Goal: Task Accomplishment & Management: Complete application form

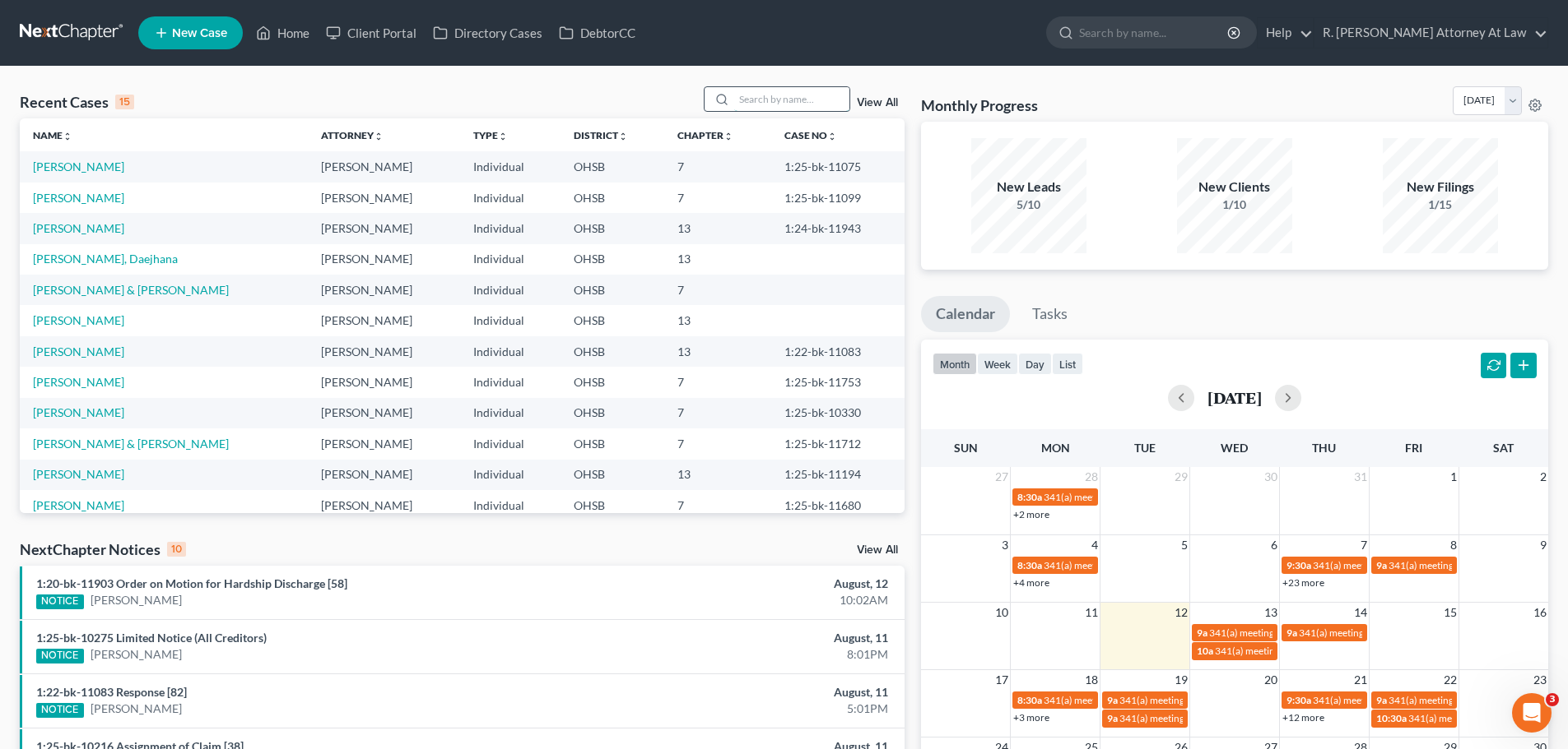
drag, startPoint x: 782, startPoint y: 109, endPoint x: 765, endPoint y: 103, distance: 18.0
click at [778, 106] on input "search" at bounding box center [791, 99] width 115 height 24
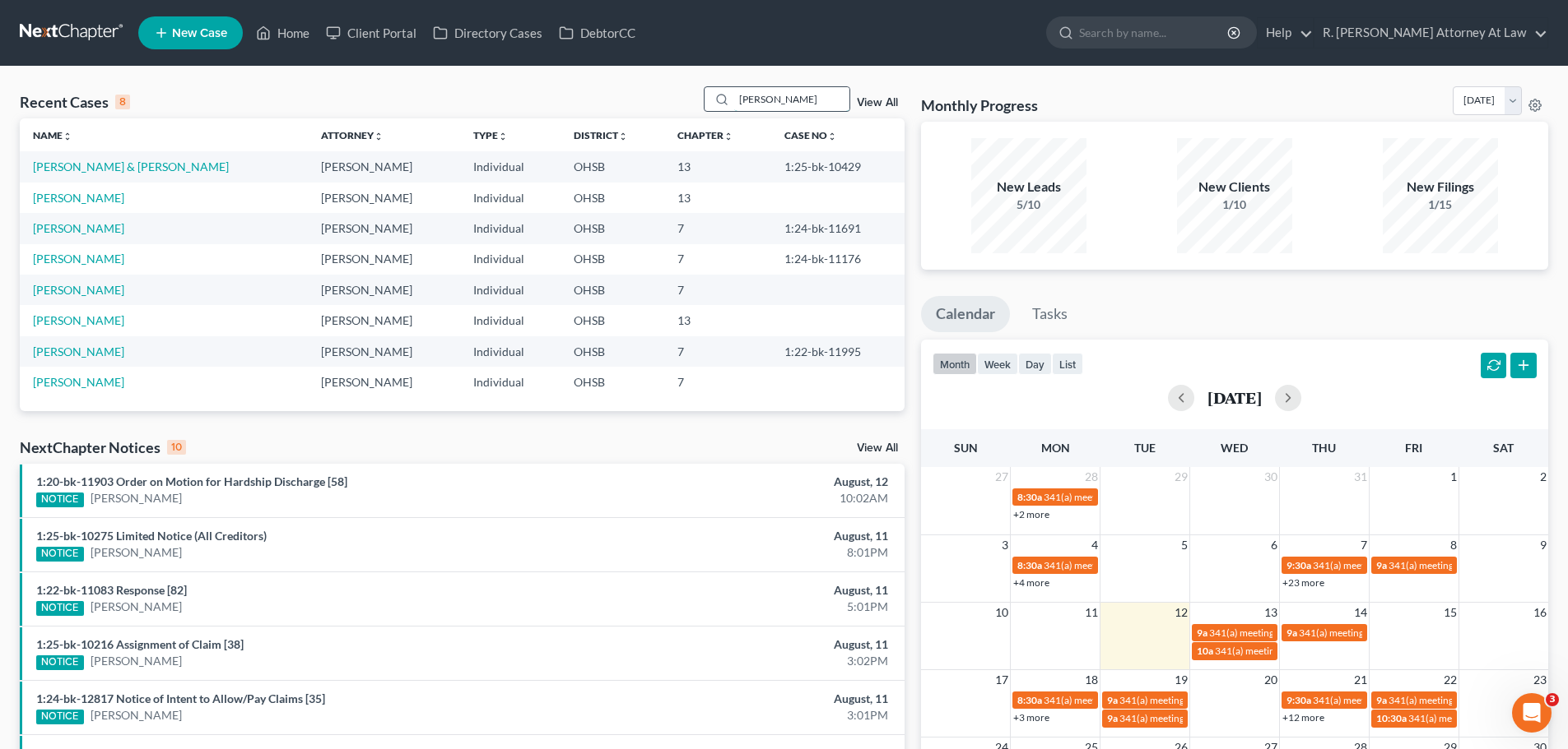
drag, startPoint x: 745, startPoint y: 93, endPoint x: 782, endPoint y: 93, distance: 37.0
click at [749, 93] on input "[PERSON_NAME]" at bounding box center [791, 99] width 115 height 24
drag, startPoint x: 797, startPoint y: 96, endPoint x: 749, endPoint y: 98, distance: 48.0
click at [749, 98] on input "[PERSON_NAME]" at bounding box center [791, 99] width 115 height 24
type input "d"
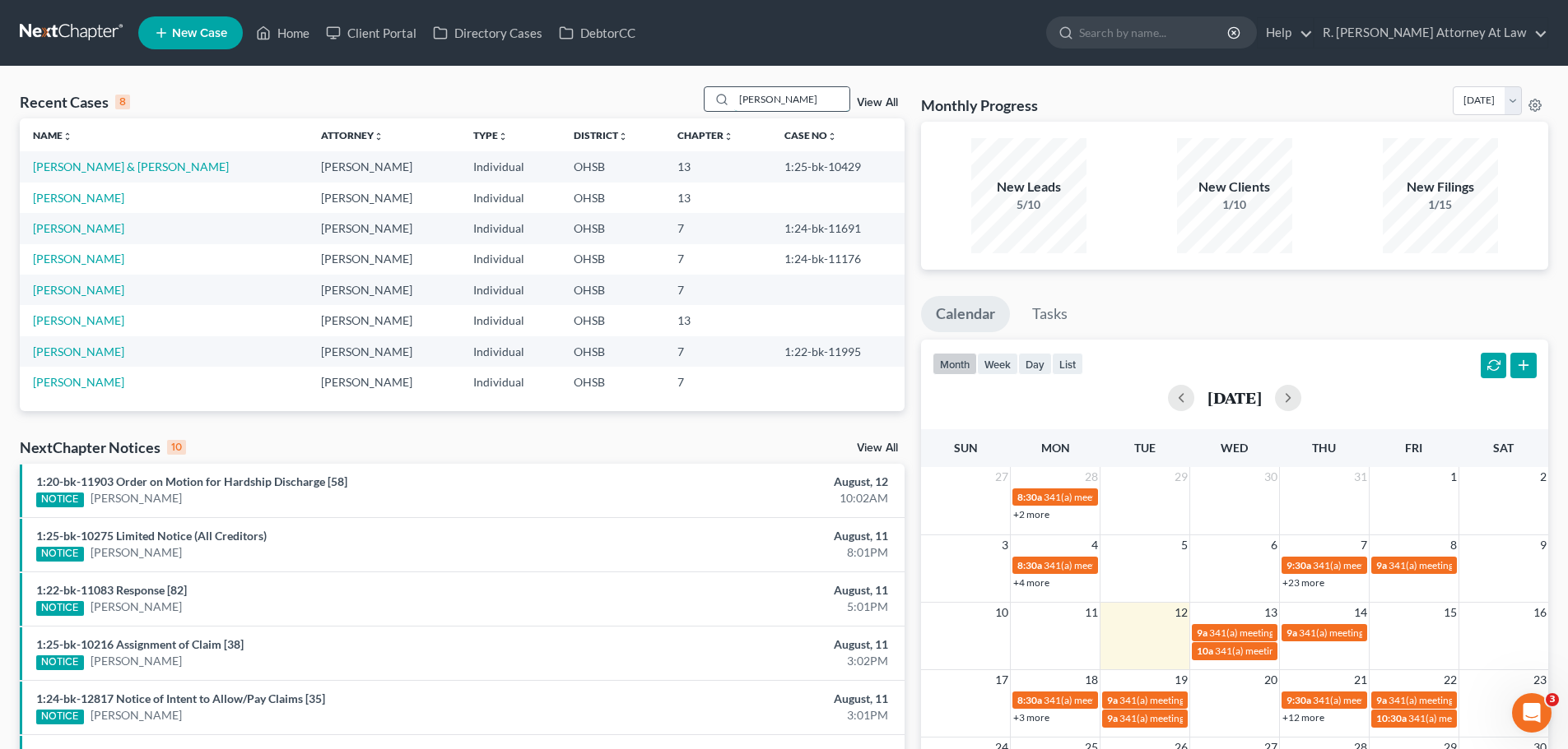
type input "[PERSON_NAME]"
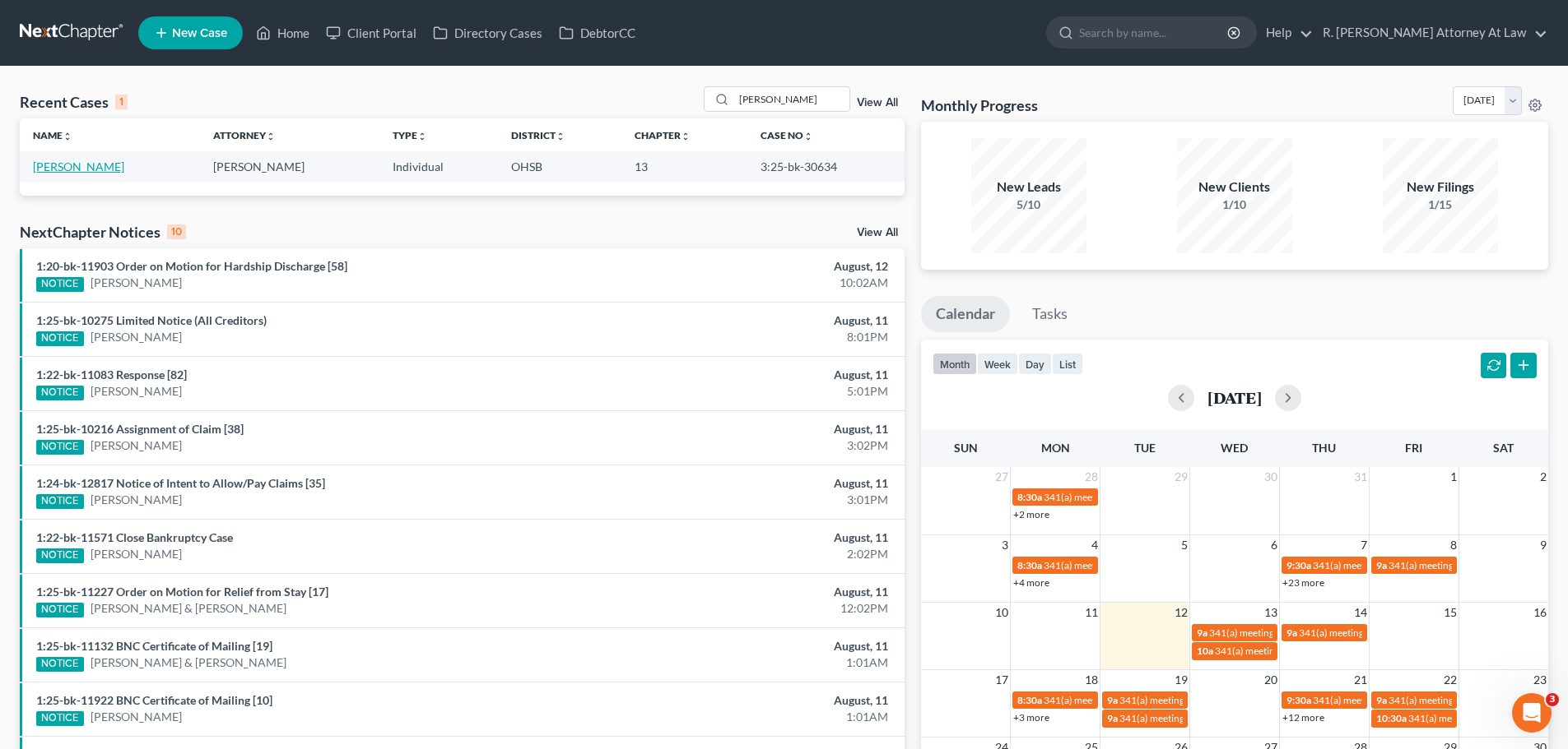
click at [44, 171] on link "[PERSON_NAME]" at bounding box center [78, 166] width 92 height 14
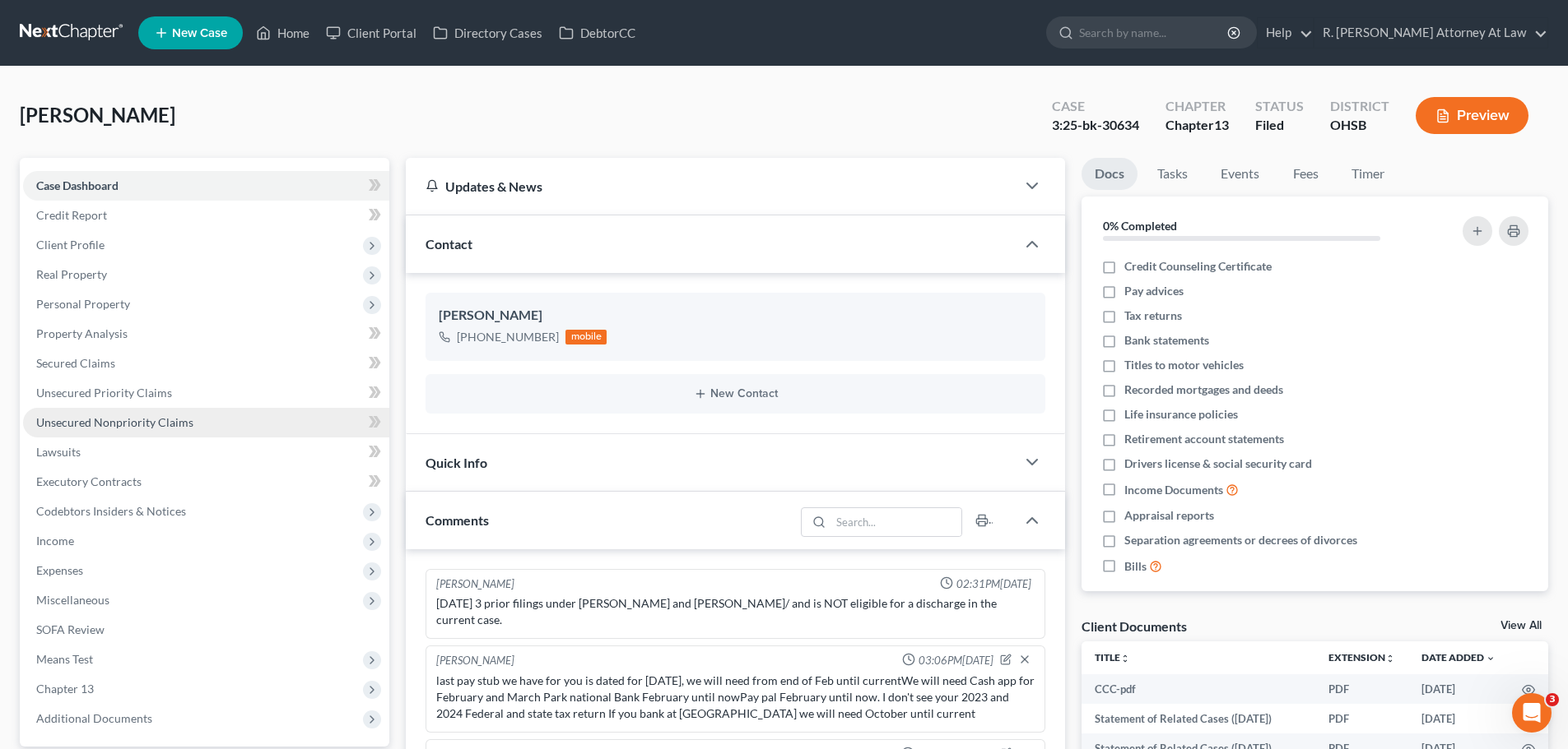
click at [122, 423] on span "Unsecured Nonpriority Claims" at bounding box center [114, 421] width 157 height 14
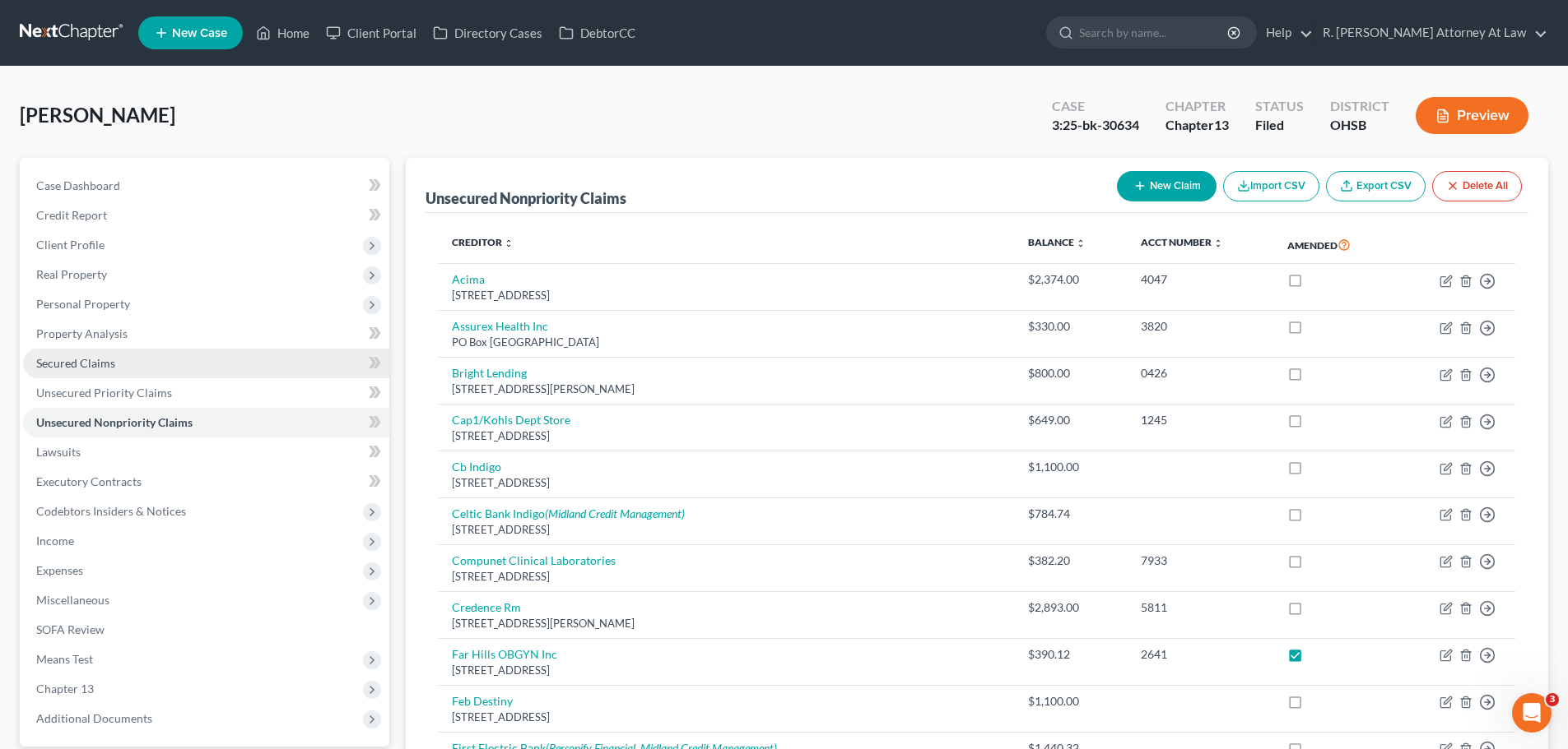
click at [70, 360] on span "Secured Claims" at bounding box center [75, 362] width 79 height 14
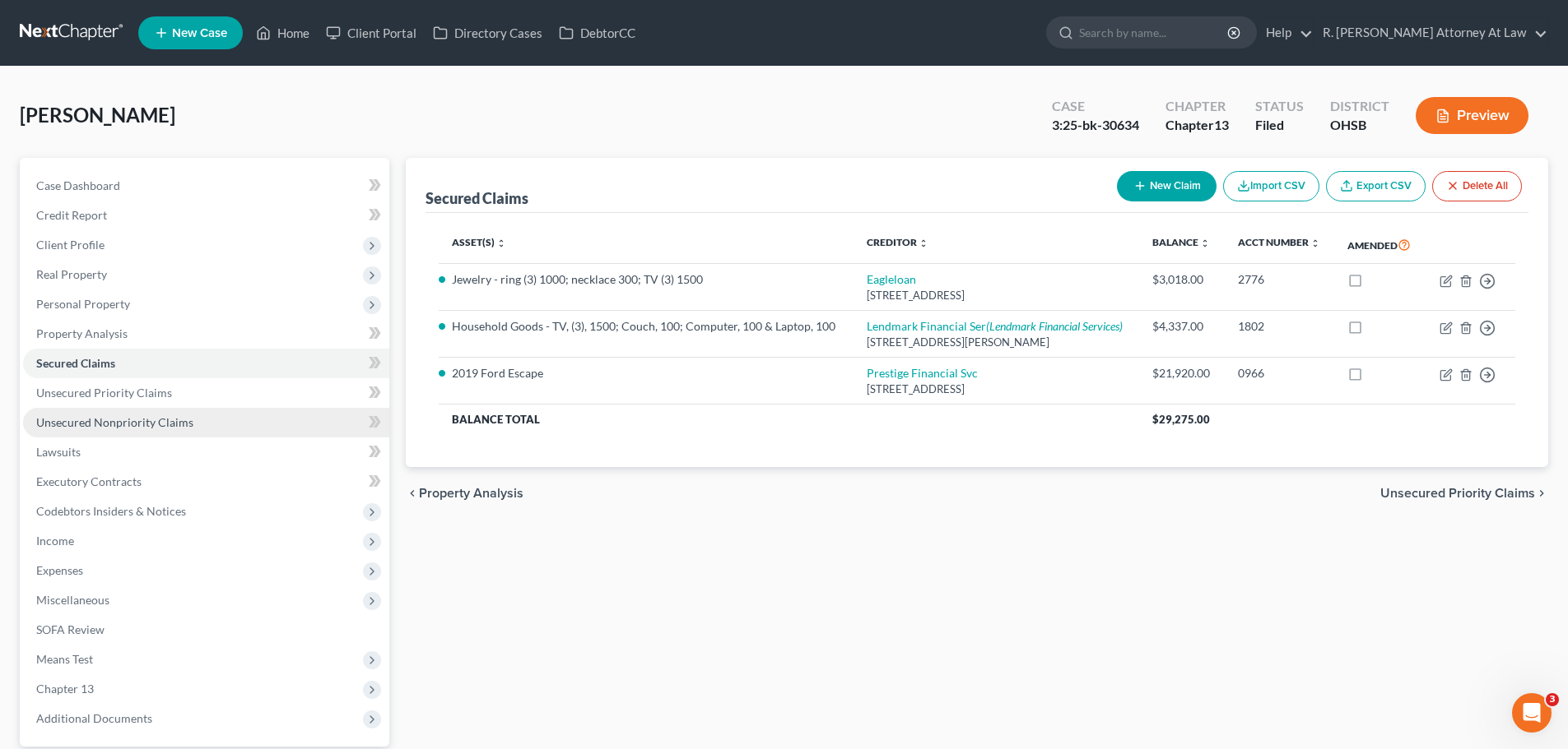
drag, startPoint x: 96, startPoint y: 426, endPoint x: 124, endPoint y: 425, distance: 28.0
click at [97, 426] on span "Unsecured Nonpriority Claims" at bounding box center [114, 421] width 157 height 14
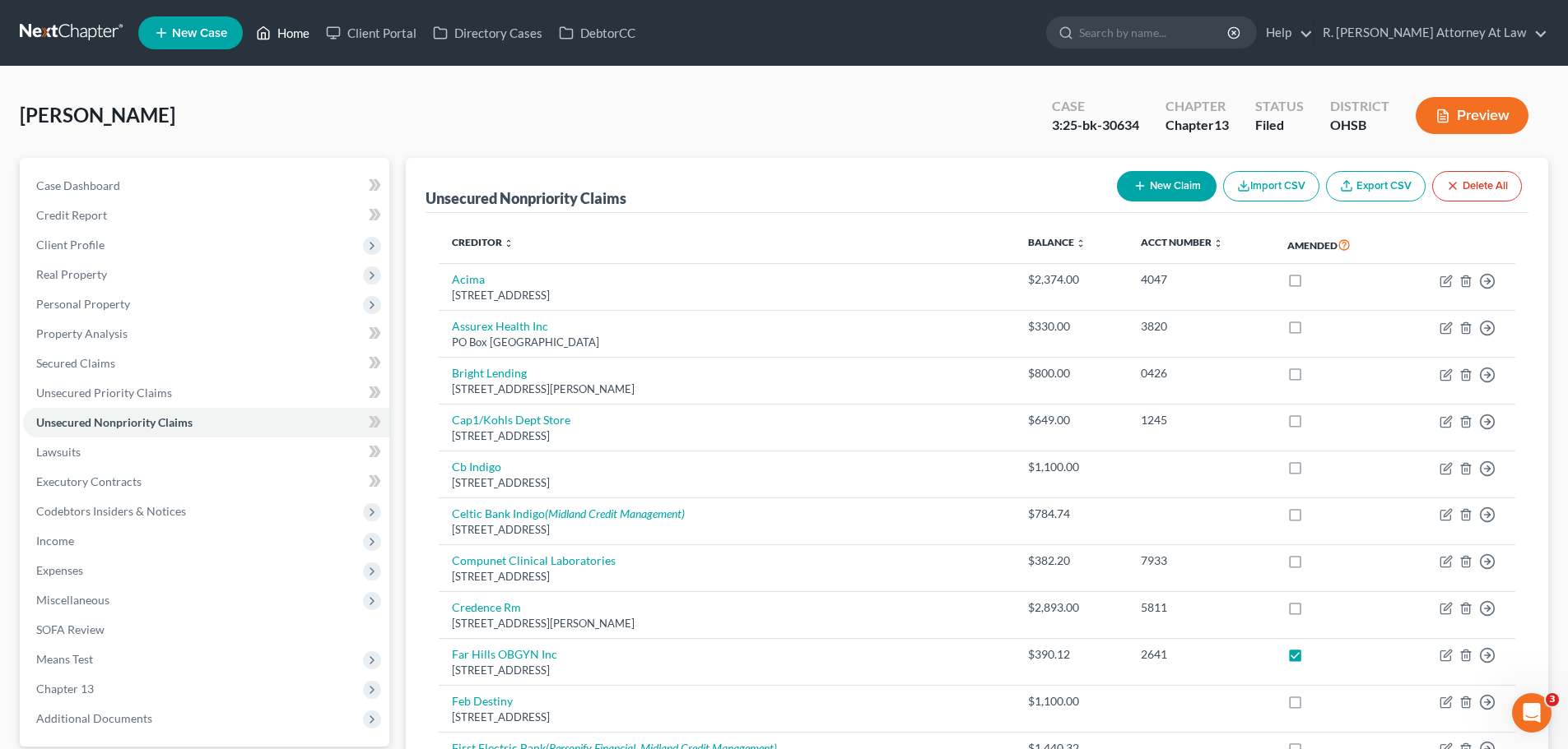
click at [282, 27] on link "Home" at bounding box center [283, 33] width 70 height 30
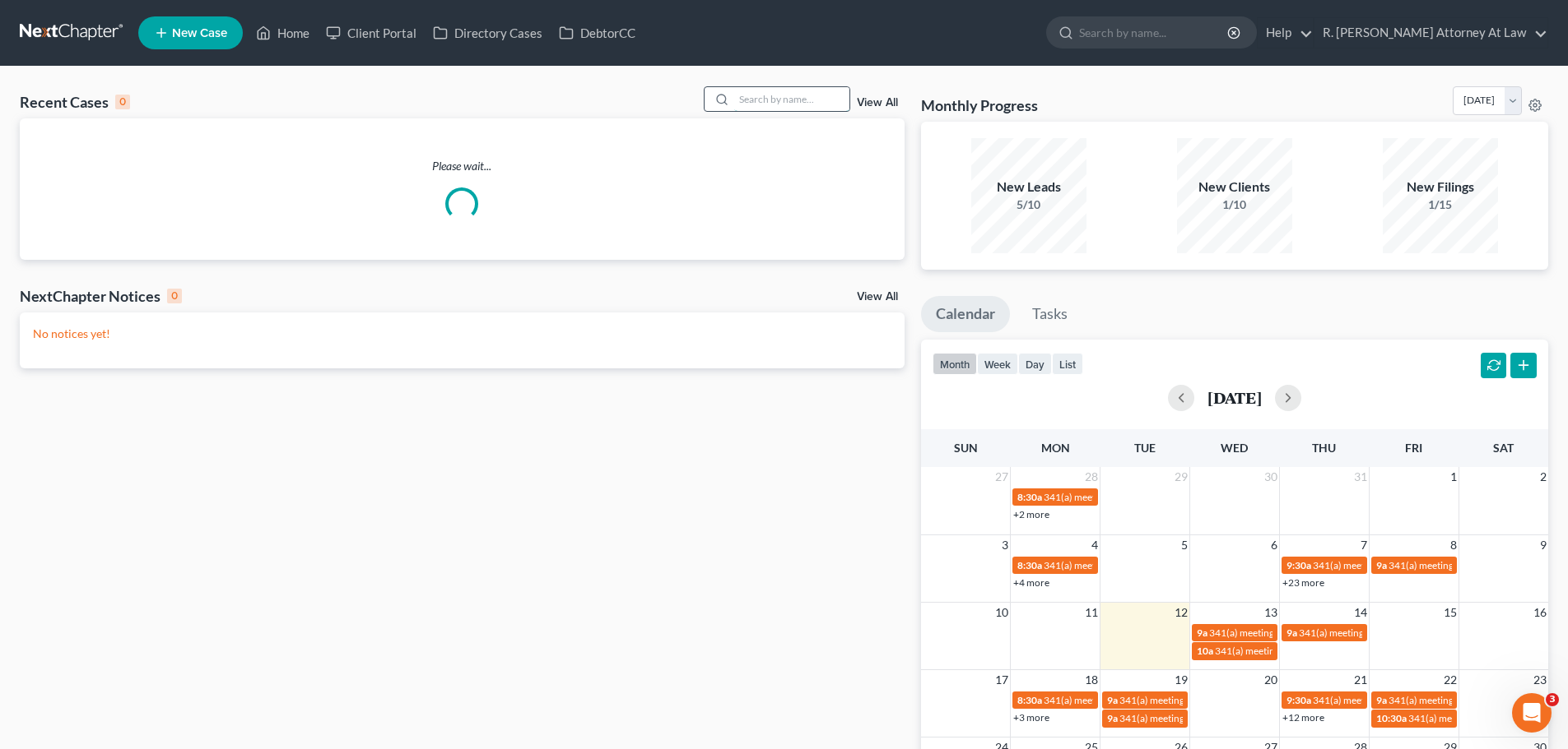
click at [766, 107] on input "search" at bounding box center [791, 99] width 115 height 24
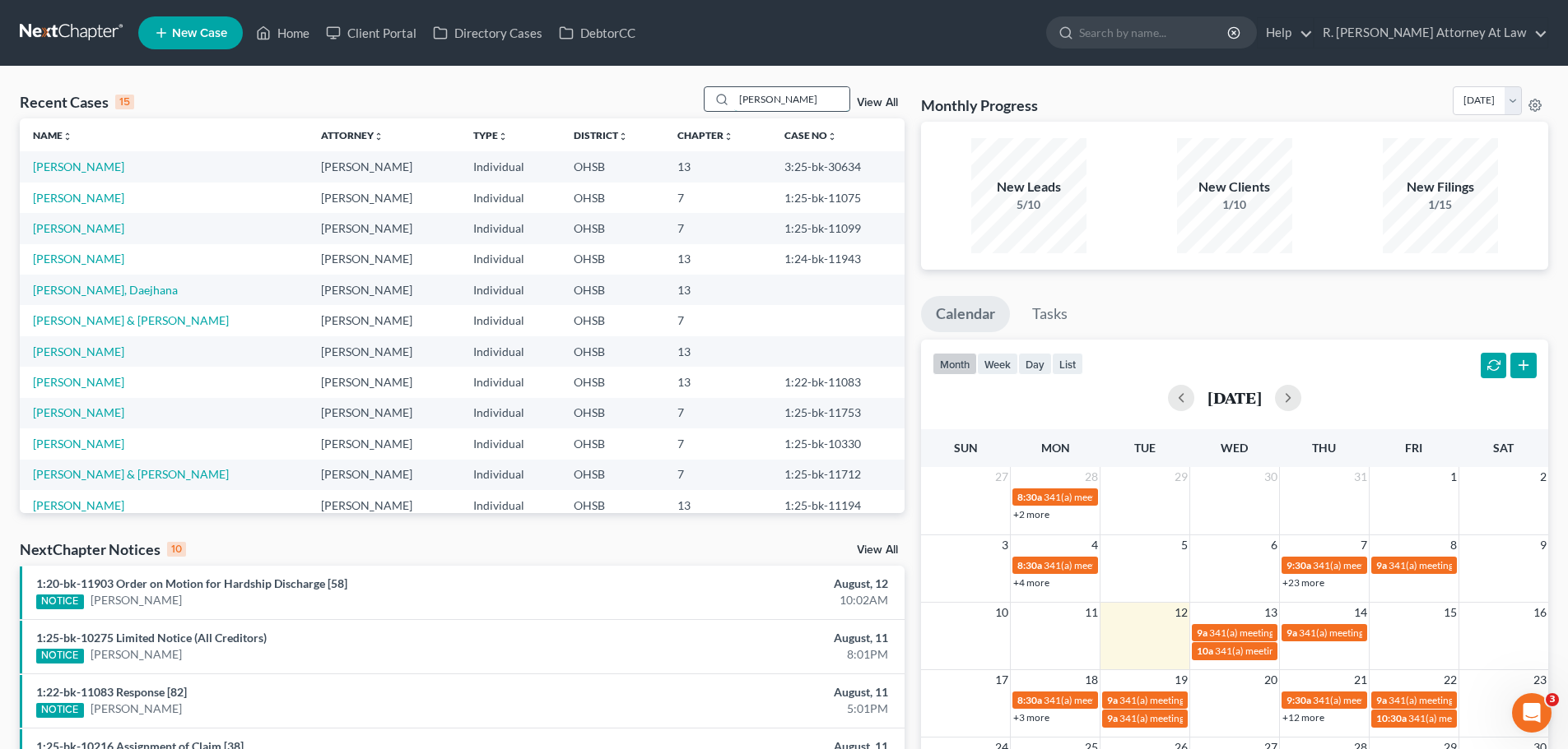
type input "[PERSON_NAME]"
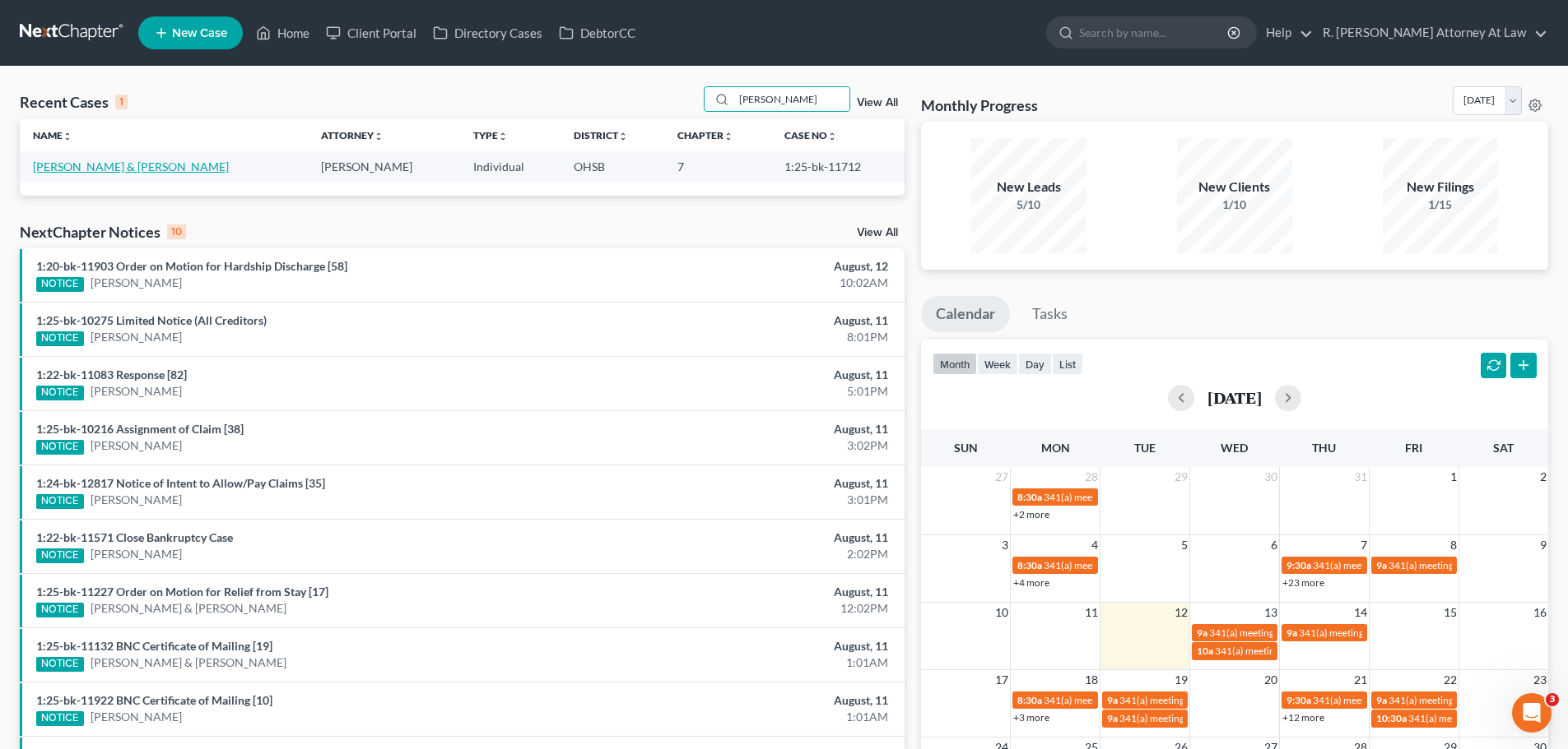
click at [142, 163] on link "[PERSON_NAME] & [PERSON_NAME]" at bounding box center [131, 166] width 196 height 14
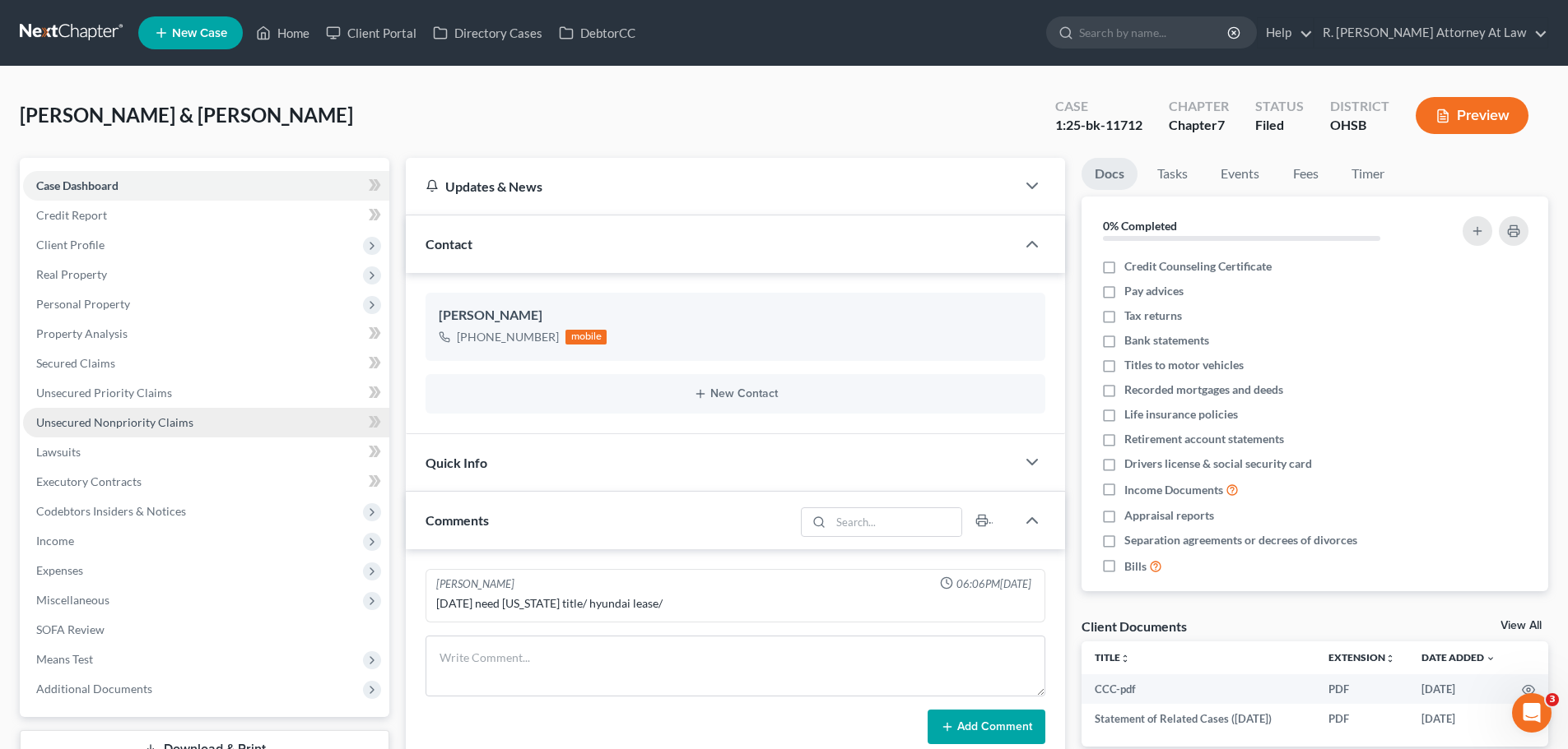
click at [149, 413] on link "Unsecured Nonpriority Claims" at bounding box center [205, 422] width 366 height 30
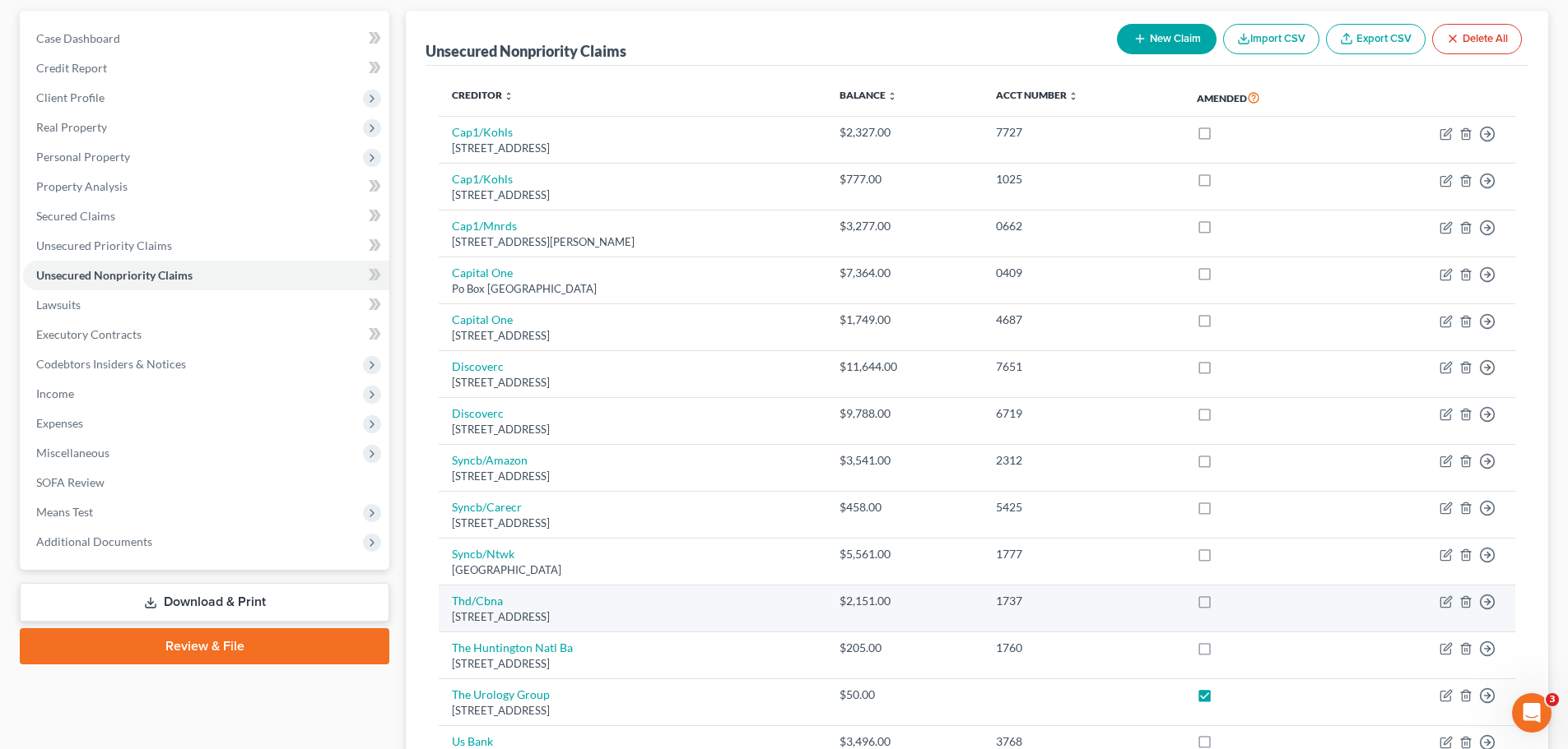
scroll to position [20, 0]
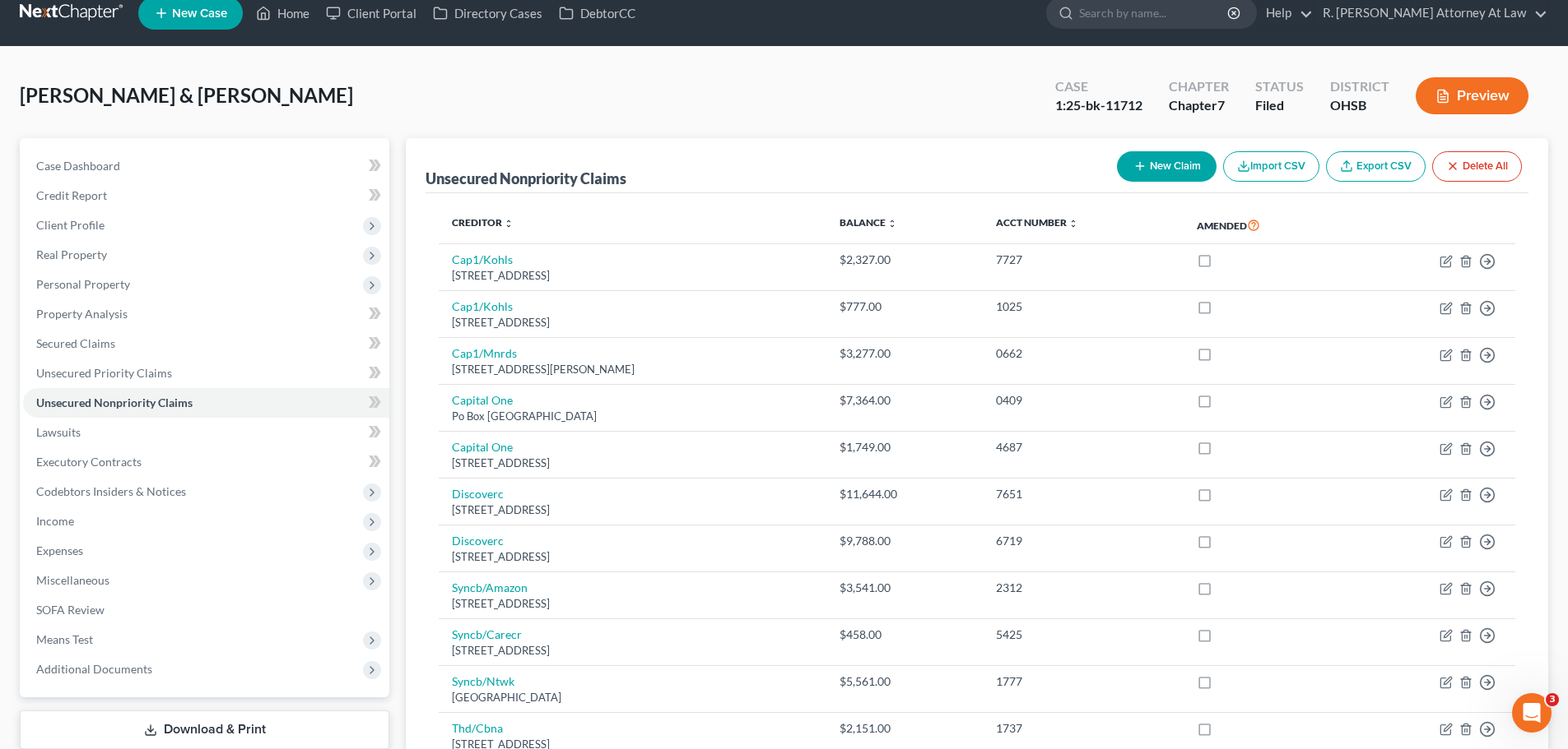
click at [1176, 167] on button "New Claim" at bounding box center [1166, 167] width 100 height 31
select select "2"
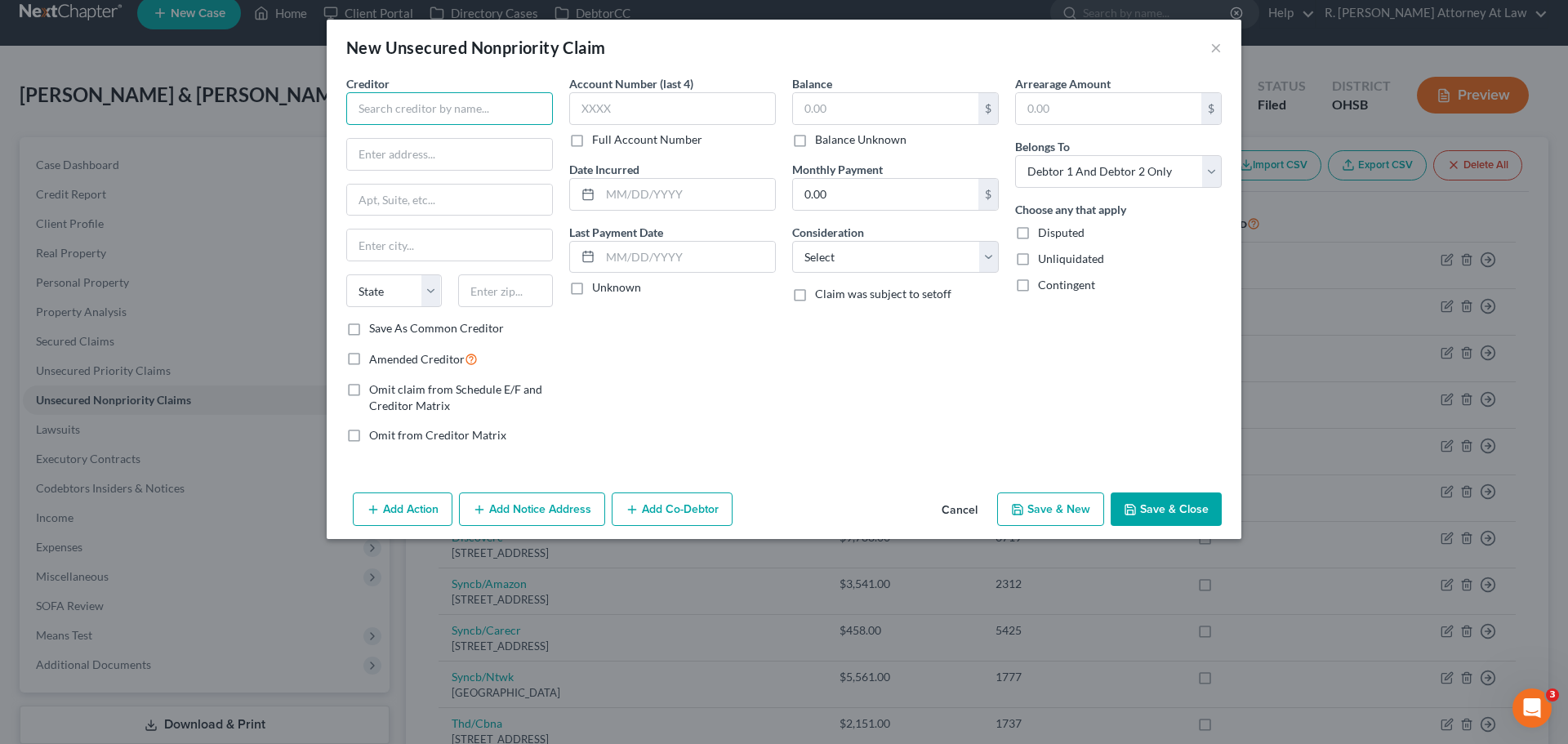
click at [455, 109] on input "text" at bounding box center [449, 108] width 206 height 32
type input "TriHealth"
type input "PO Box 630892"
type input "45263"
type input "[GEOGRAPHIC_DATA]"
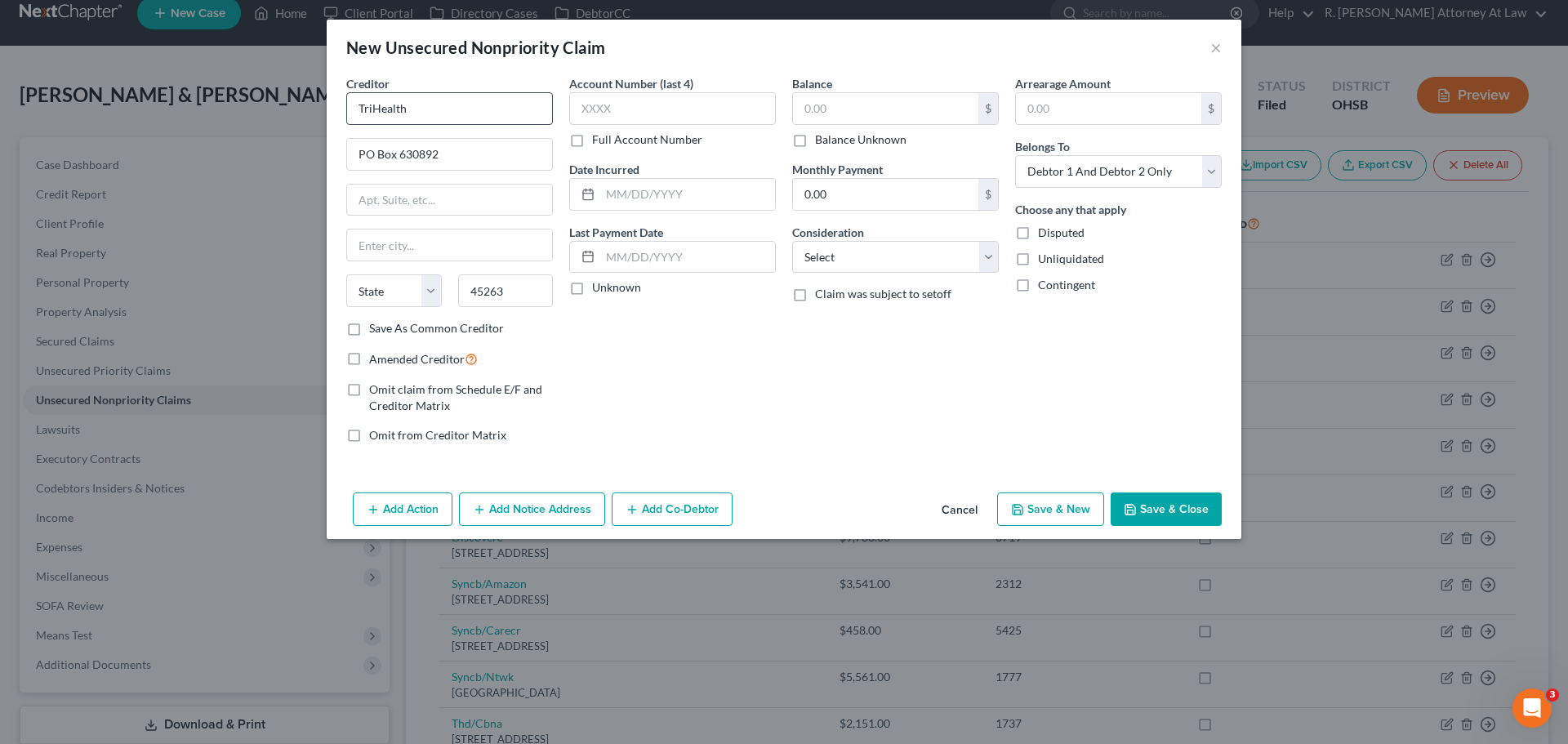
select select "36"
click at [369, 330] on label "Save As Common Creditor" at bounding box center [436, 328] width 134 height 16
click at [376, 330] on input "Save As Common Creditor" at bounding box center [381, 326] width 11 height 11
checkbox input "true"
click at [851, 256] on select "Select Cable / Satellite Services Collection Agency Credit Card Debt Debt Couns…" at bounding box center [895, 257] width 206 height 32
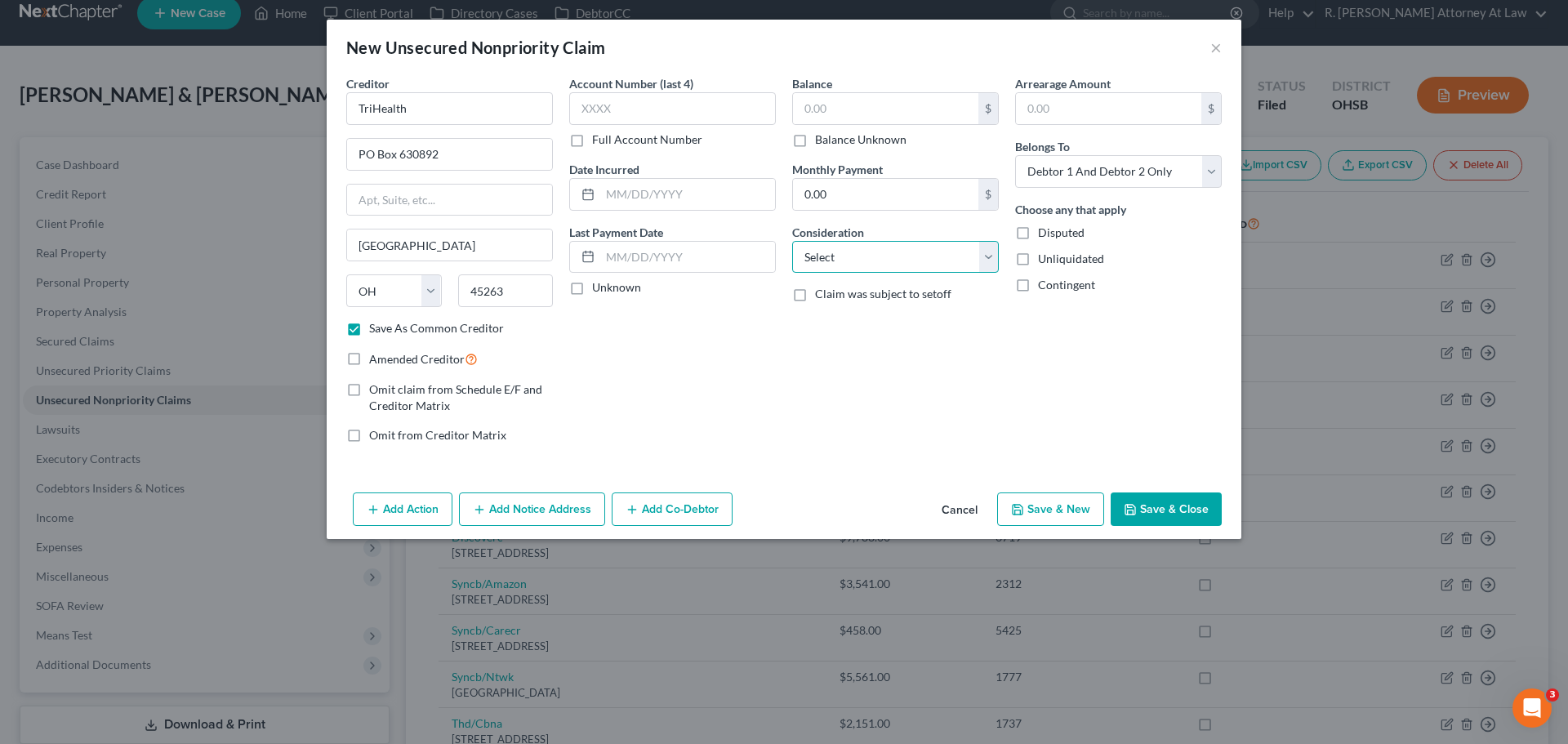
select select "9"
click at [793, 241] on select "Select Cable / Satellite Services Collection Agency Credit Card Debt Debt Couns…" at bounding box center [895, 257] width 206 height 32
click at [1086, 188] on div "Arrearage Amount $ Belongs To * Select Debtor 1 Only Debtor 2 Only Debtor 1 And…" at bounding box center [1118, 265] width 223 height 381
drag, startPoint x: 1084, startPoint y: 162, endPoint x: 1078, endPoint y: 184, distance: 22.8
click at [1080, 172] on select "Select Debtor 1 Only Debtor 2 Only Debtor 1 And Debtor 2 Only At Least One Of T…" at bounding box center [1118, 171] width 206 height 32
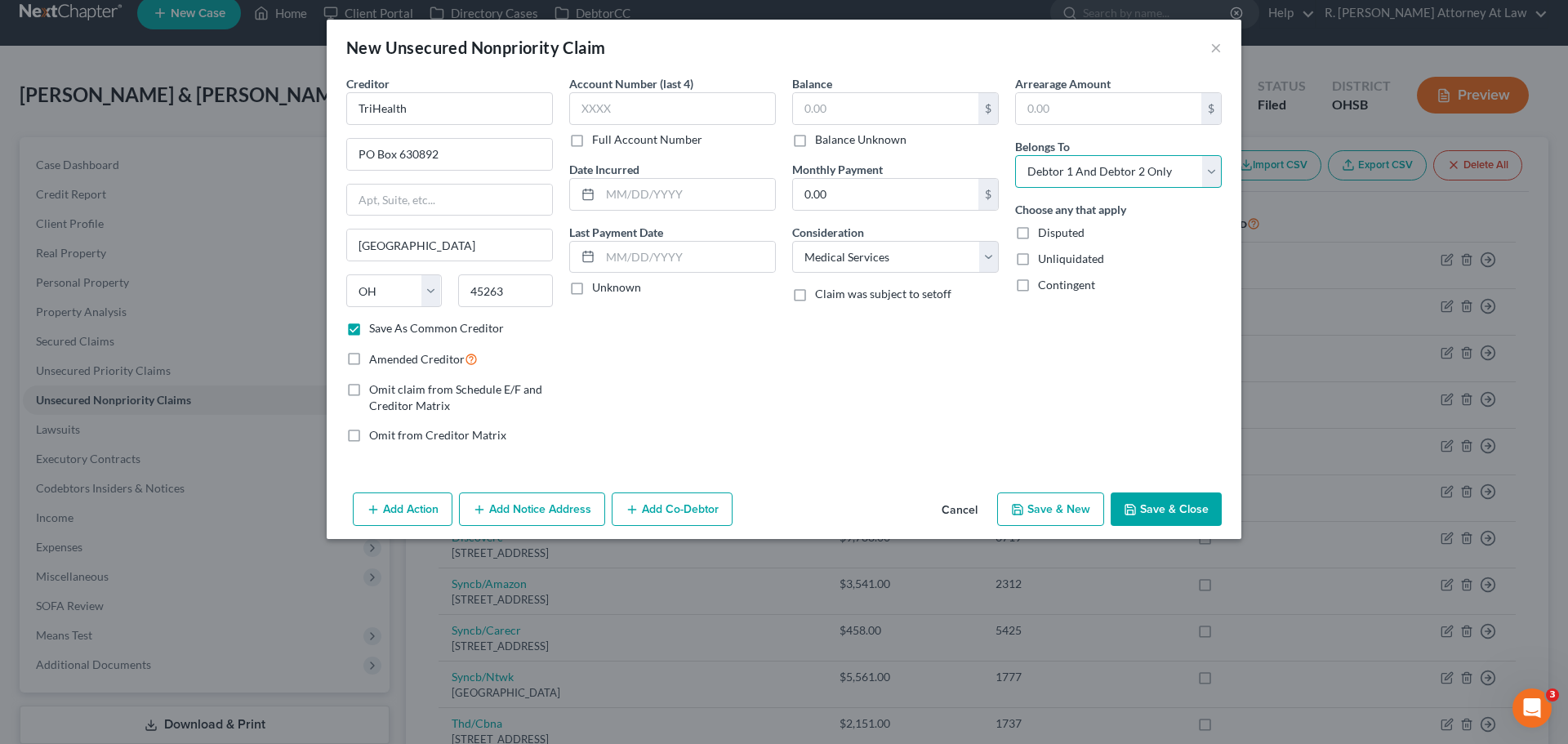
select select "1"
click at [1015, 155] on select "Select Debtor 1 Only Debtor 2 Only Debtor 1 And Debtor 2 Only At Least One Of T…" at bounding box center [1118, 171] width 206 height 32
click at [860, 106] on input "text" at bounding box center [886, 108] width 186 height 31
type input "110.00"
click at [1138, 500] on button "Save & Close" at bounding box center [1166, 510] width 111 height 34
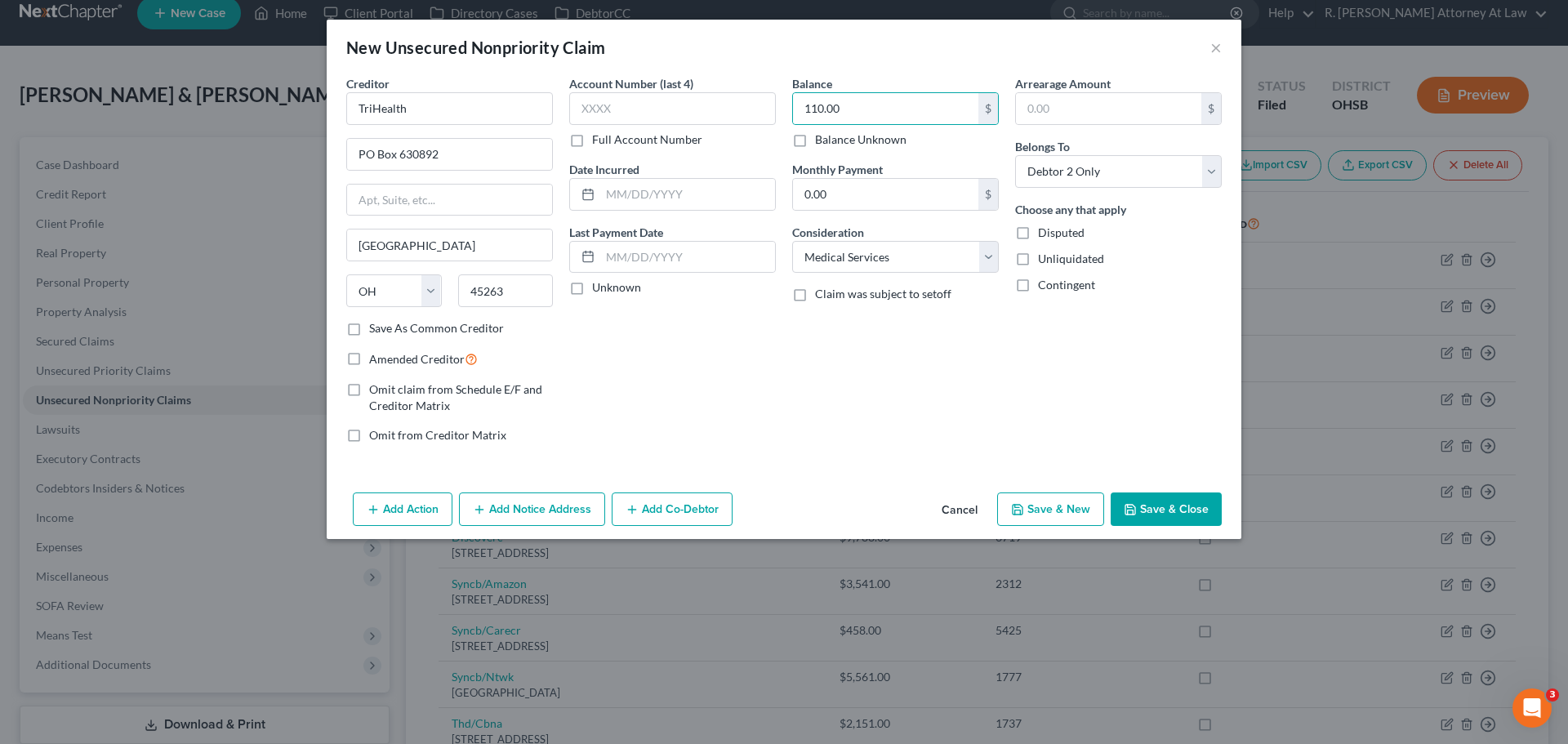
checkbox input "false"
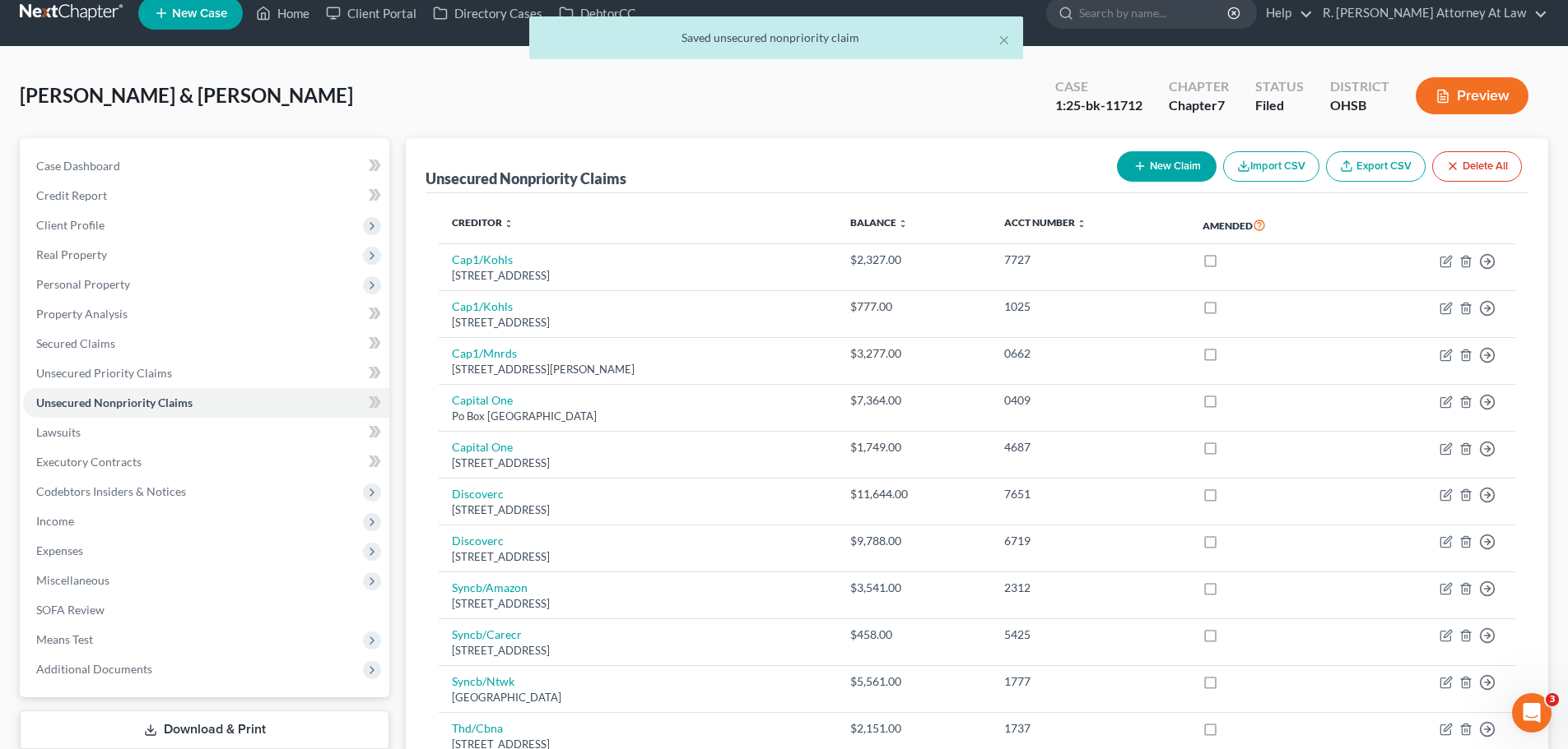
click at [1117, 179] on div "New Claim Import CSV Export CSV Delete All" at bounding box center [1319, 166] width 418 height 44
click at [1133, 165] on icon "button" at bounding box center [1139, 166] width 13 height 13
select select "2"
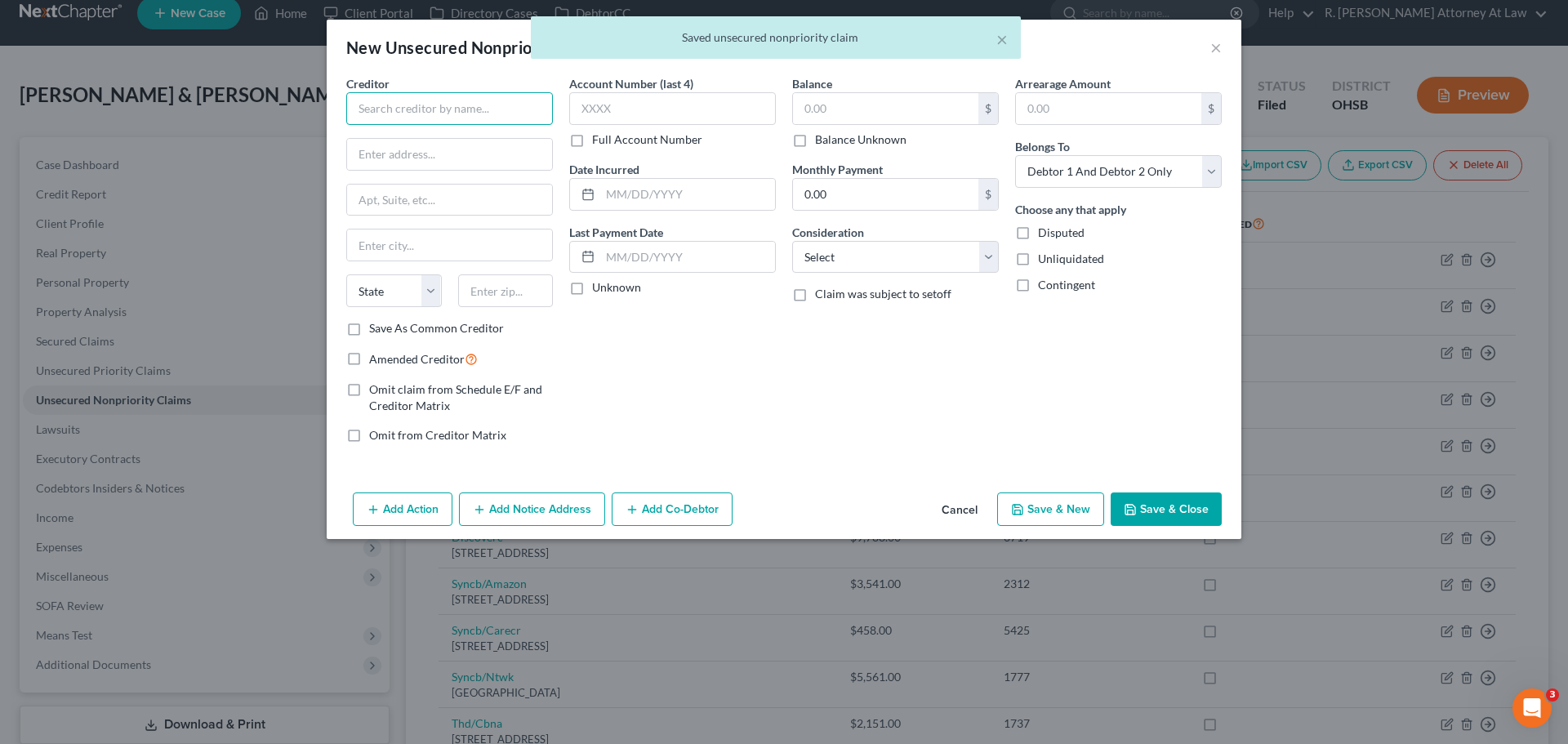
click at [455, 105] on input "text" at bounding box center [449, 108] width 206 height 32
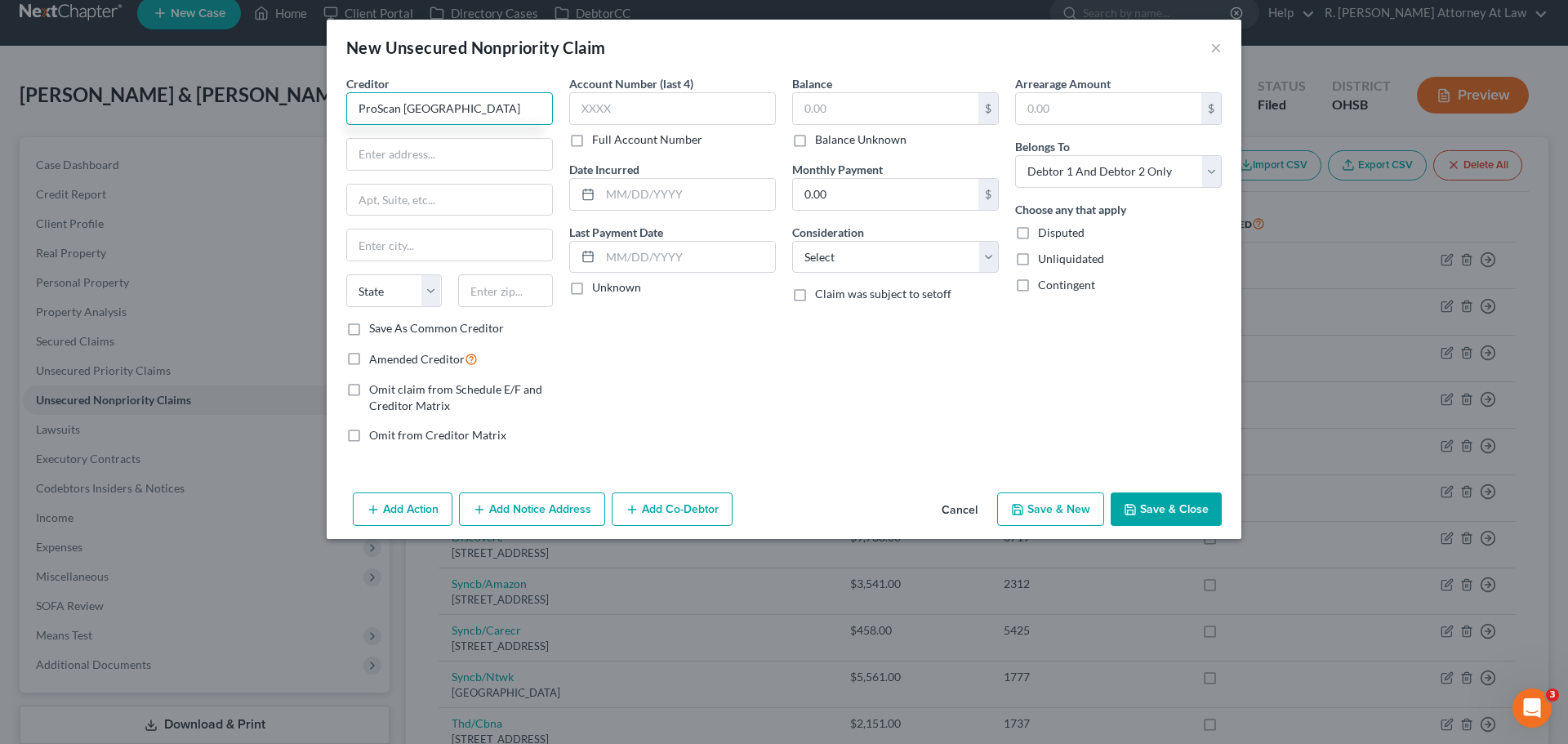
type input "ProScan [GEOGRAPHIC_DATA]"
type input "PO Box 630056"
type input "45263"
type input "[GEOGRAPHIC_DATA]"
select select "36"
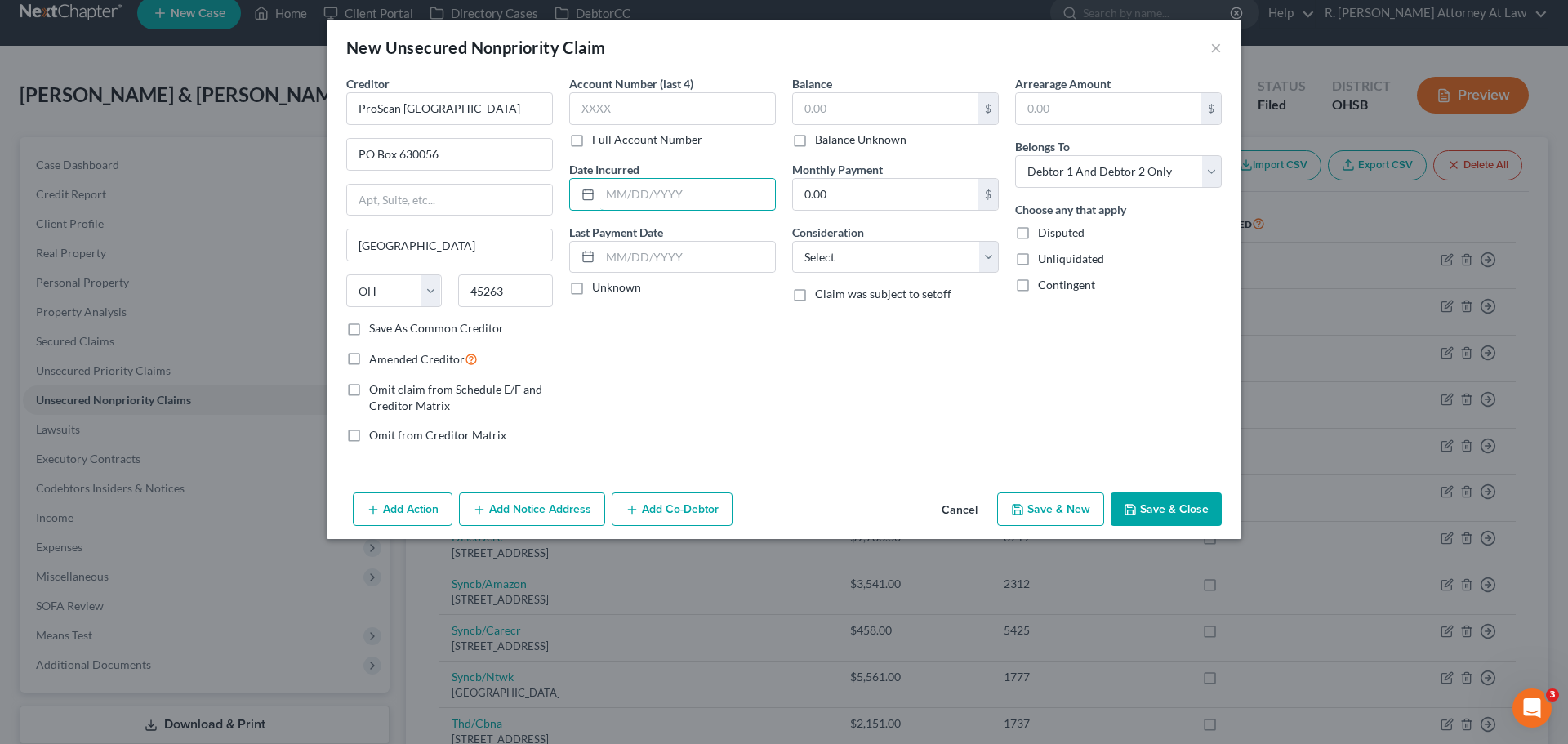
drag, startPoint x: 670, startPoint y: 191, endPoint x: 816, endPoint y: 238, distance: 153.4
click at [692, 197] on input "text" at bounding box center [688, 194] width 175 height 31
type input "06/2025"
click at [926, 257] on select "Select Cable / Satellite Services Collection Agency Credit Card Debt Debt Couns…" at bounding box center [895, 257] width 206 height 32
select select "9"
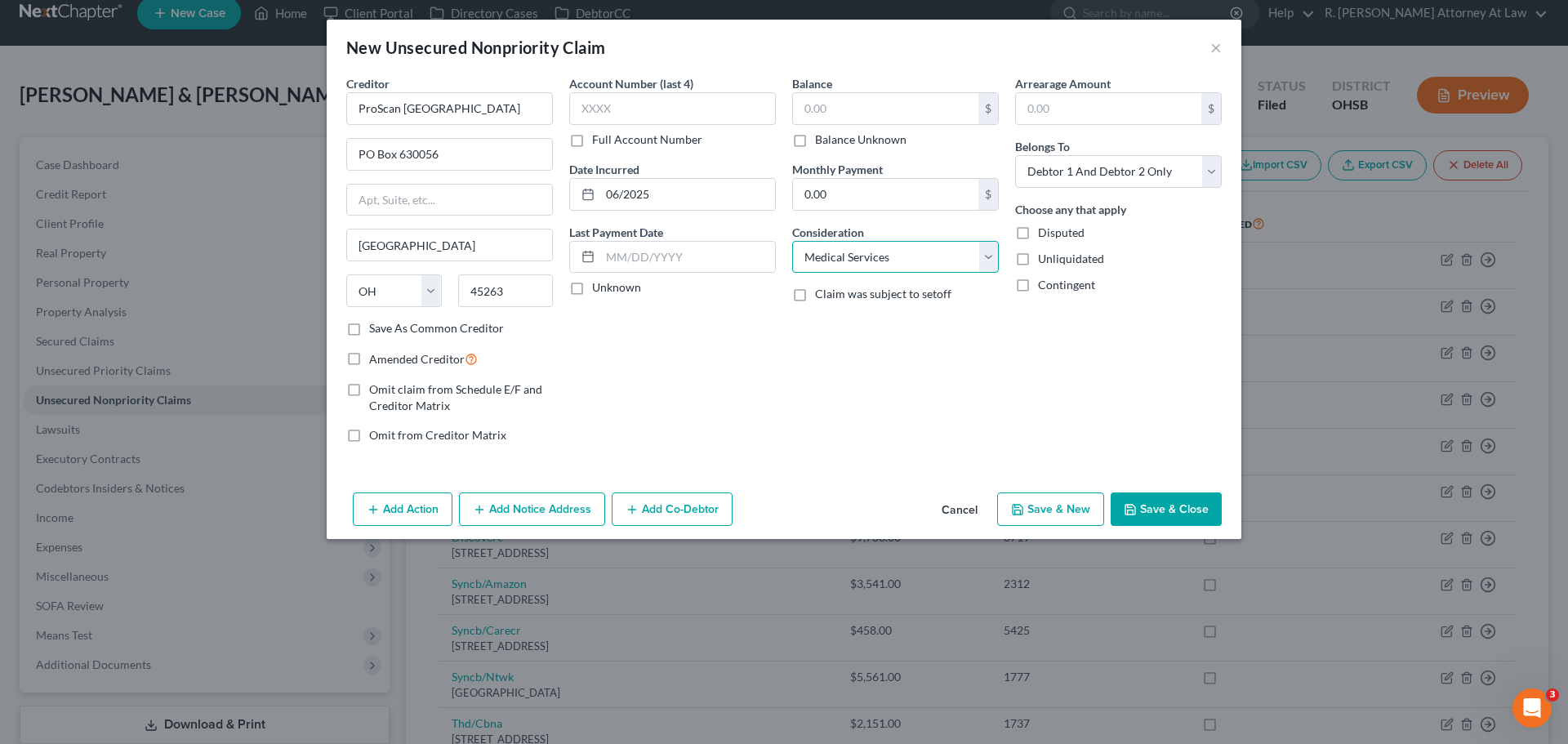
click at [793, 241] on select "Select Cable / Satellite Services Collection Agency Credit Card Debt Debt Couns…" at bounding box center [895, 257] width 206 height 32
click at [1110, 160] on select "Select Debtor 1 Only Debtor 2 Only Debtor 1 And Debtor 2 Only At Least One Of T…" at bounding box center [1118, 171] width 206 height 32
select select "0"
click at [1015, 155] on select "Select Debtor 1 Only Debtor 2 Only Debtor 1 And Debtor 2 Only At Least One Of T…" at bounding box center [1118, 171] width 206 height 32
click at [834, 114] on input "text" at bounding box center [886, 108] width 186 height 31
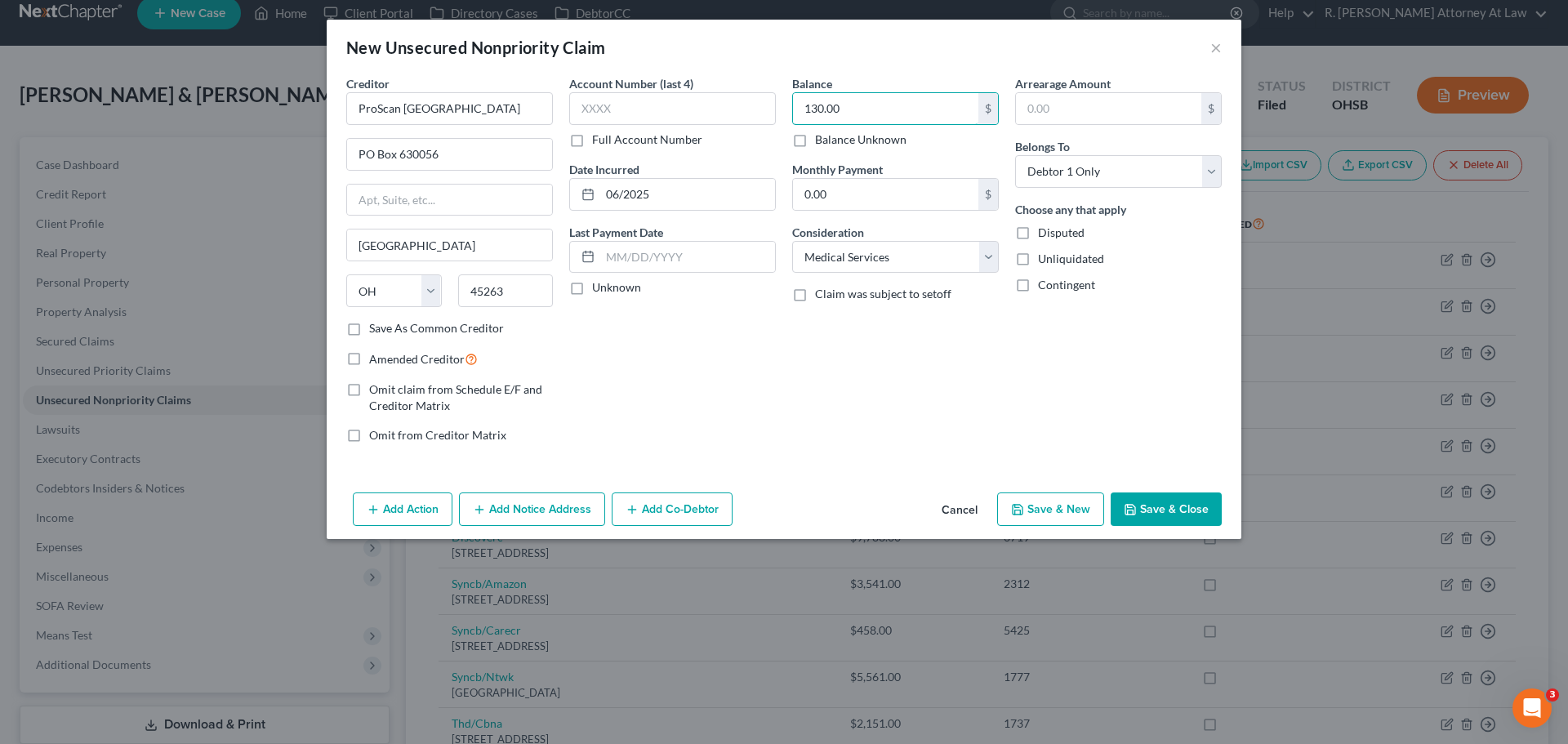
type input "130.00"
click at [369, 358] on label "Amended Creditor" at bounding box center [423, 359] width 108 height 19
click at [376, 358] on input "Amended Creditor" at bounding box center [381, 355] width 11 height 11
checkbox input "true"
click at [1138, 500] on button "Save & Close" at bounding box center [1166, 510] width 111 height 34
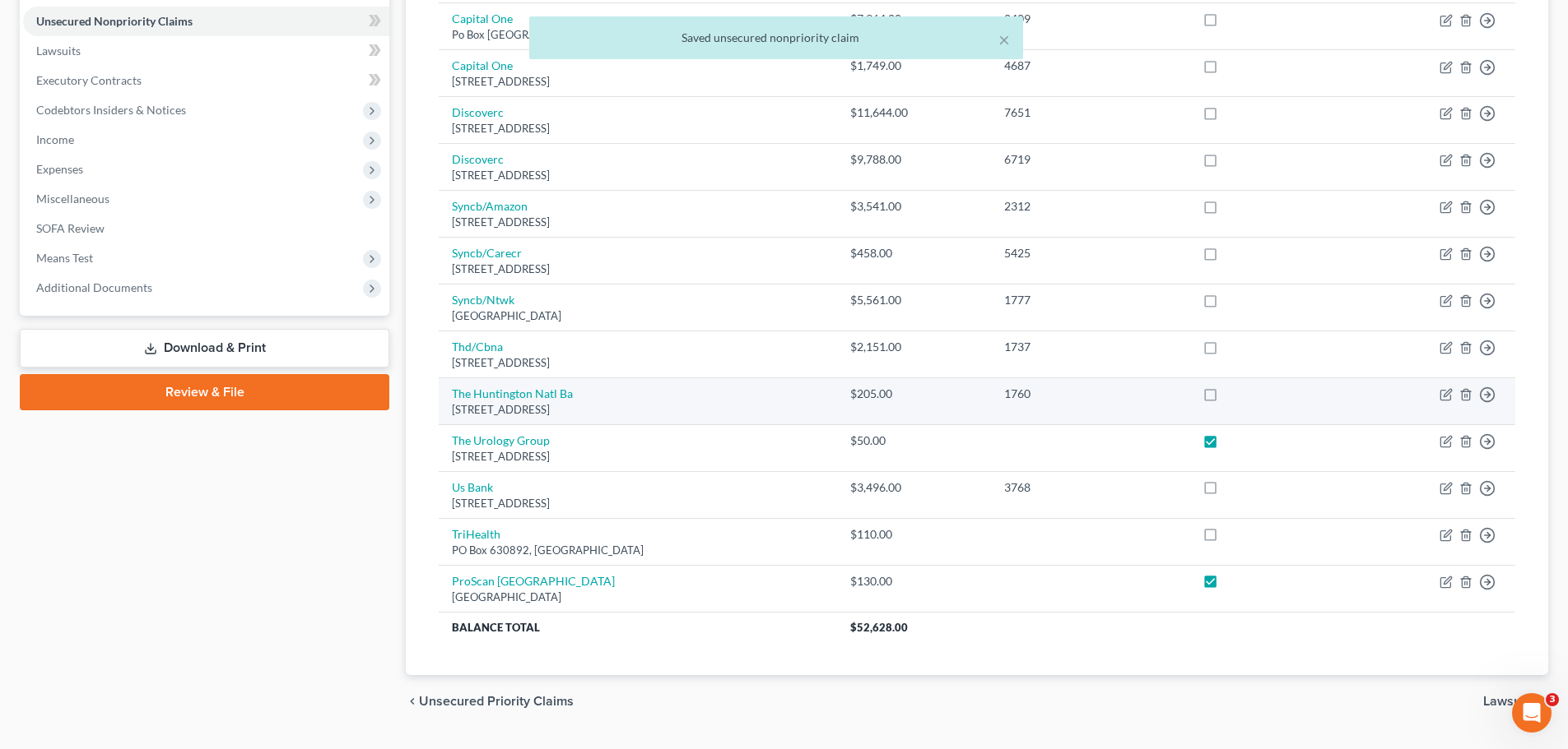
scroll to position [431, 0]
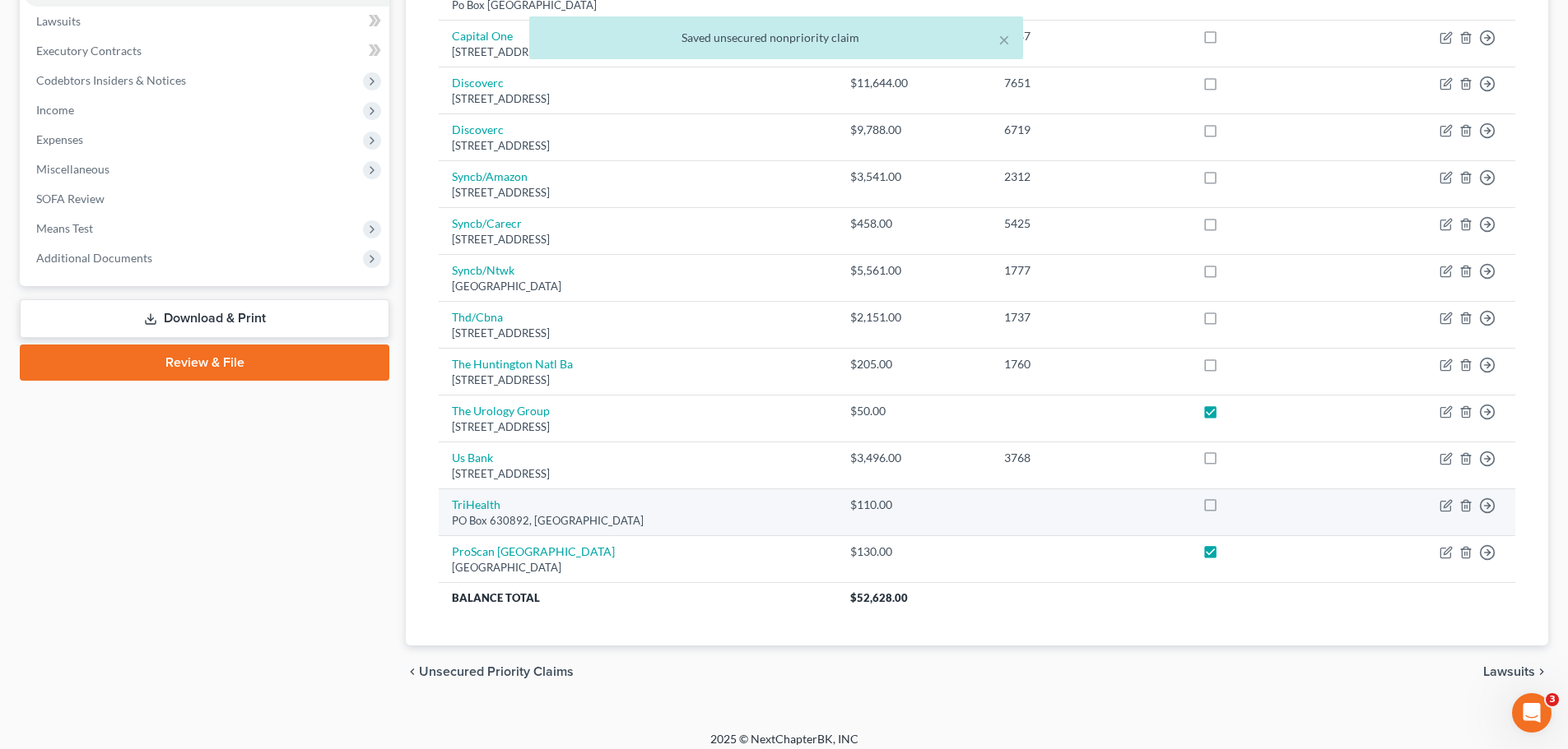
click at [1226, 509] on label at bounding box center [1226, 509] width 0 height 0
click at [1232, 508] on input "checkbox" at bounding box center [1237, 502] width 11 height 11
checkbox input "true"
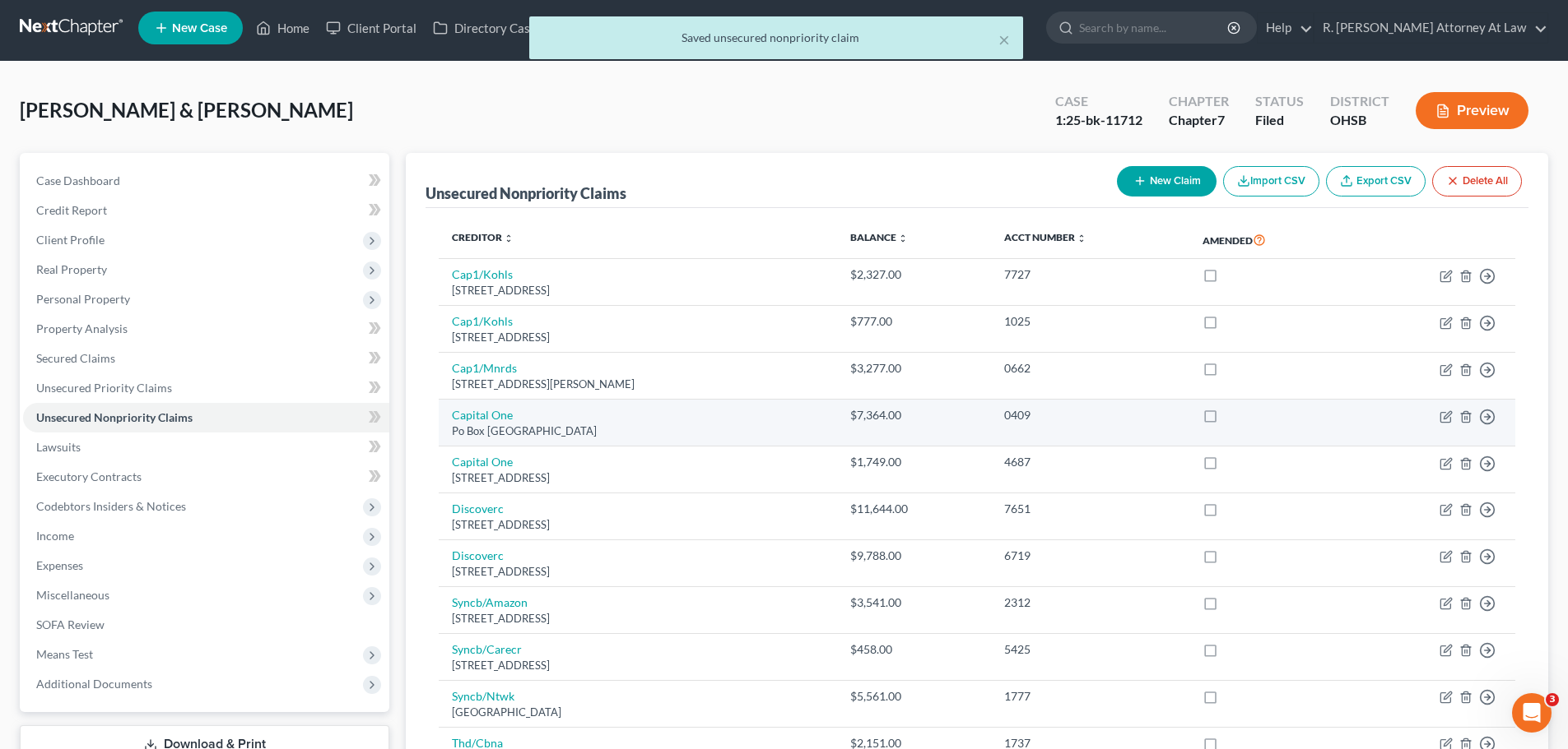
scroll to position [0, 0]
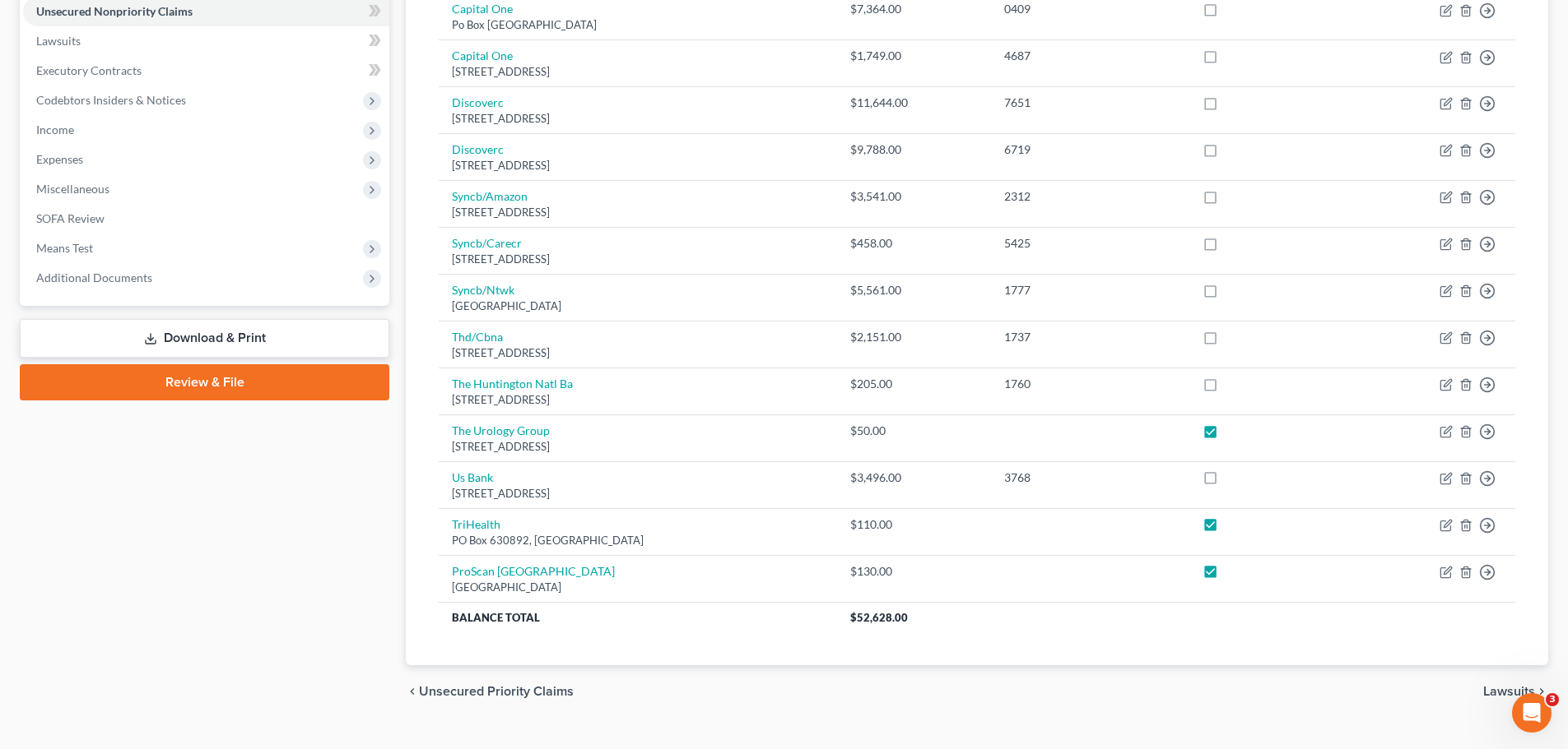
click at [206, 330] on link "Download & Print" at bounding box center [204, 338] width 370 height 39
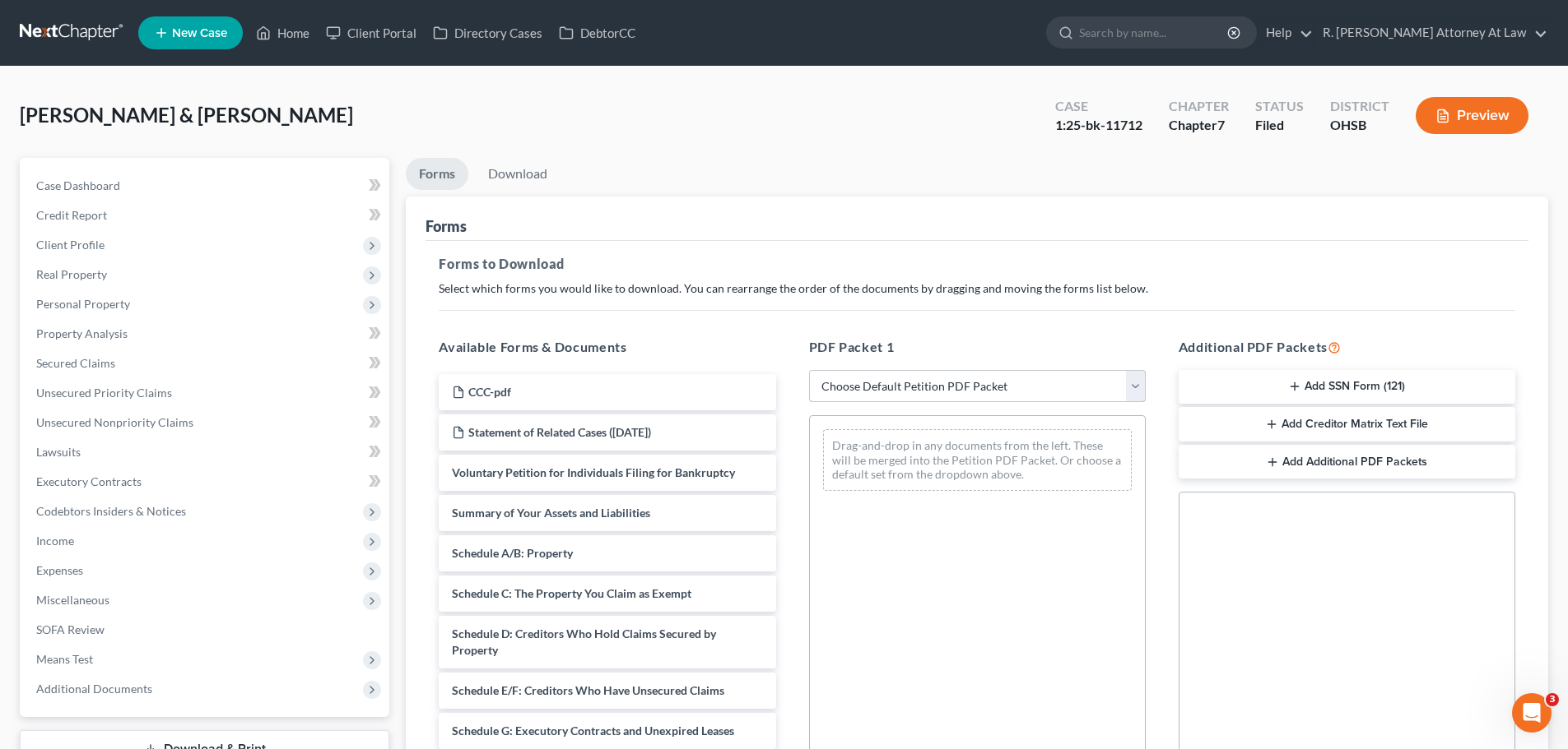
click at [924, 376] on select "Choose Default Petition PDF Packet Complete Bankruptcy Petition (all forms and …" at bounding box center [977, 387] width 336 height 33
select select "2"
click at [809, 370] on select "Choose Default Petition PDF Packet Complete Bankruptcy Petition (all forms and …" at bounding box center [977, 387] width 336 height 33
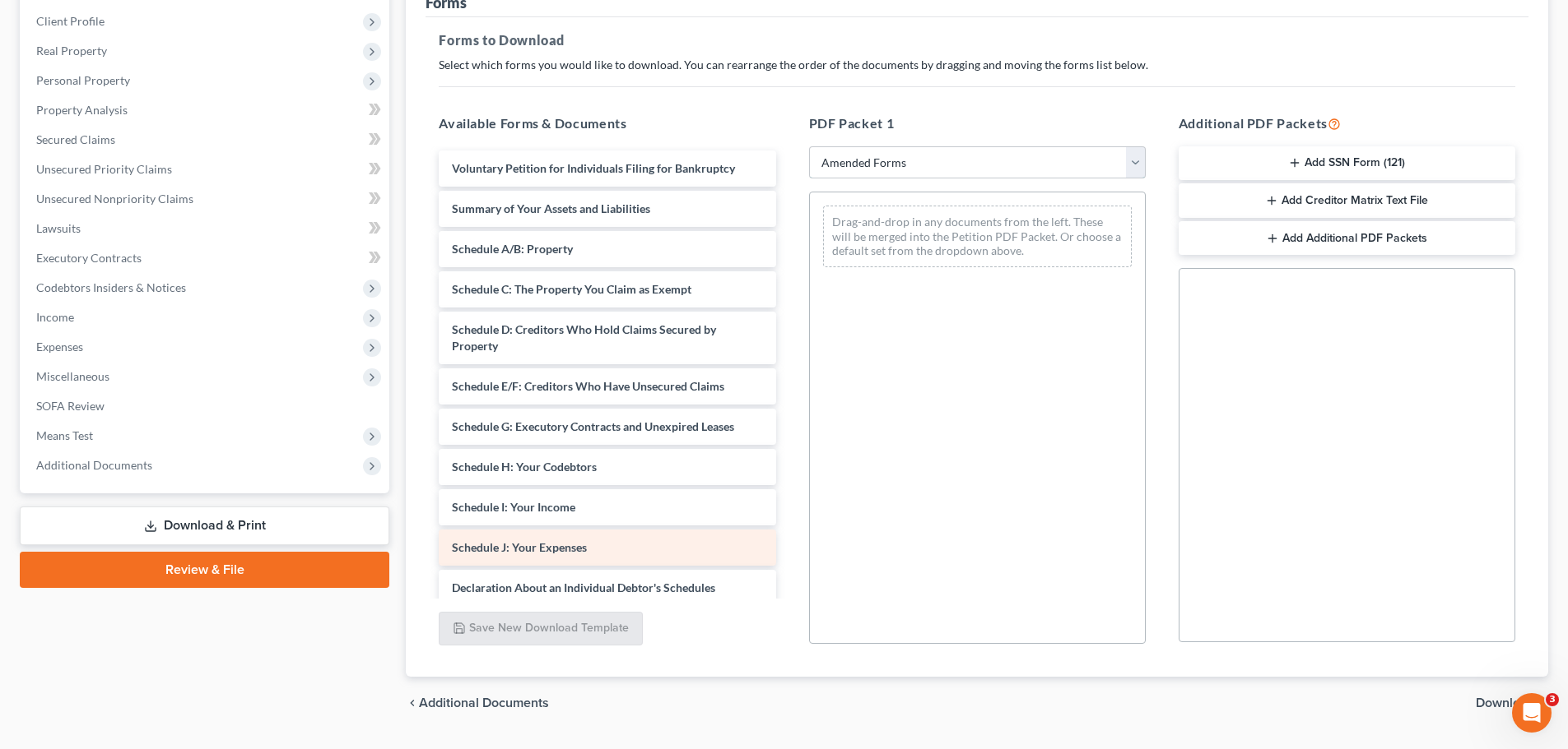
scroll to position [247, 0]
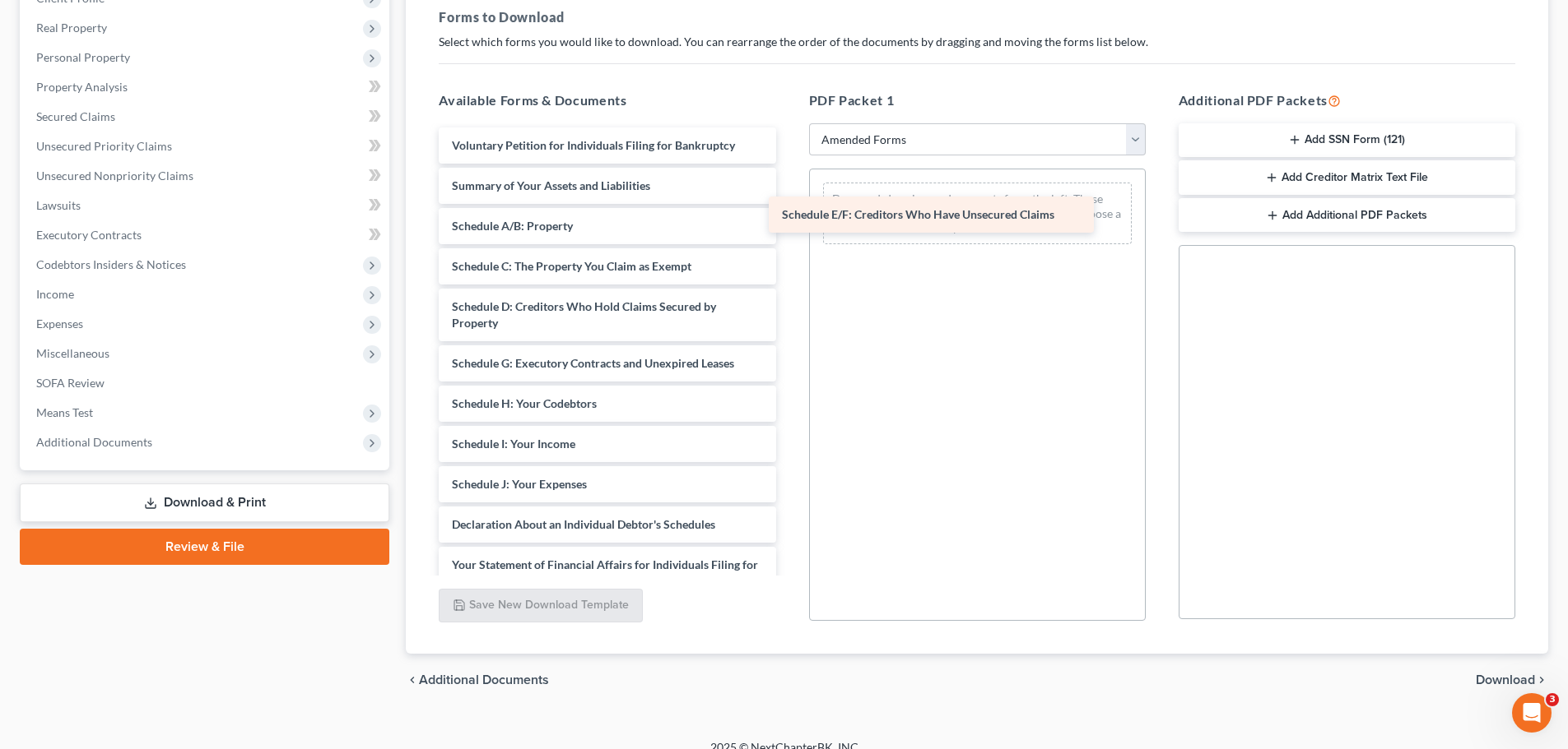
drag, startPoint x: 586, startPoint y: 364, endPoint x: 915, endPoint y: 215, distance: 361.2
click at [789, 215] on div "Schedule E/F: Creditors Who Have Unsecured Claims Voluntary Petition for Indivi…" at bounding box center [606, 500] width 362 height 747
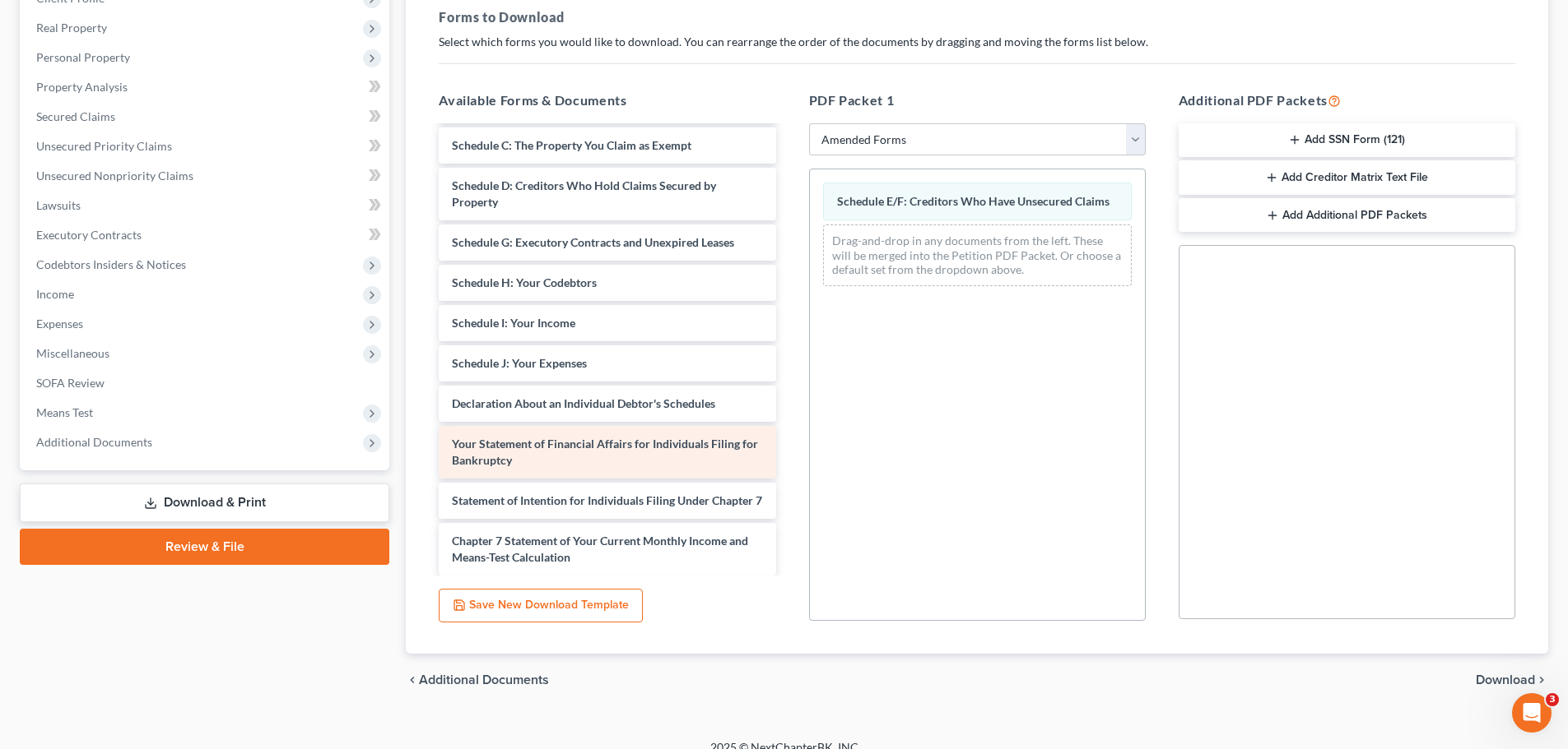
scroll to position [164, 0]
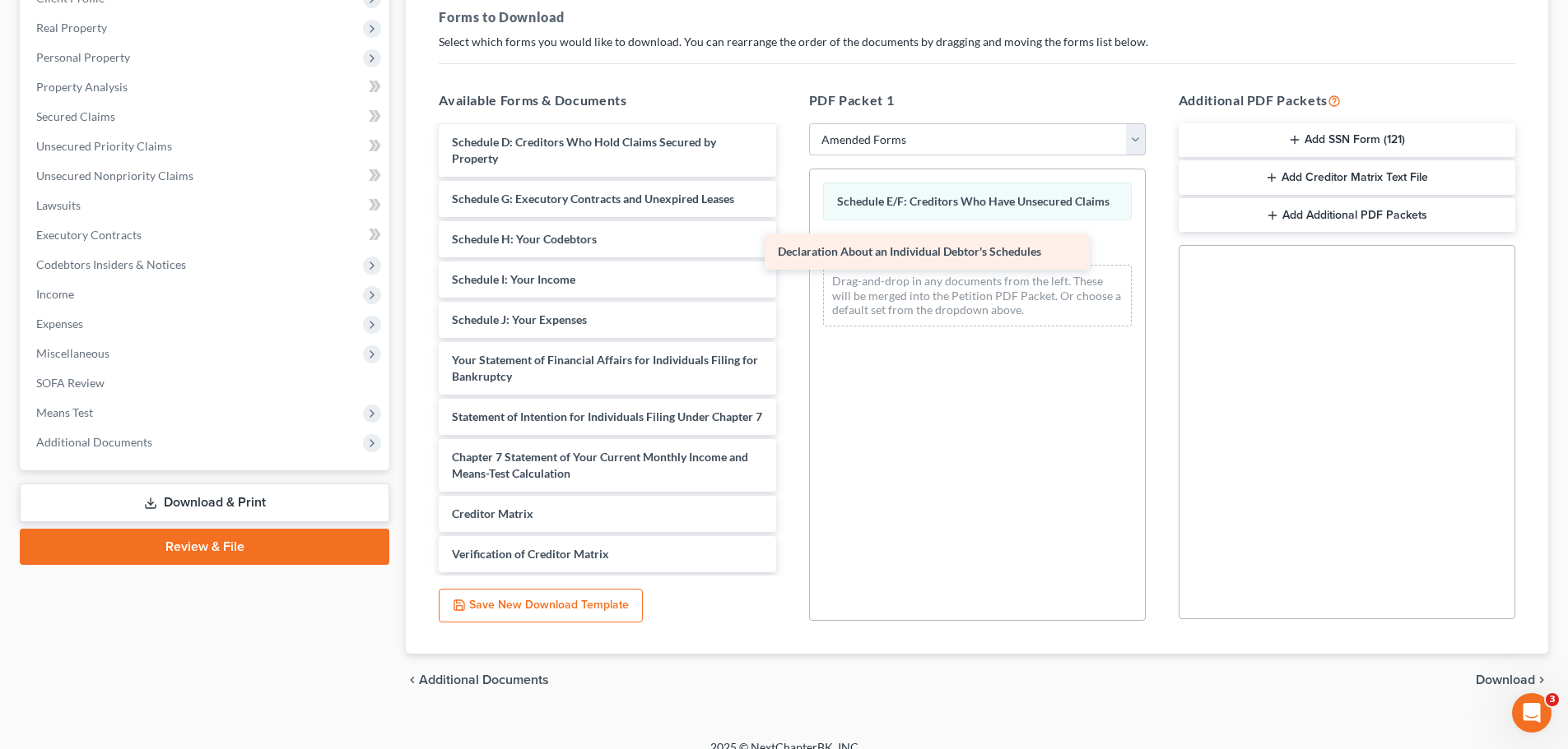
drag, startPoint x: 530, startPoint y: 366, endPoint x: 878, endPoint y: 249, distance: 367.1
click at [789, 249] on div "Declaration About an Individual Debtor's Schedules Voluntary Petition for Indiv…" at bounding box center [606, 316] width 362 height 706
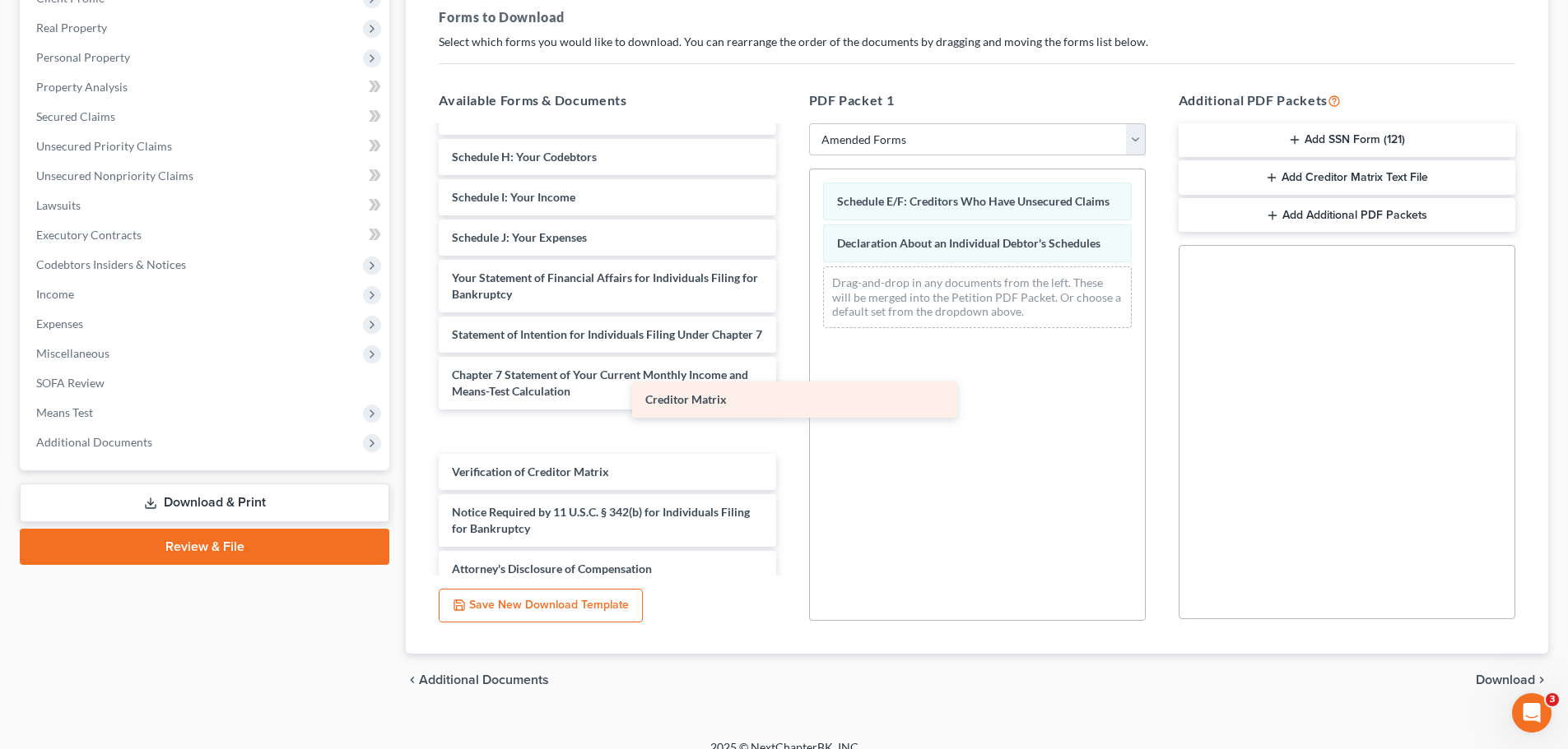
scroll to position [239, 0]
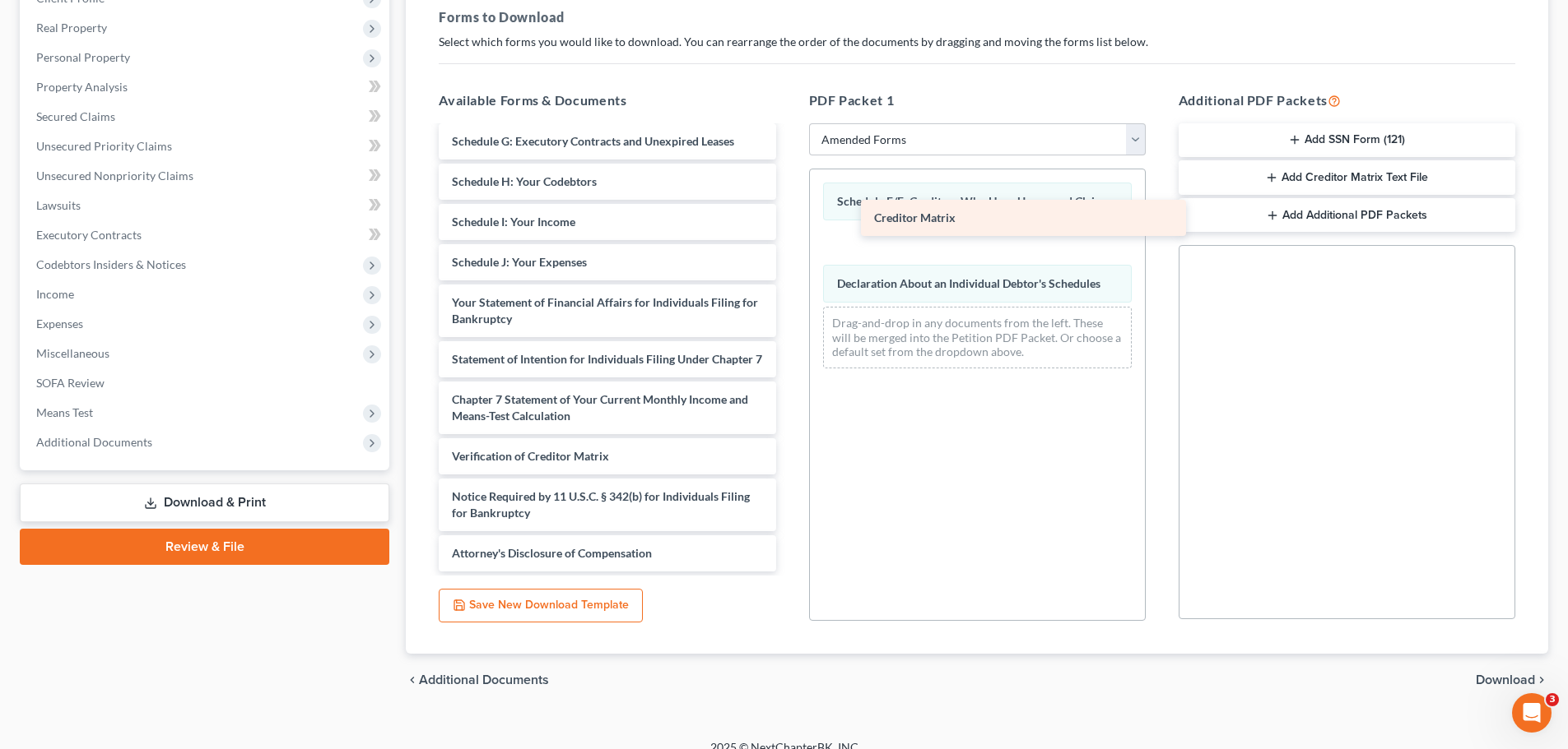
drag, startPoint x: 512, startPoint y: 448, endPoint x: 911, endPoint y: 230, distance: 454.7
click at [789, 225] on div "Creditor Matrix Voluntary Petition for Individuals Filing for Bankruptcy Summar…" at bounding box center [606, 239] width 362 height 666
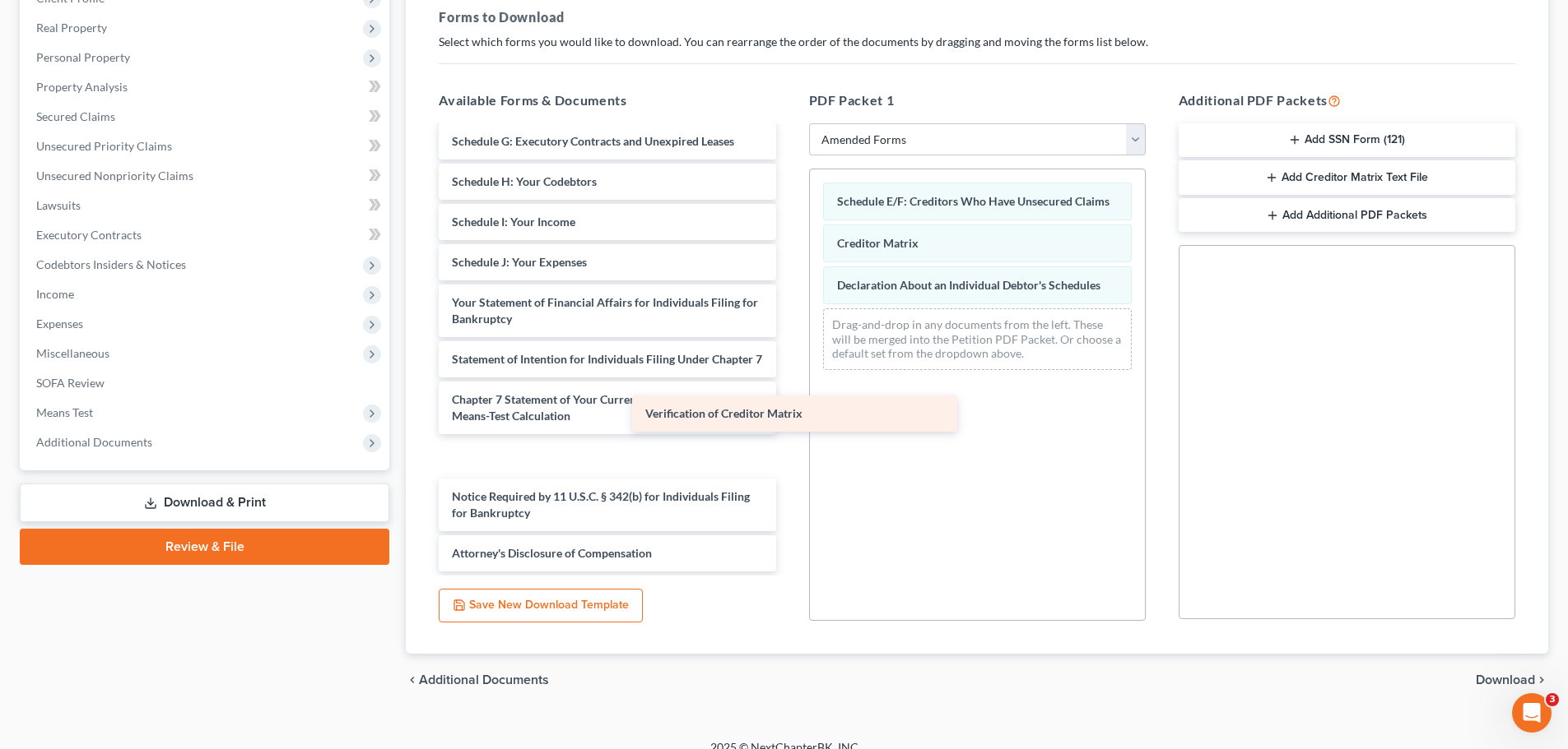
scroll to position [198, 0]
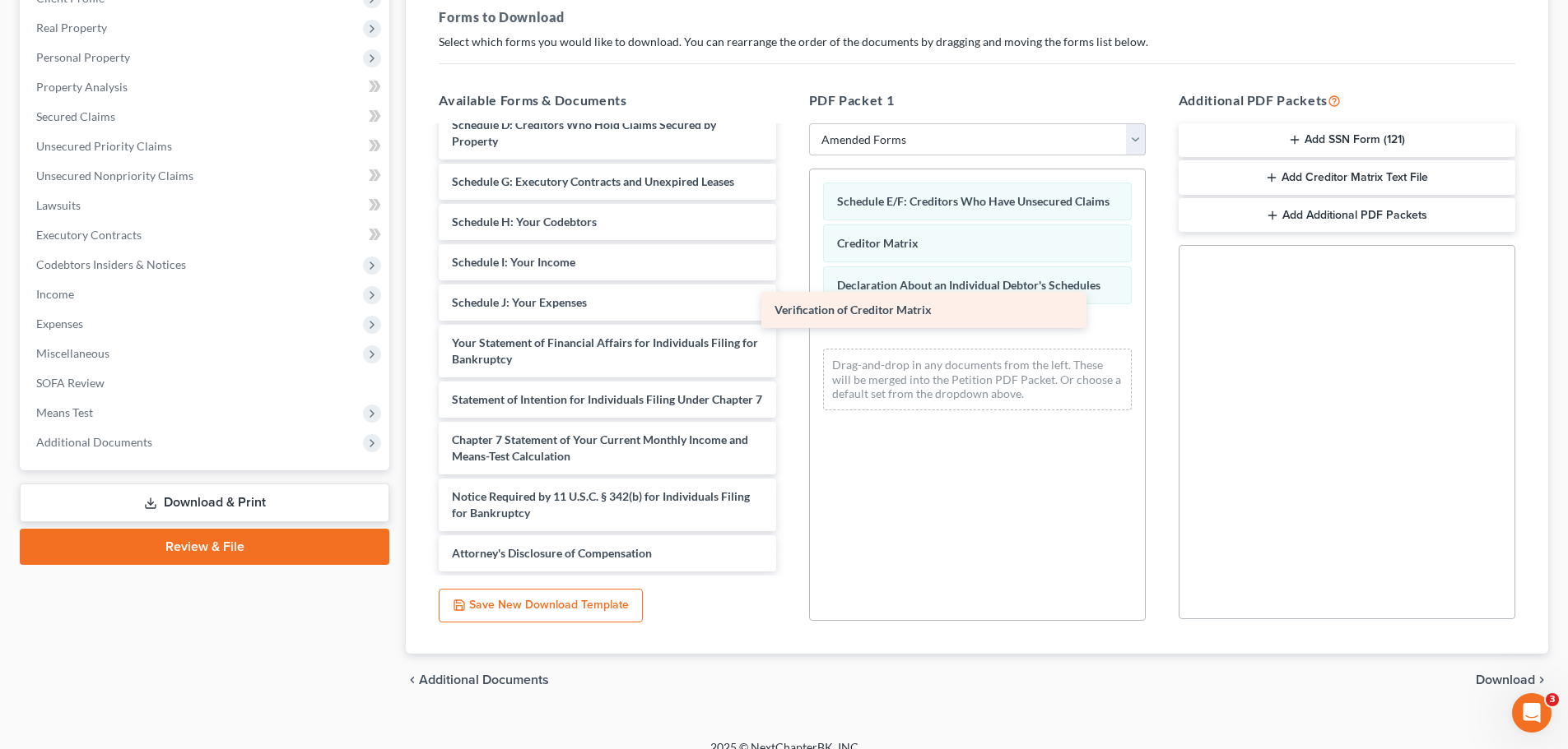
drag, startPoint x: 532, startPoint y: 458, endPoint x: 852, endPoint y: 311, distance: 352.1
click at [789, 311] on div "Verification of Creditor Matrix Voluntary Petition for Individuals Filing for B…" at bounding box center [606, 258] width 362 height 626
click at [1499, 685] on span "Download" at bounding box center [1504, 680] width 59 height 13
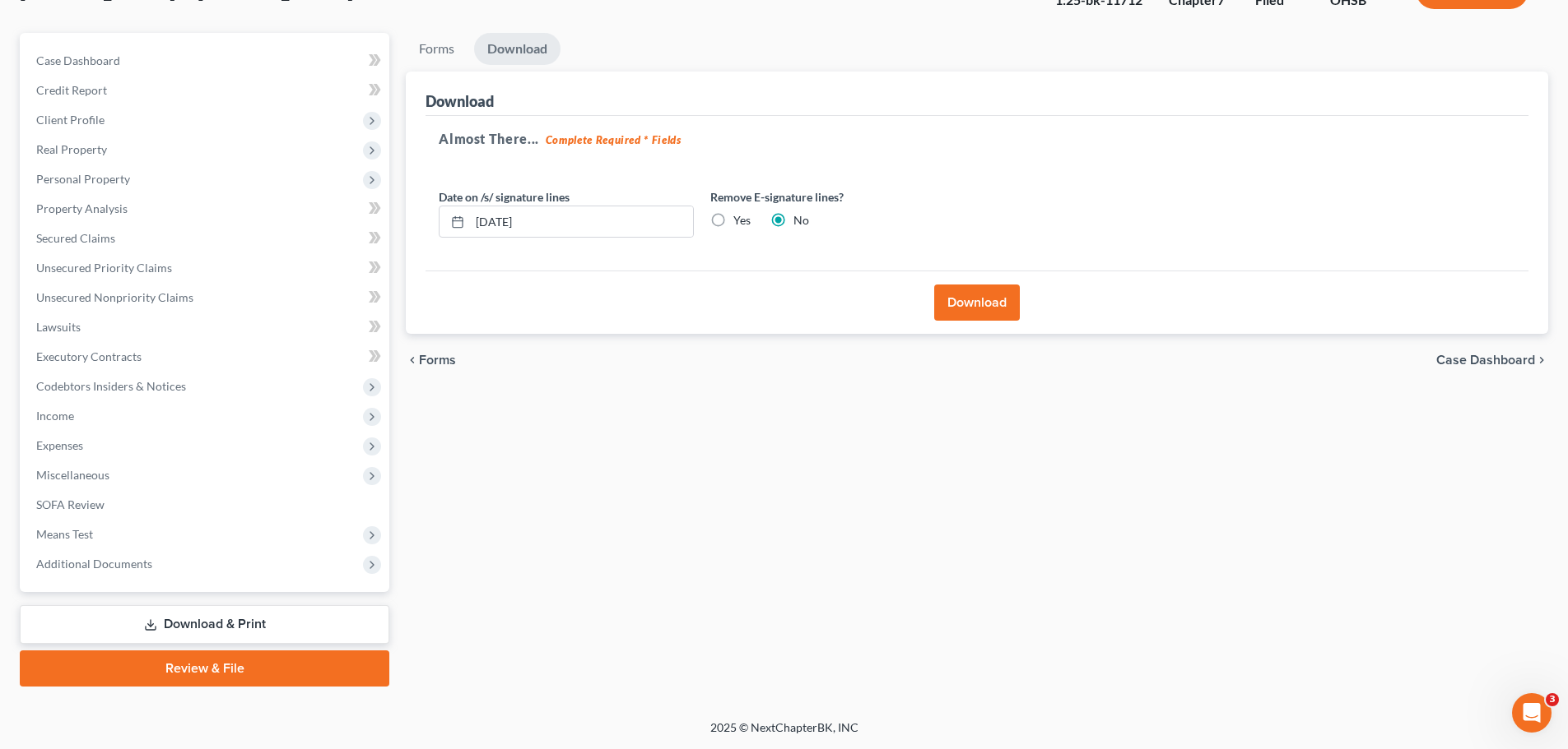
click at [948, 302] on button "Download" at bounding box center [977, 302] width 85 height 36
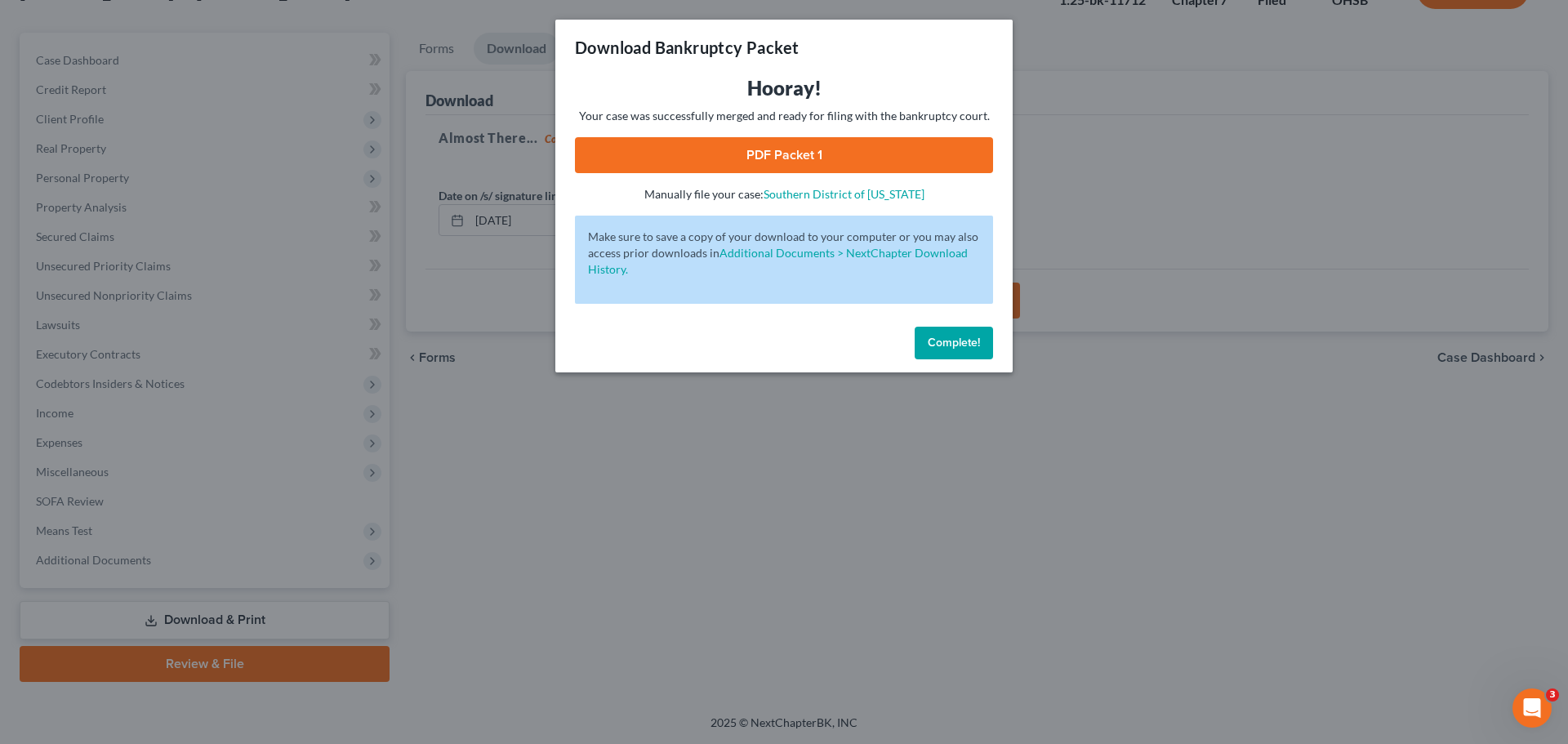
click at [866, 153] on link "PDF Packet 1" at bounding box center [784, 155] width 418 height 36
click at [940, 340] on span "Complete!" at bounding box center [954, 342] width 52 height 14
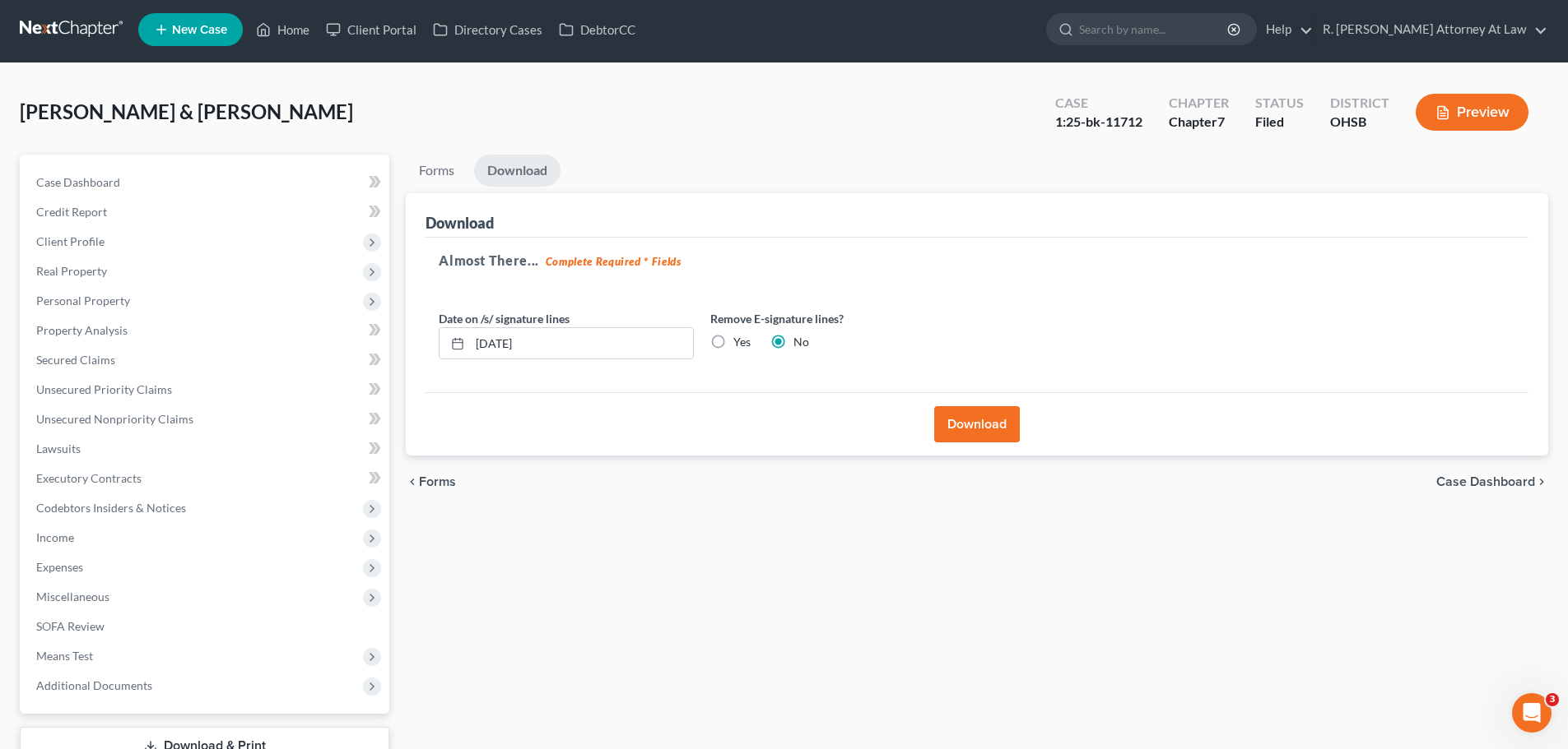
scroll to position [0, 0]
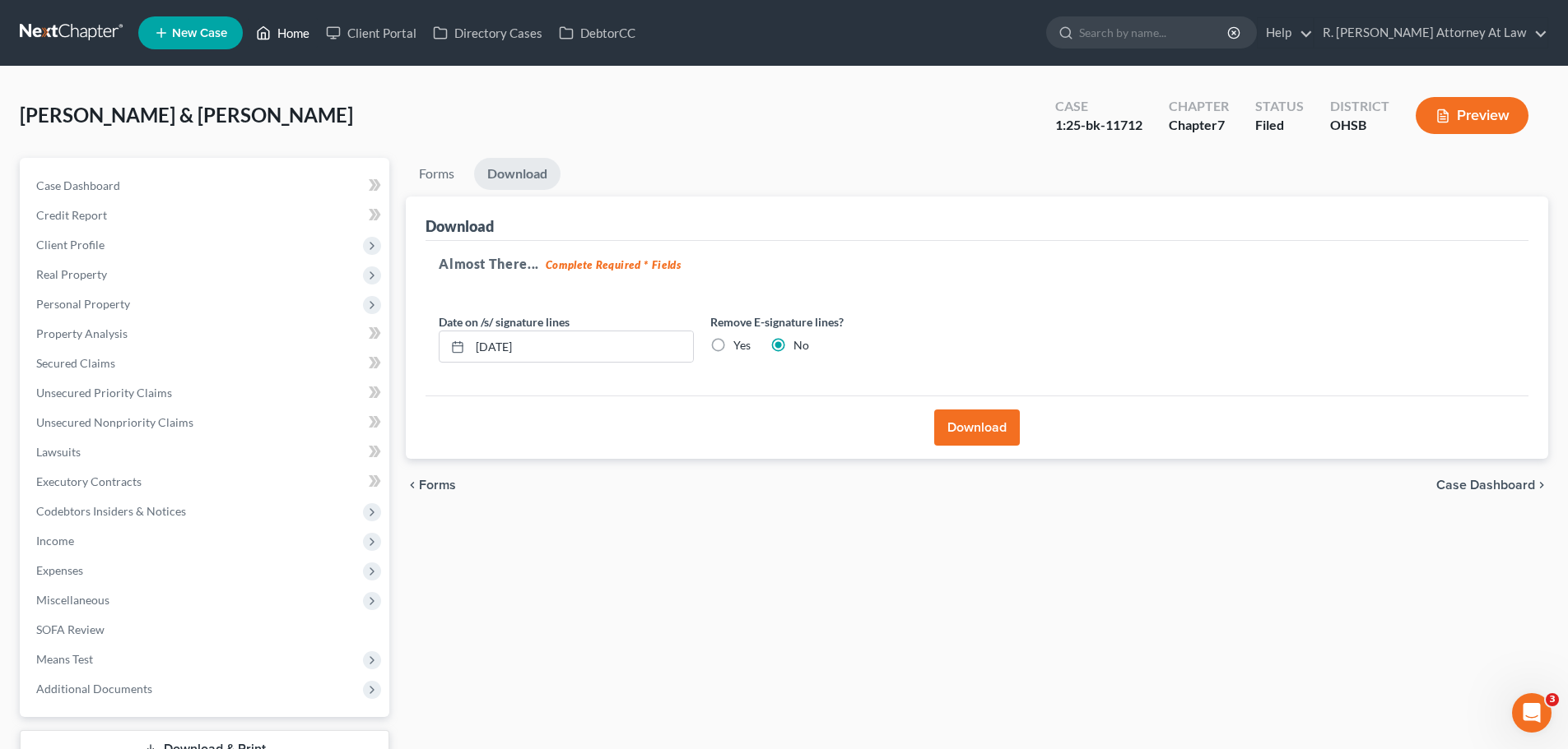
click at [281, 34] on link "Home" at bounding box center [283, 33] width 70 height 30
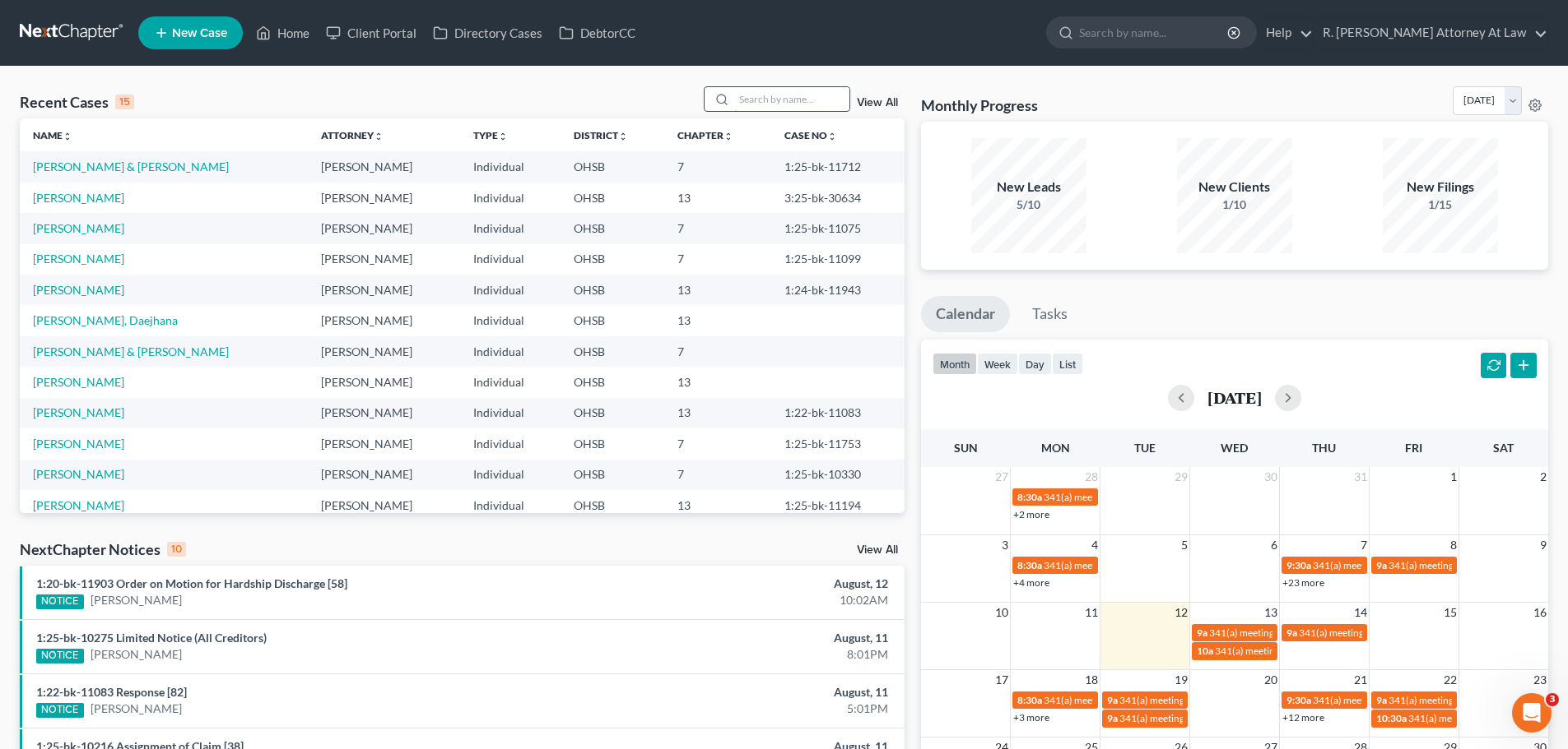
click at [743, 97] on input "search" at bounding box center [791, 99] width 115 height 24
type input "[PERSON_NAME]"
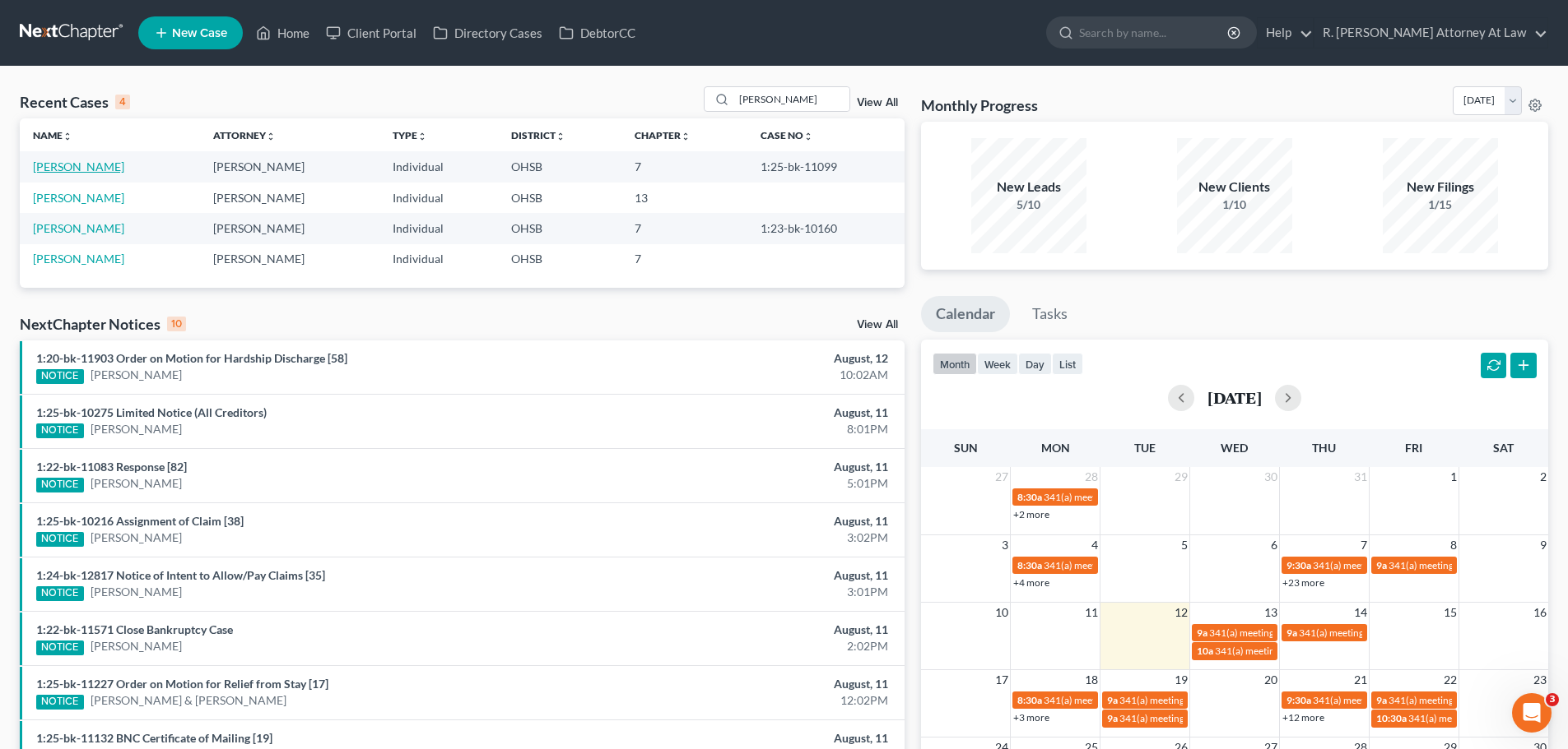
click at [81, 172] on link "[PERSON_NAME]" at bounding box center [78, 166] width 92 height 14
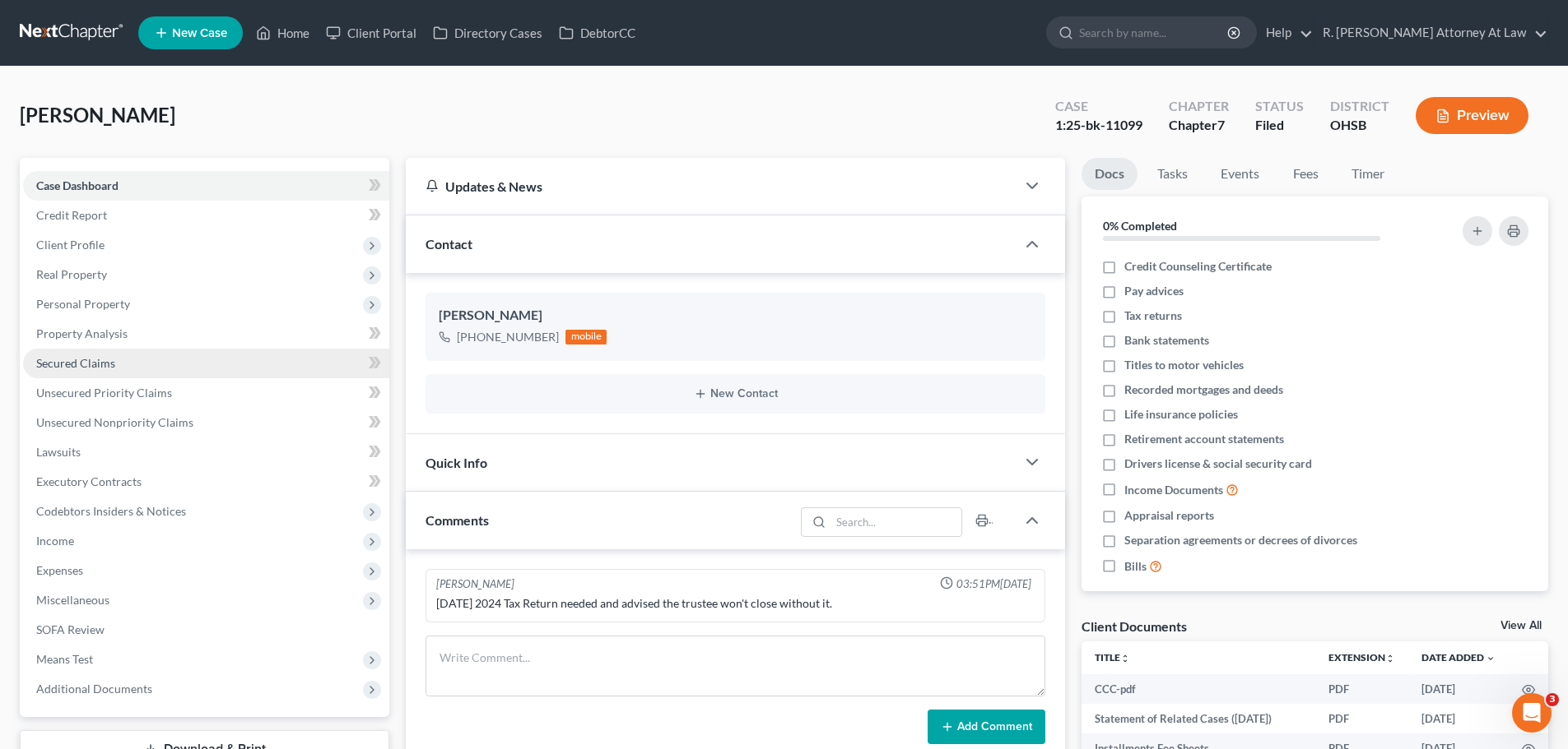
click at [78, 361] on span "Secured Claims" at bounding box center [75, 362] width 79 height 14
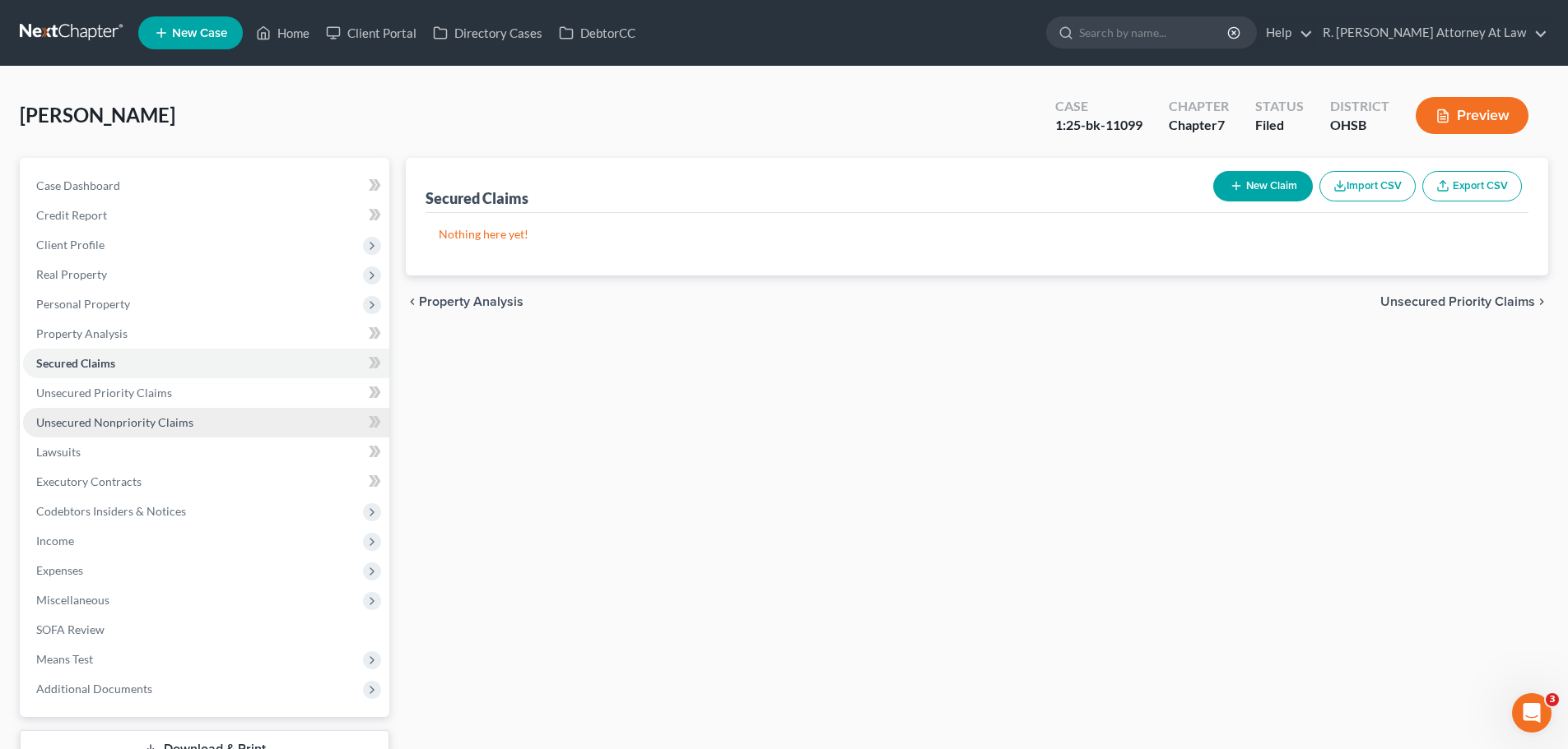
click at [116, 415] on span "Unsecured Nonpriority Claims" at bounding box center [114, 421] width 157 height 14
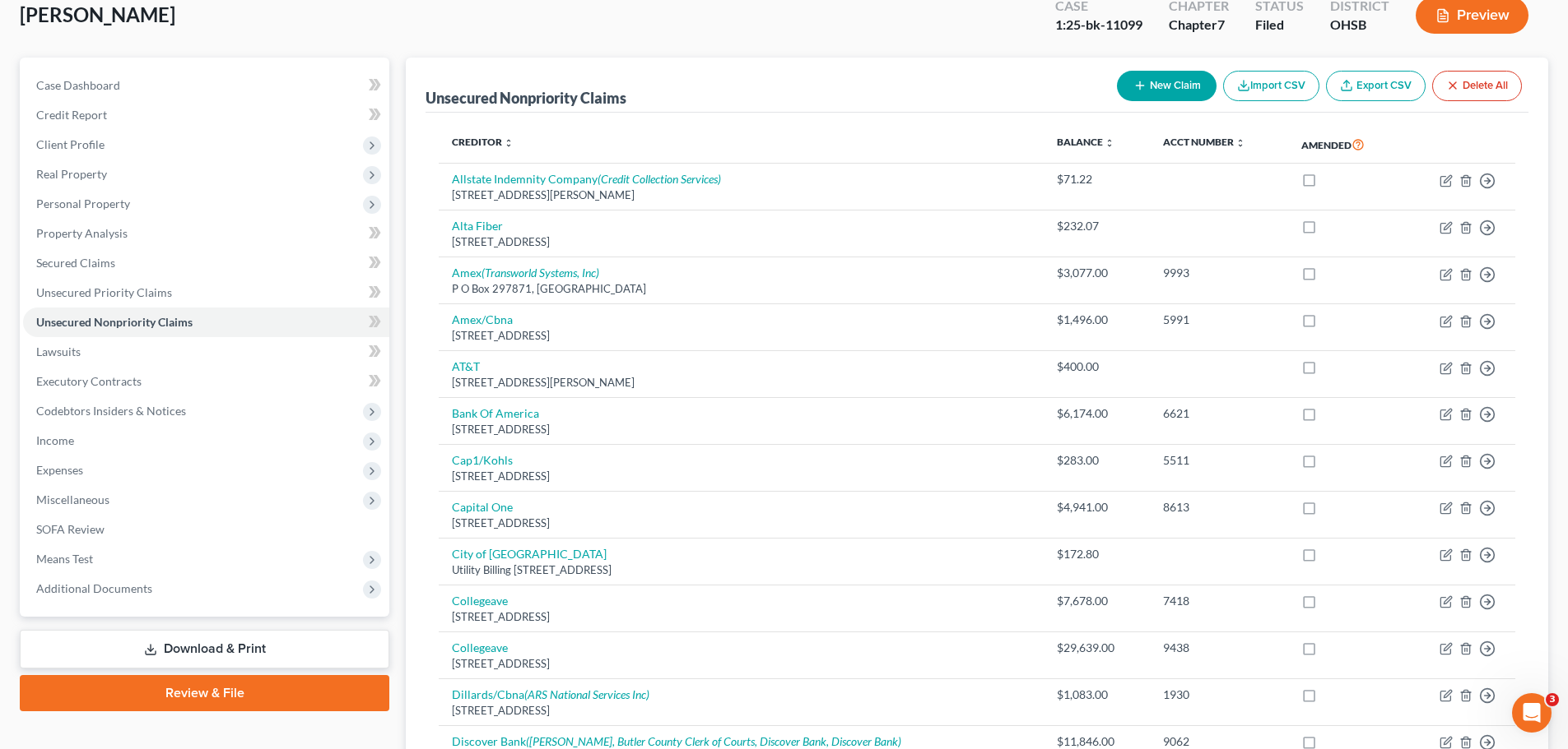
scroll to position [83, 0]
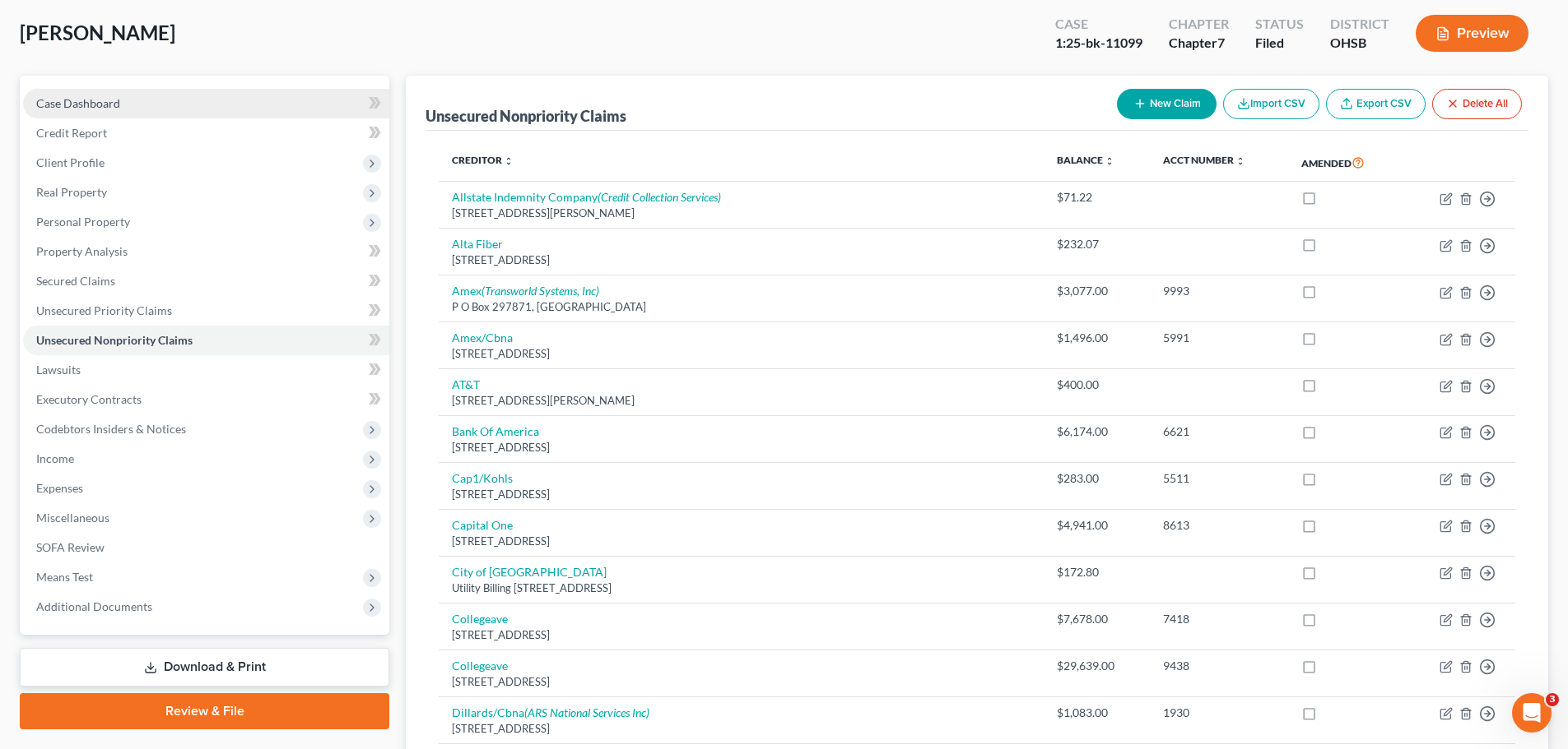
click at [107, 102] on span "Case Dashboard" at bounding box center [78, 103] width 84 height 14
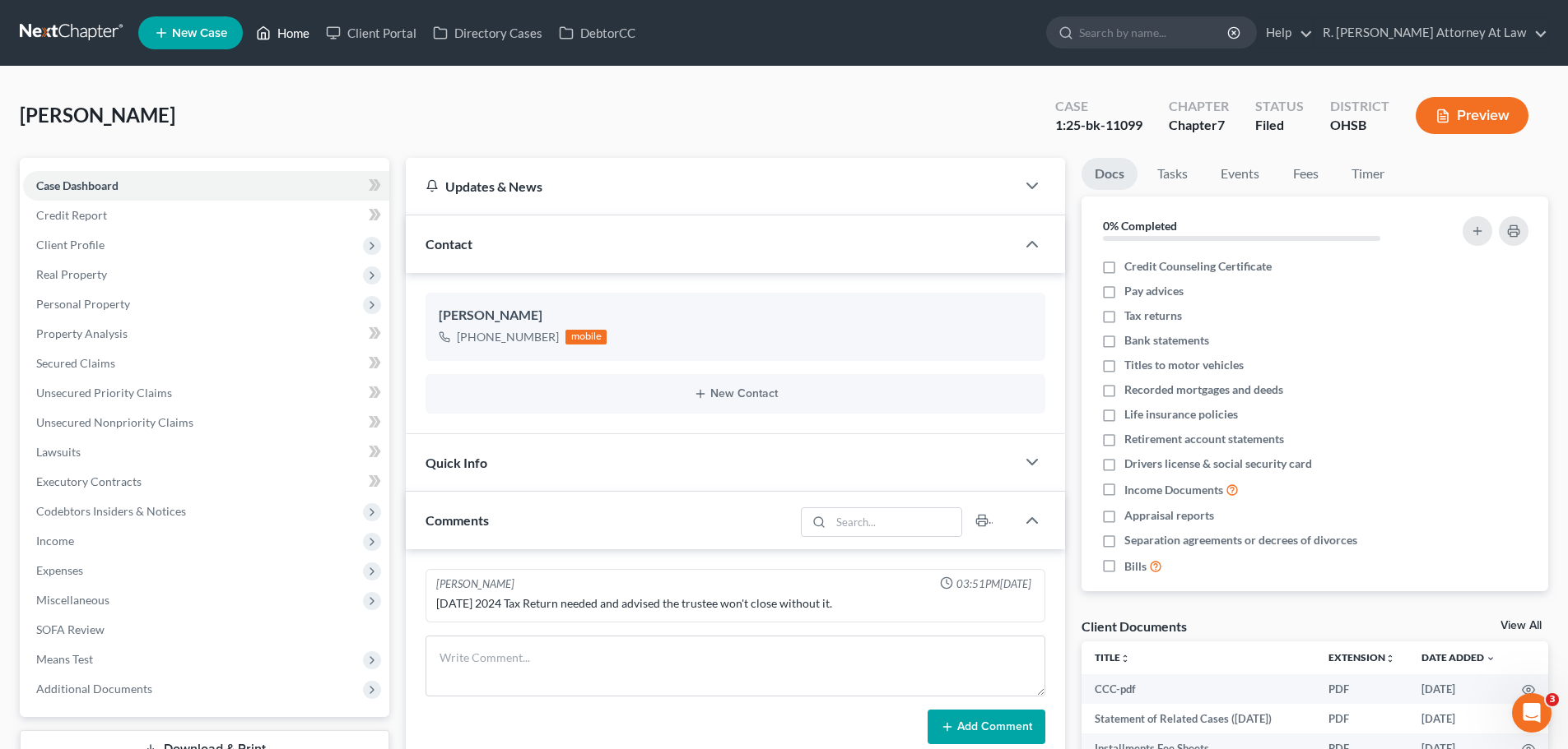
click at [287, 38] on link "Home" at bounding box center [283, 33] width 70 height 30
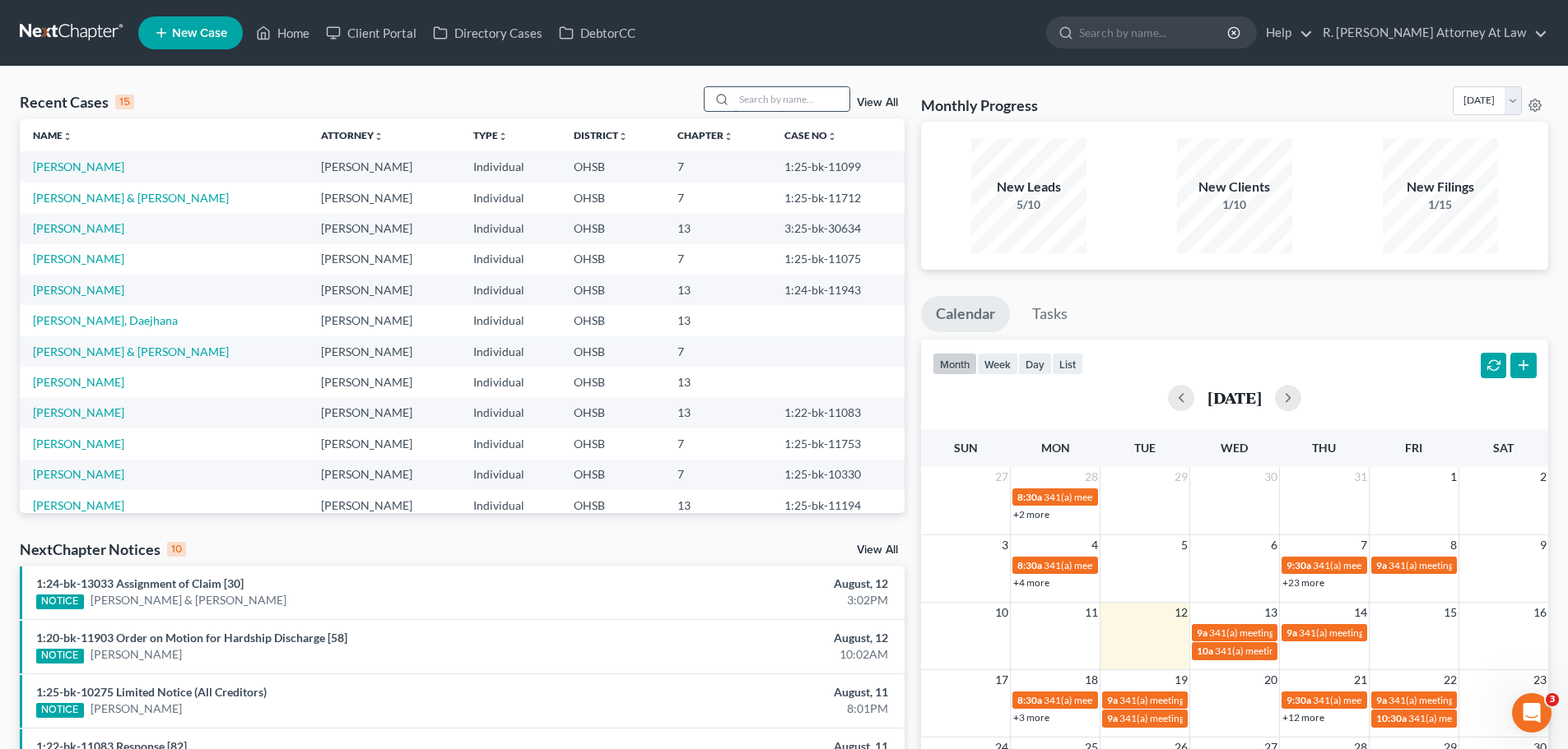
click at [771, 95] on input "search" at bounding box center [791, 99] width 115 height 24
type input "[PERSON_NAME]"
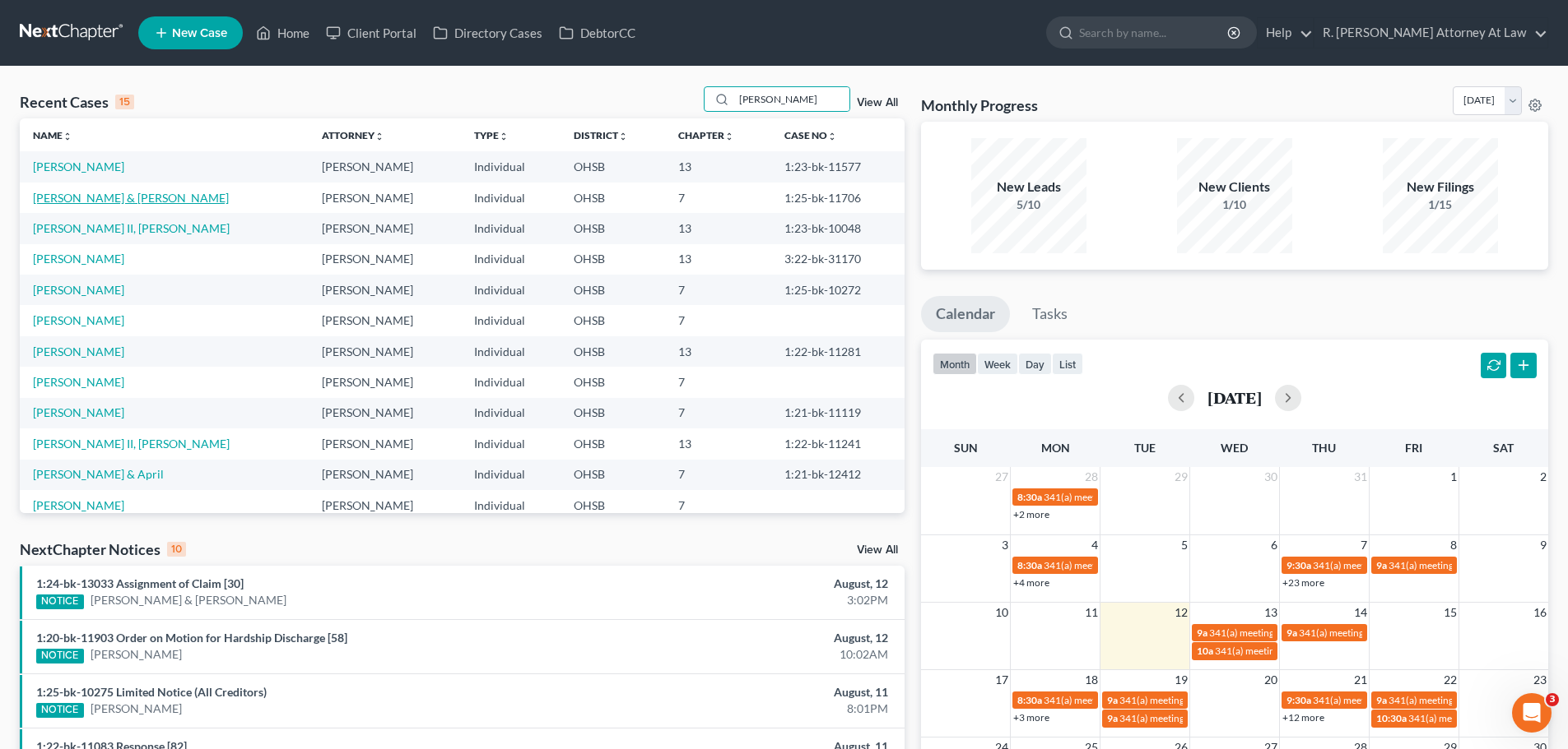
click at [99, 199] on link "[PERSON_NAME] & [PERSON_NAME]" at bounding box center [131, 197] width 196 height 14
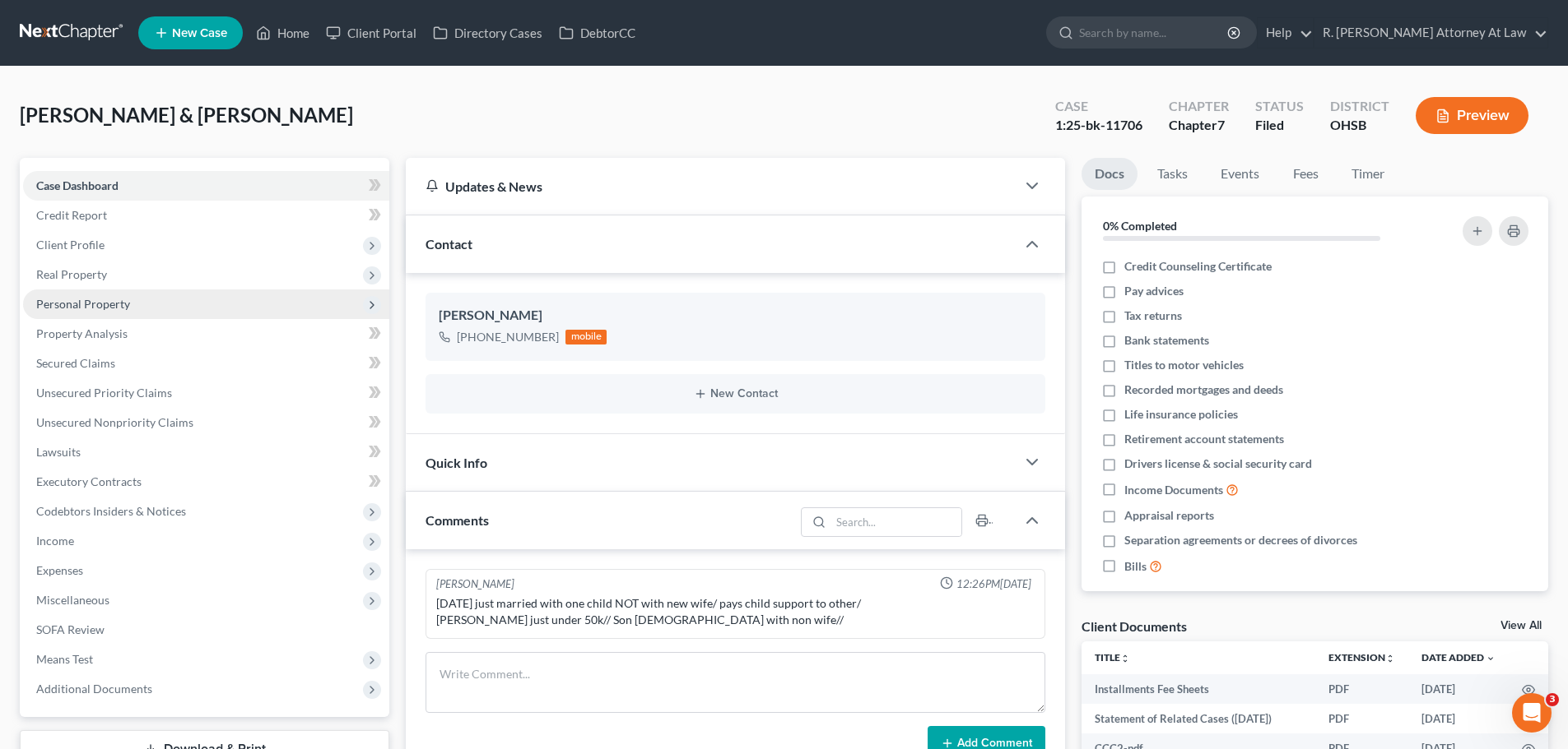
click at [82, 299] on span "Personal Property" at bounding box center [83, 303] width 94 height 14
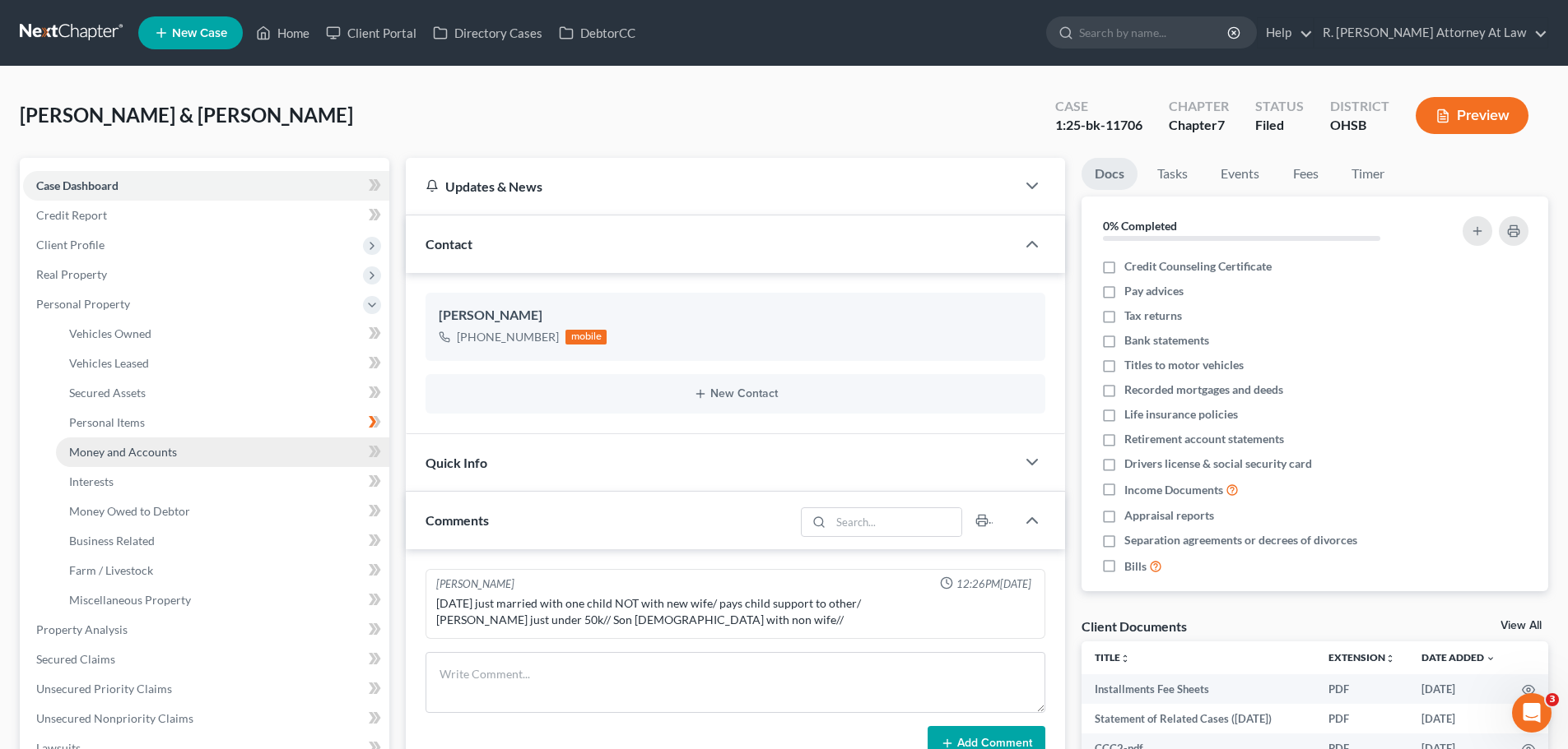
click at [109, 448] on span "Money and Accounts" at bounding box center [123, 451] width 108 height 14
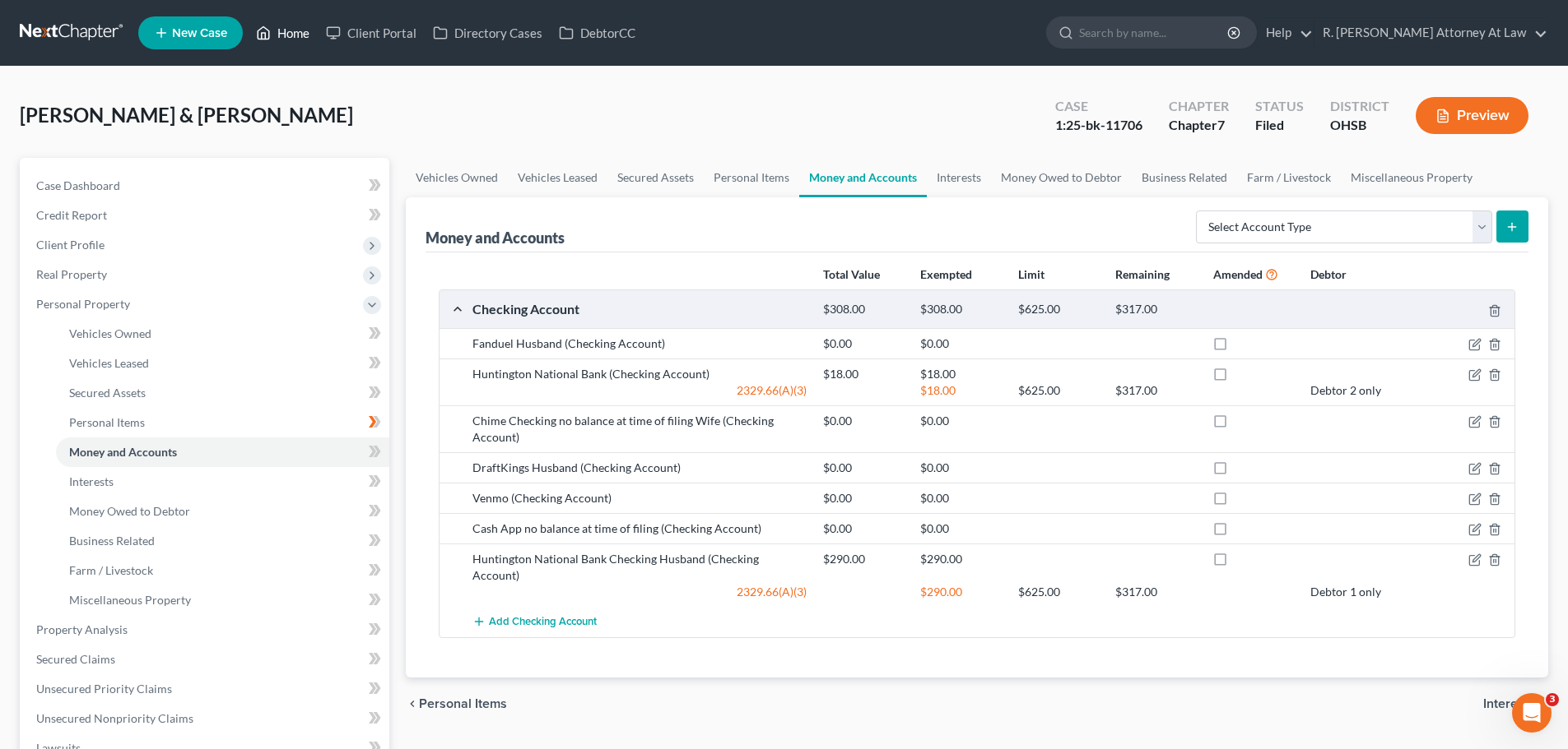
click at [292, 38] on link "Home" at bounding box center [283, 33] width 70 height 30
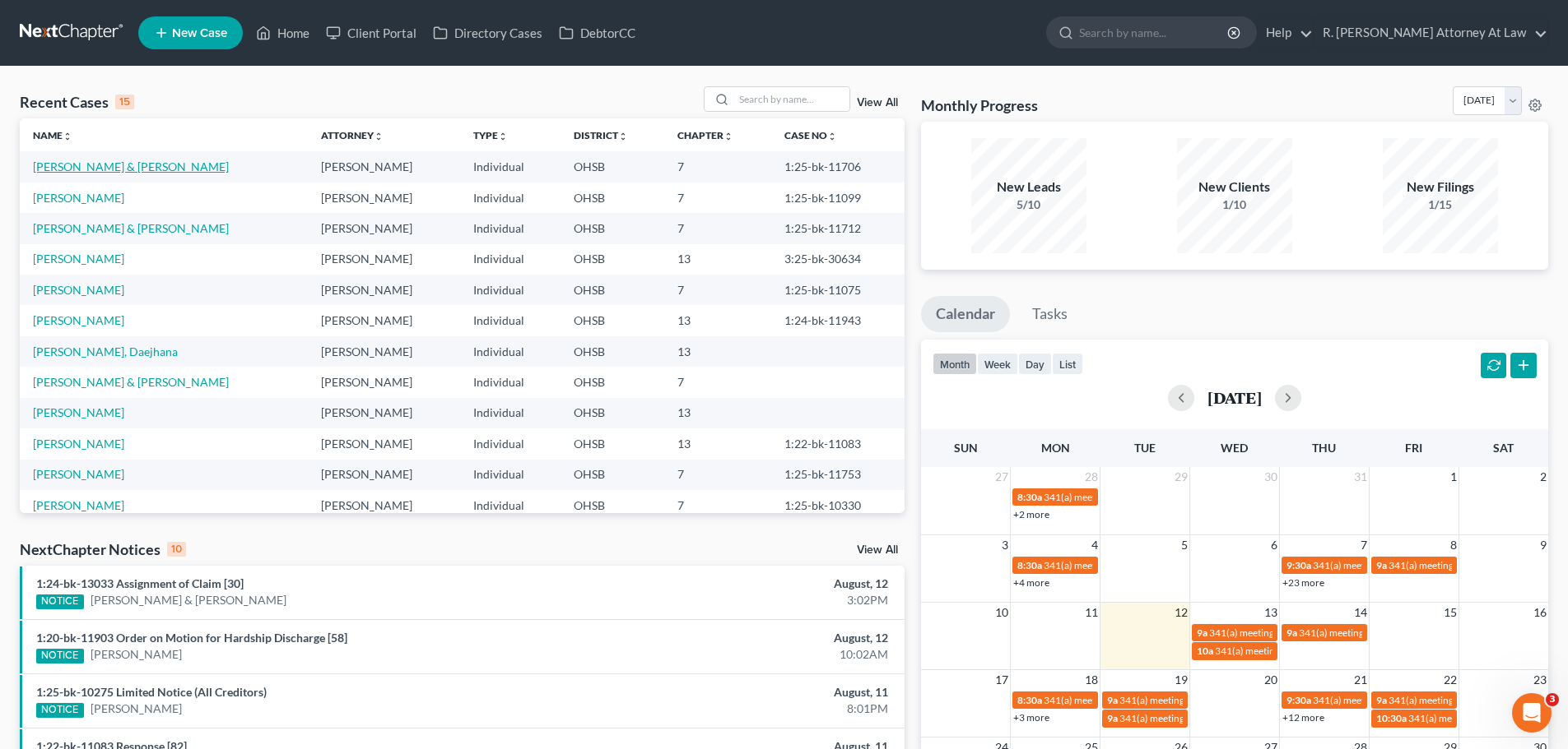
click at [116, 169] on link "[PERSON_NAME] & [PERSON_NAME]" at bounding box center [131, 166] width 196 height 14
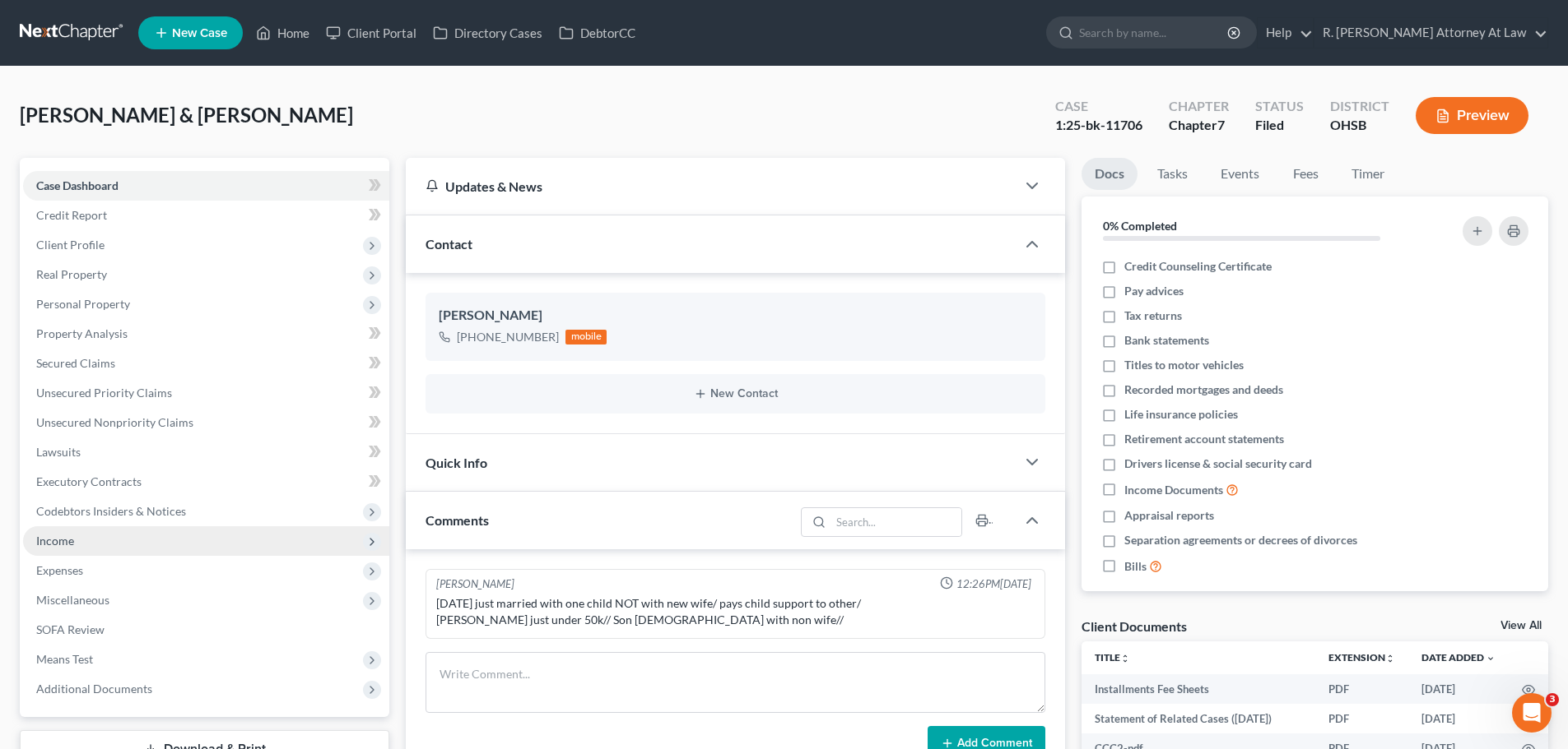
click at [58, 546] on span "Income" at bounding box center [55, 540] width 38 height 14
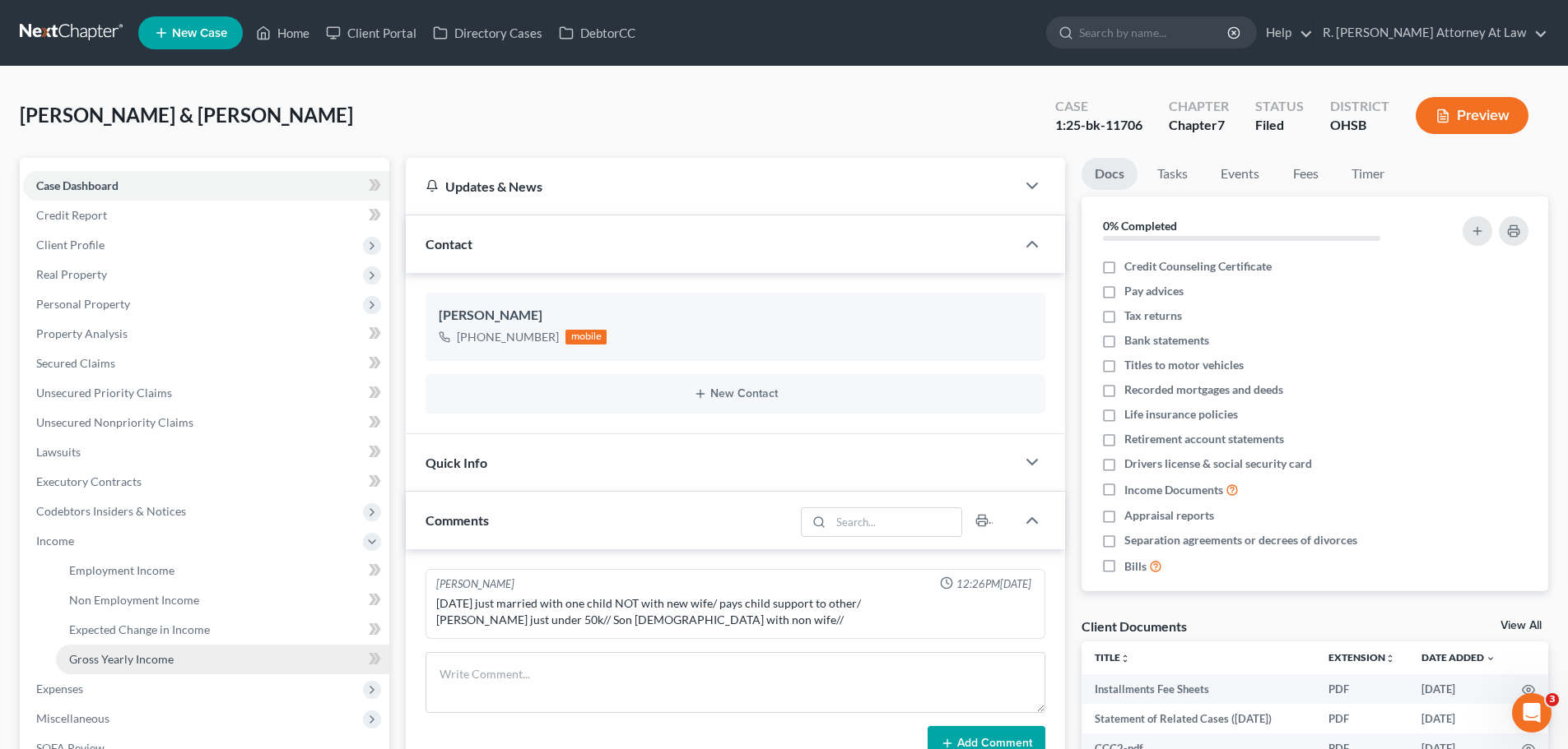
click at [101, 655] on span "Gross Yearly Income" at bounding box center [121, 658] width 104 height 14
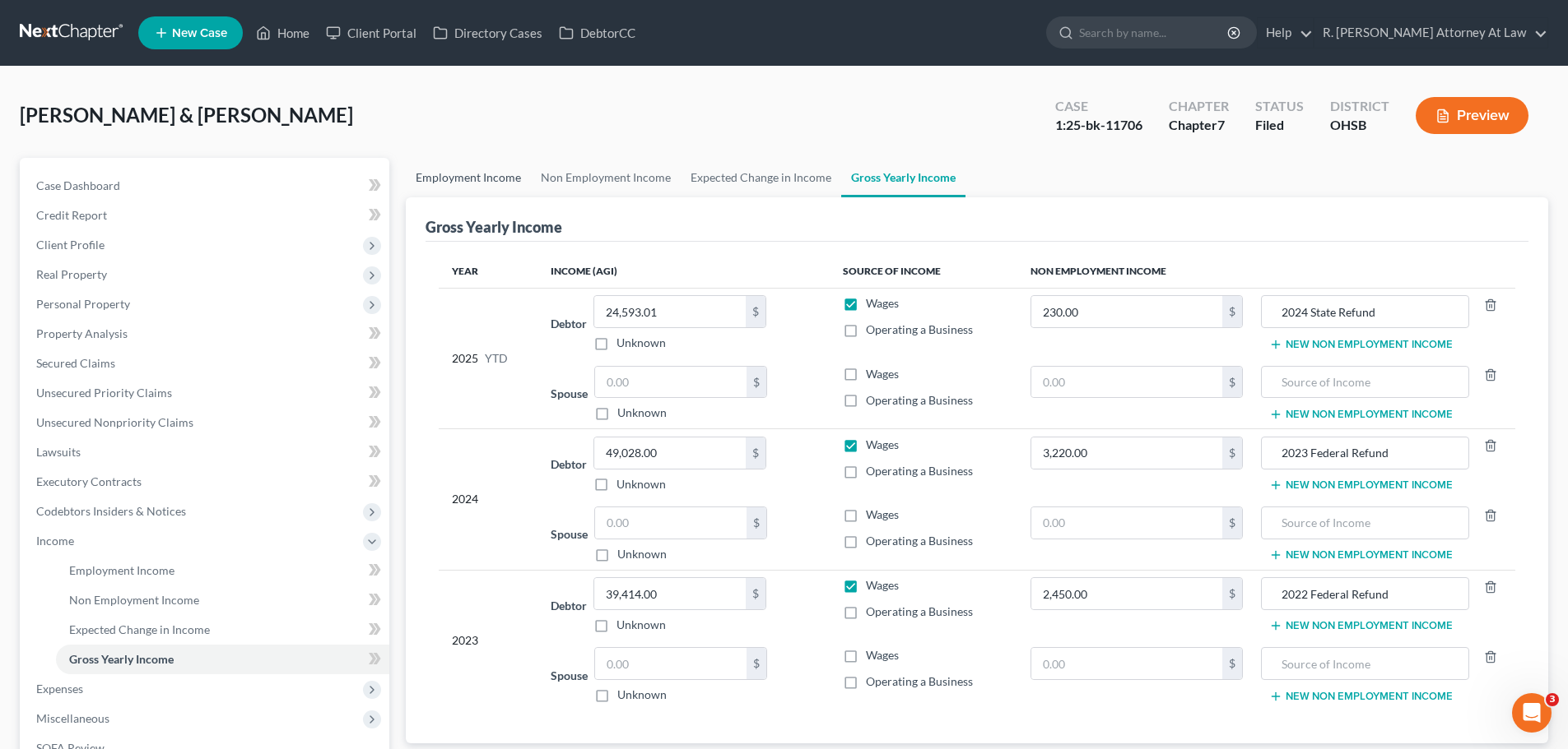
click at [481, 182] on link "Employment Income" at bounding box center [469, 177] width 125 height 39
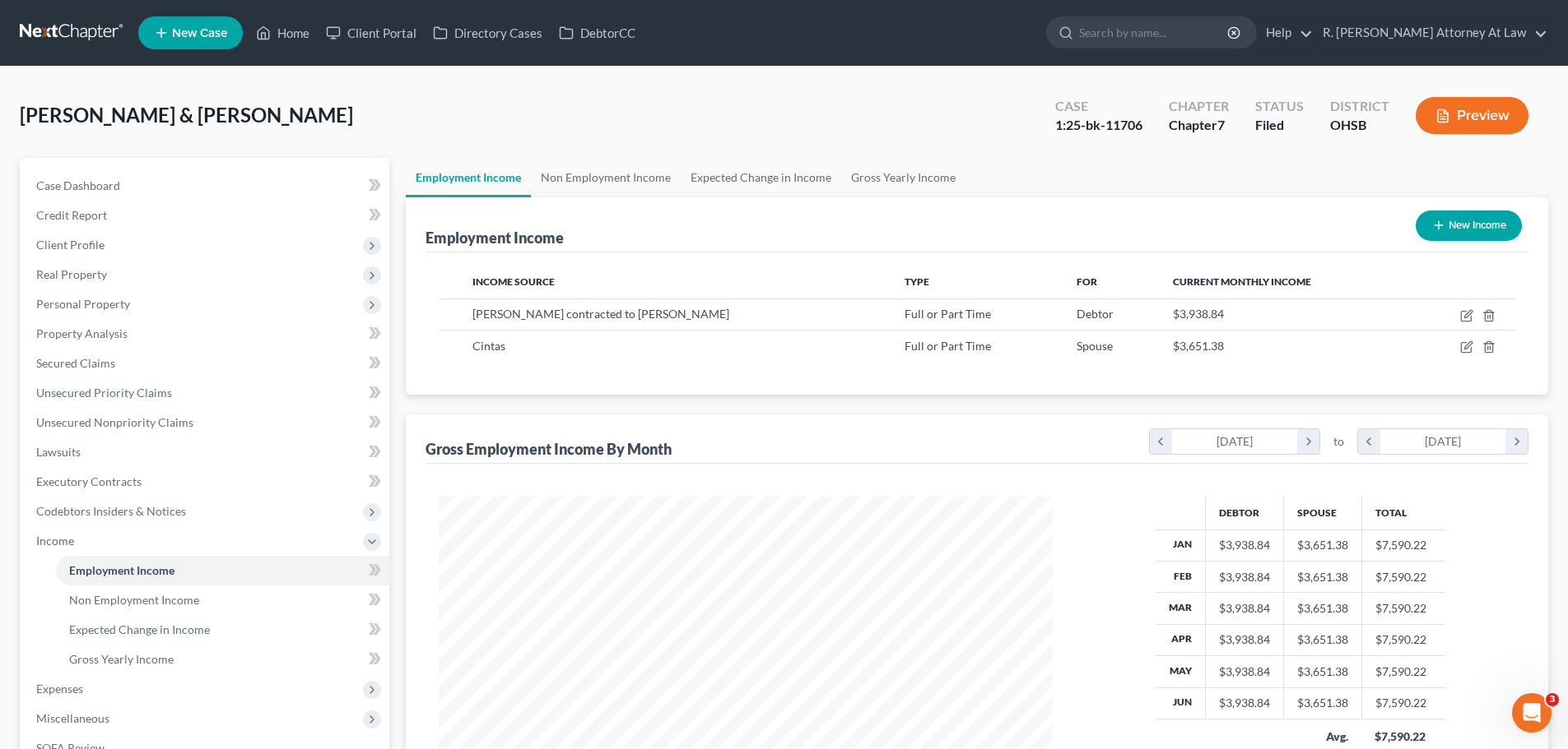
scroll to position [307, 647]
click at [315, 34] on link "Home" at bounding box center [283, 33] width 70 height 30
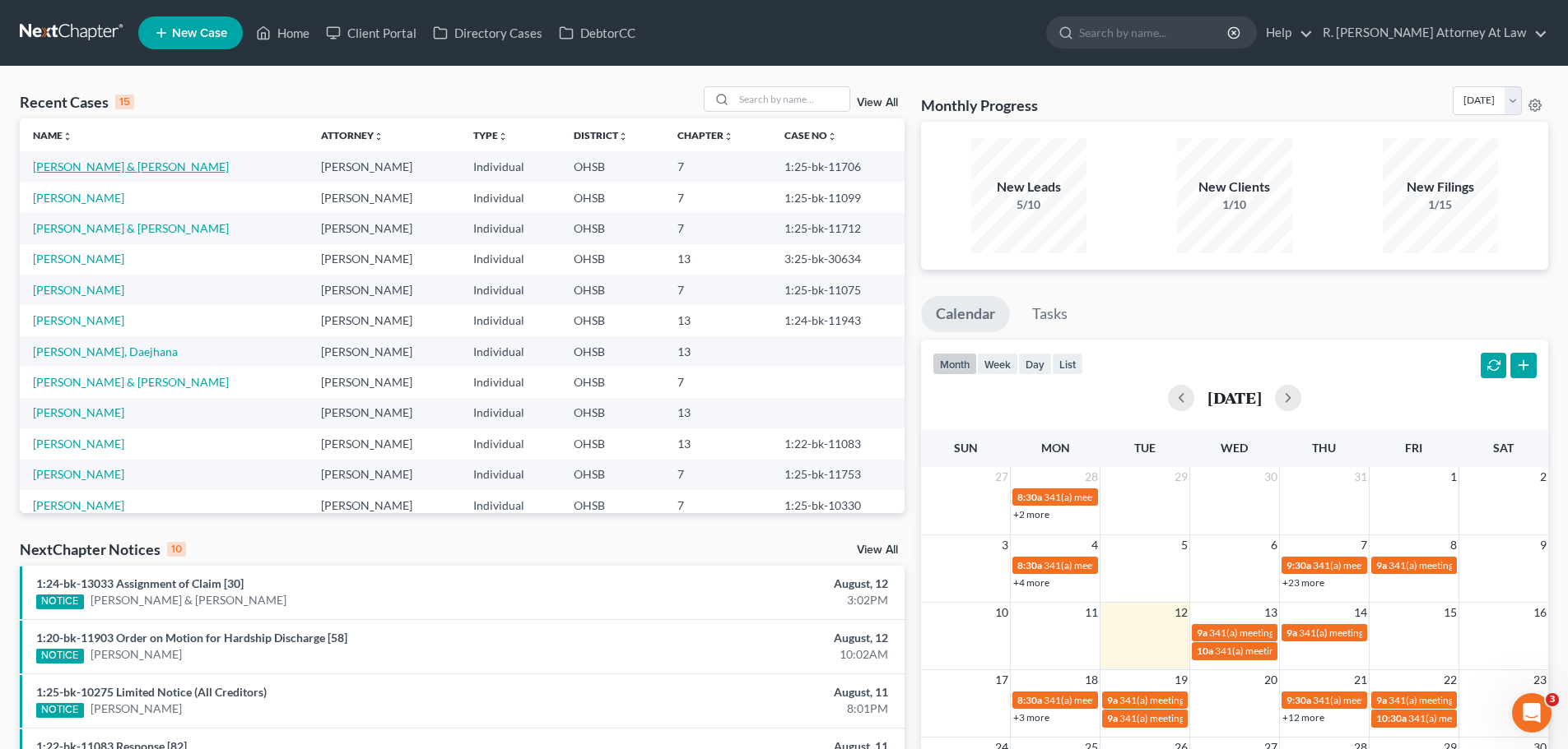
click at [132, 172] on link "[PERSON_NAME] & [PERSON_NAME]" at bounding box center [131, 166] width 196 height 14
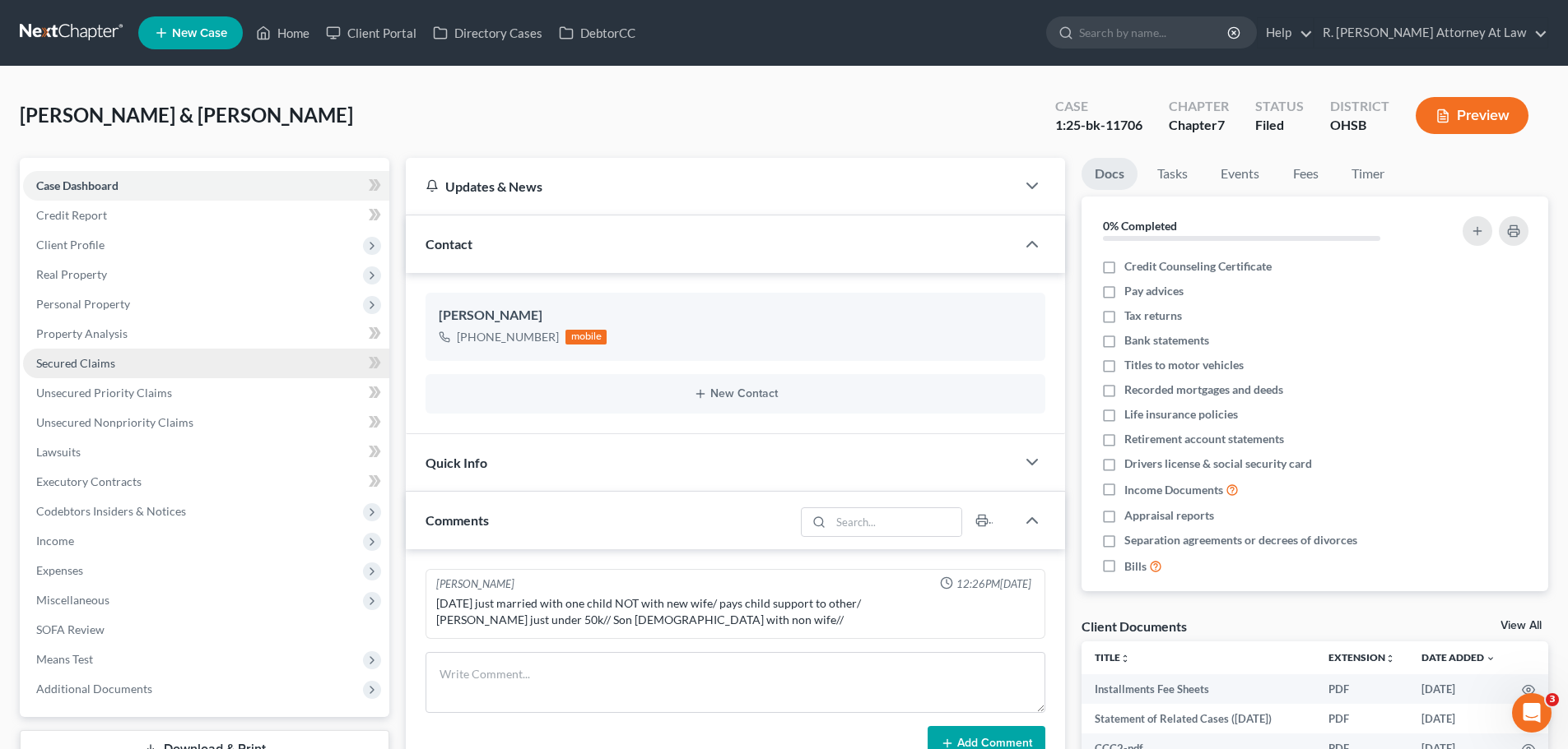
click at [62, 360] on span "Secured Claims" at bounding box center [75, 362] width 79 height 14
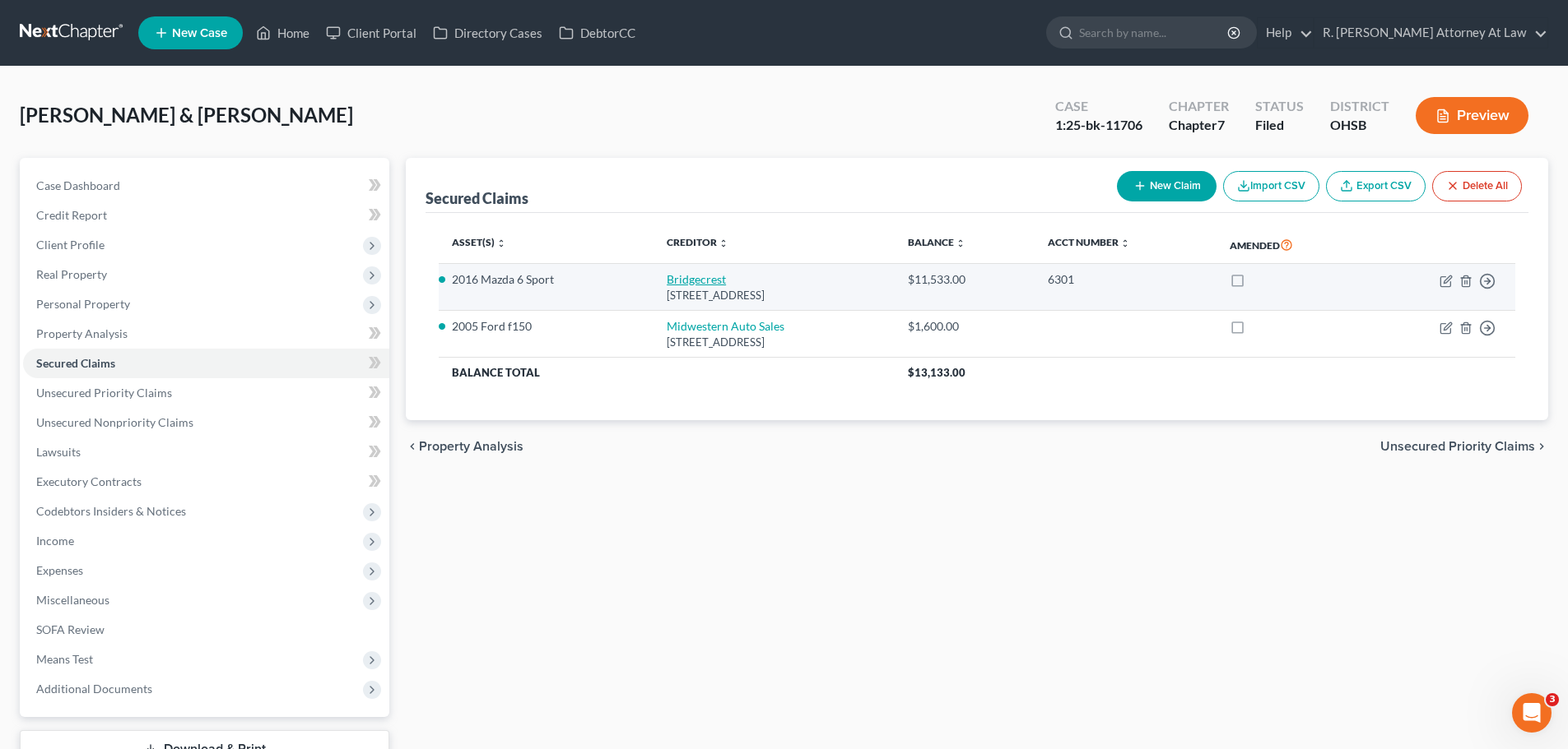
click at [672, 285] on link "Bridgecrest" at bounding box center [696, 279] width 59 height 14
select select "3"
select select "2"
select select "1"
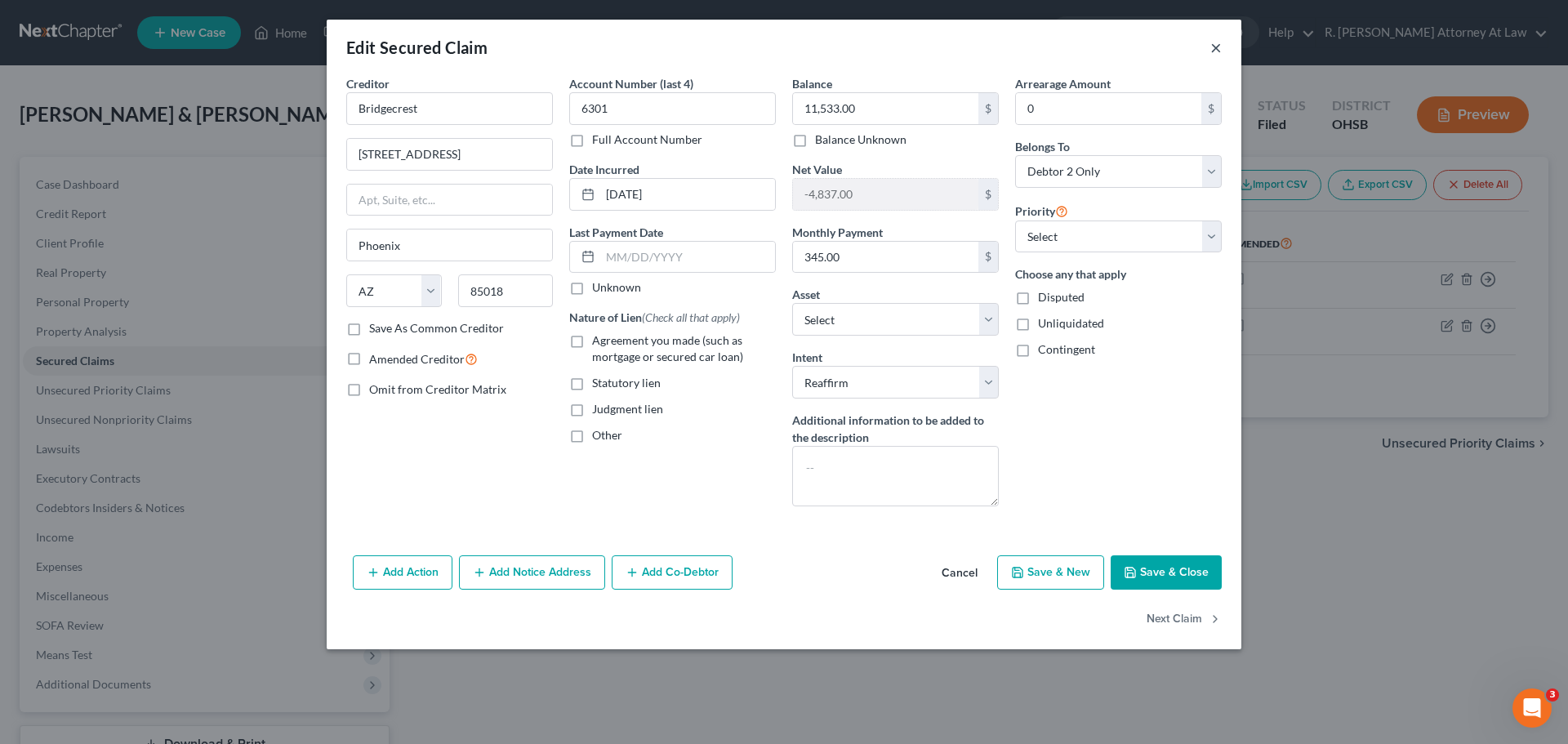
click at [1215, 46] on button "×" at bounding box center [1215, 48] width 12 height 20
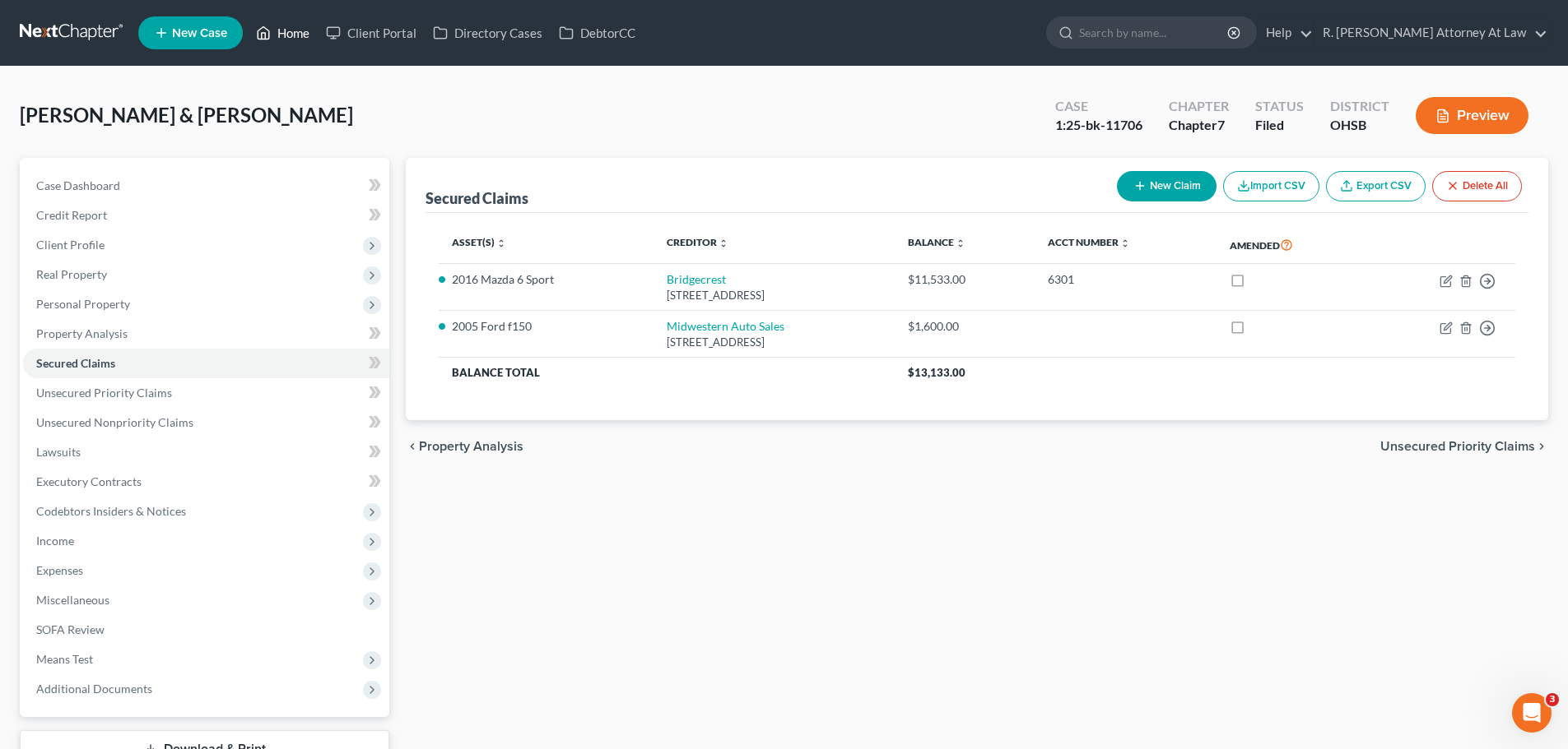
click at [298, 42] on link "Home" at bounding box center [283, 33] width 70 height 30
